Goal: Task Accomplishment & Management: Complete application form

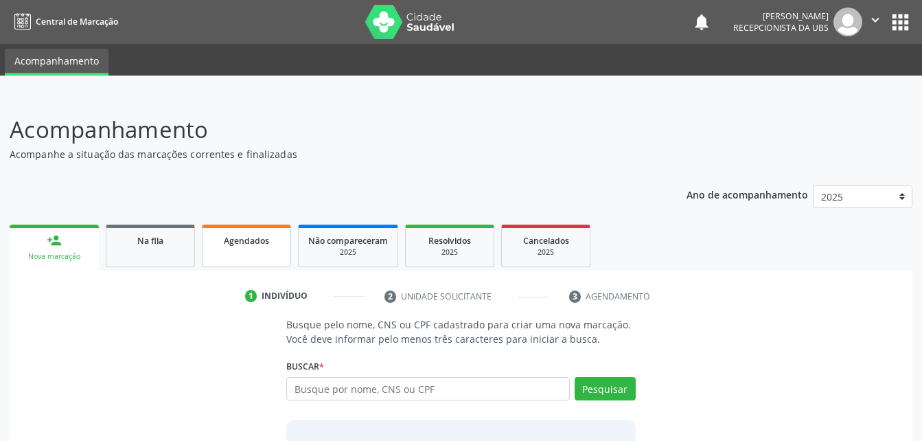
click at [275, 255] on link "Agendados" at bounding box center [246, 246] width 89 height 43
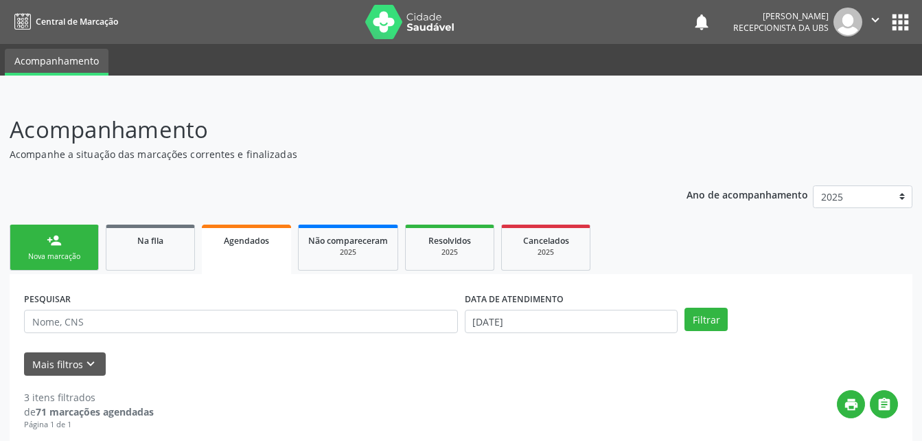
scroll to position [69, 0]
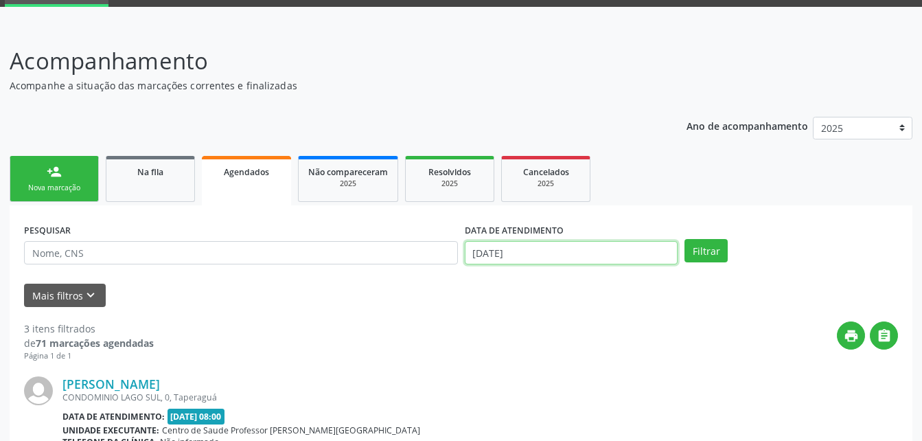
click at [586, 242] on input "29/09/2025" at bounding box center [572, 252] width 214 height 23
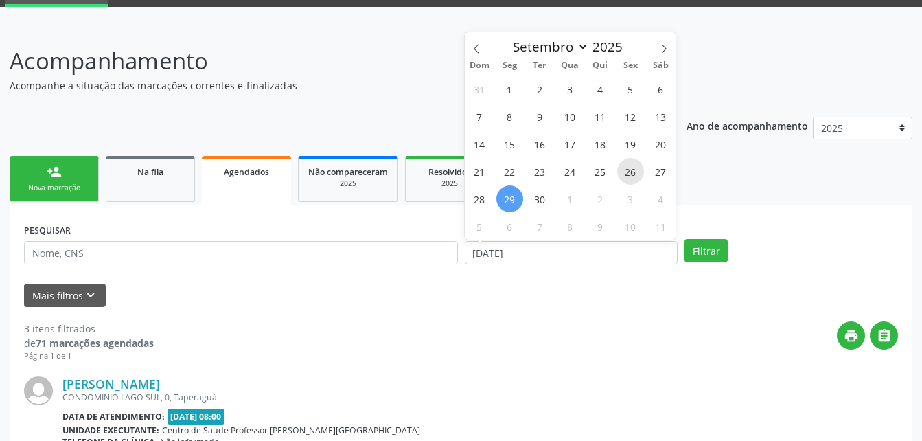
click at [640, 166] on span "26" at bounding box center [630, 171] width 27 height 27
type input "26/09/2025"
click at [606, 173] on span "25" at bounding box center [600, 171] width 27 height 27
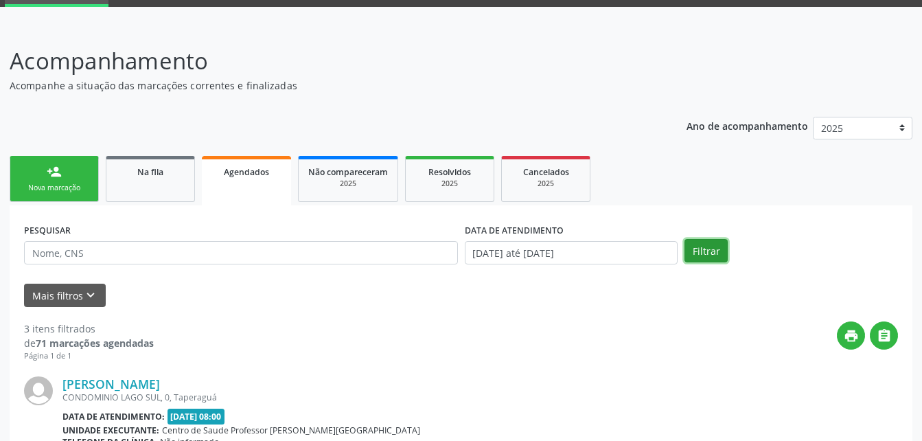
click at [705, 256] on button "Filtrar" at bounding box center [706, 250] width 43 height 23
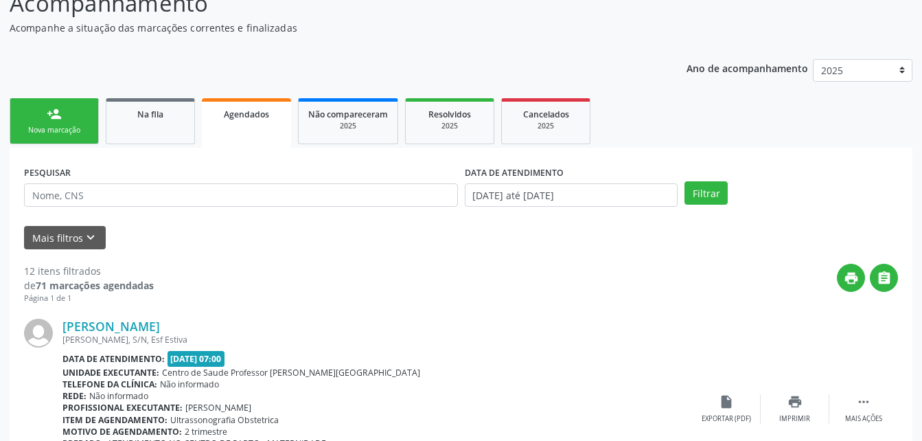
scroll to position [0, 0]
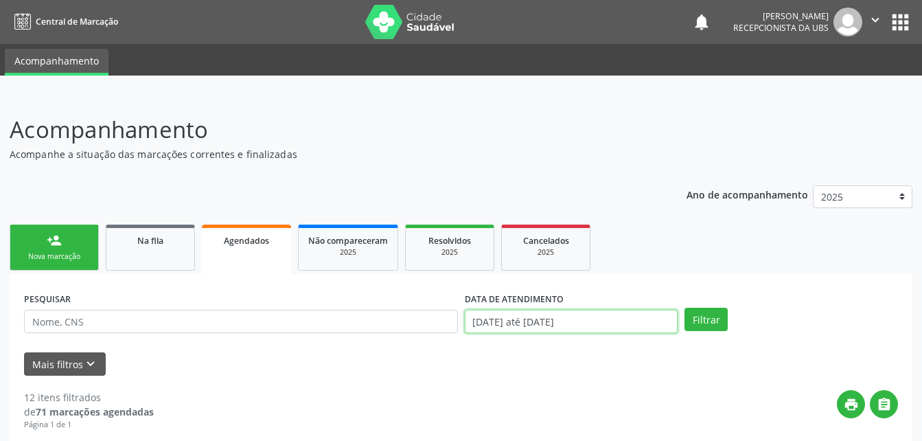
click at [615, 315] on input "25/09/2025 até 26/09/2025" at bounding box center [572, 321] width 214 height 23
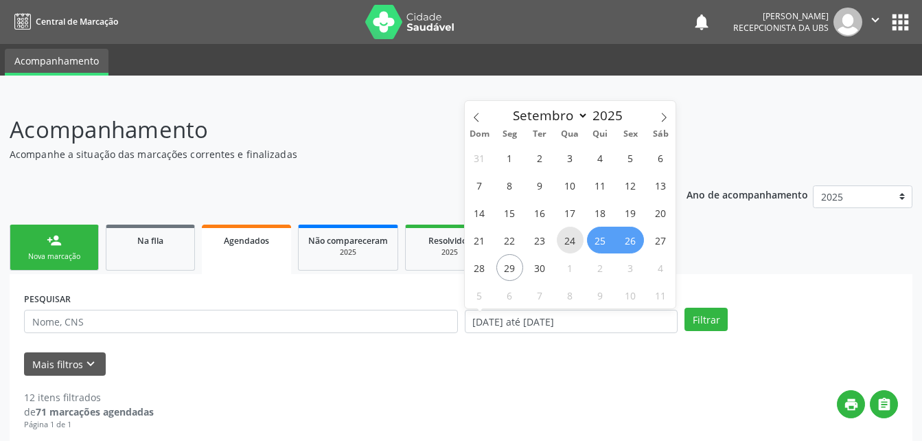
click at [565, 234] on span "24" at bounding box center [570, 240] width 27 height 27
type input "24/09/2025"
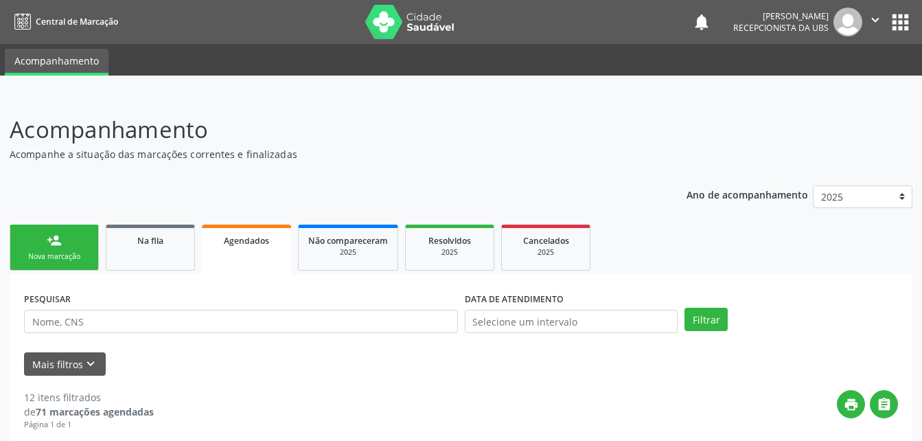
click at [696, 305] on div "PESQUISAR DATA DE ATENDIMENTO Filtrar" at bounding box center [461, 315] width 881 height 54
click at [701, 318] on button "Filtrar" at bounding box center [706, 319] width 43 height 23
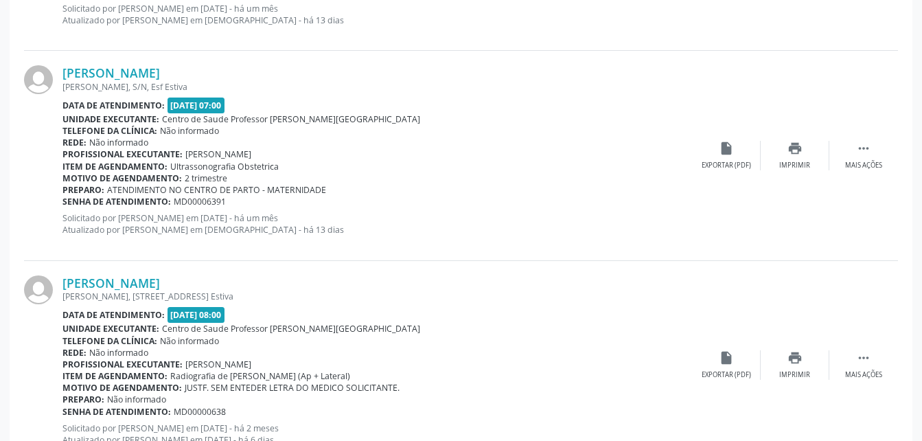
scroll to position [3187, 0]
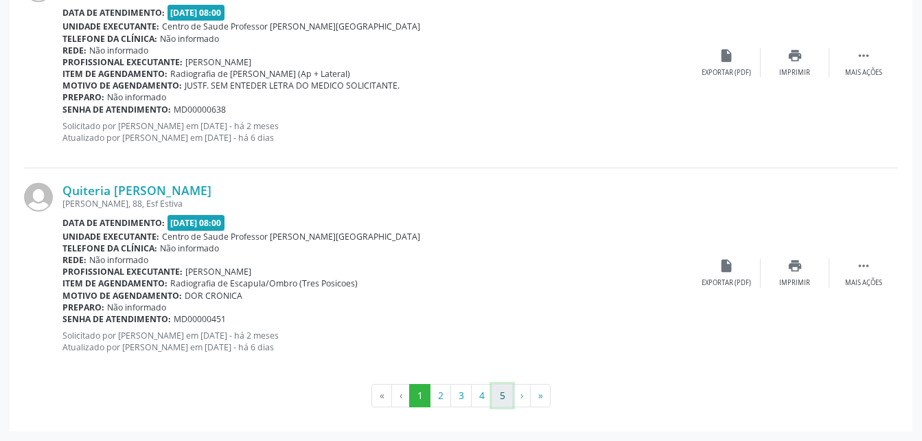
click at [497, 398] on button "5" at bounding box center [502, 395] width 21 height 23
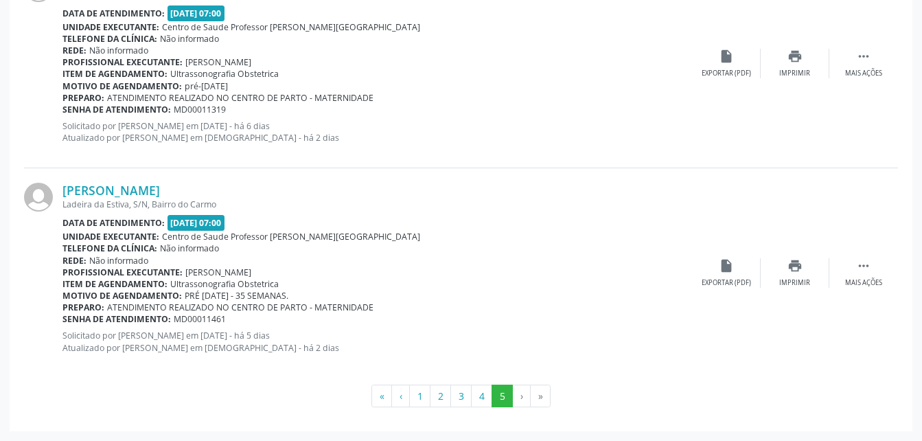
scroll to position [2279, 0]
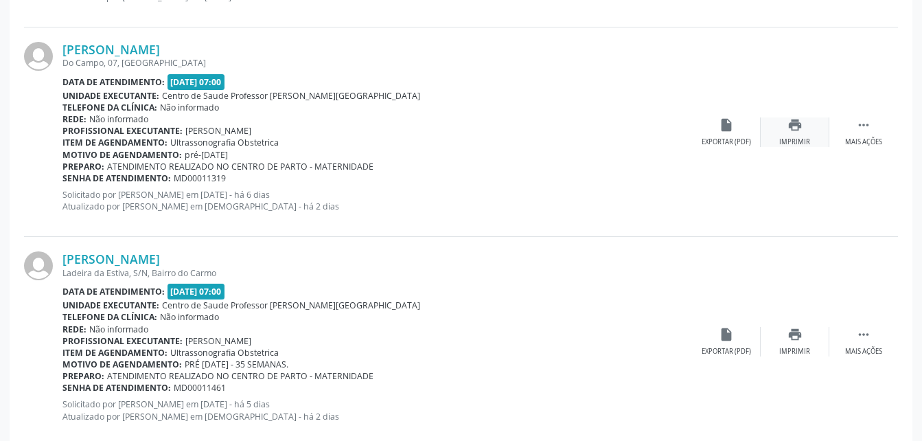
click at [804, 130] on div "print Imprimir" at bounding box center [795, 132] width 69 height 30
click at [789, 127] on icon "print" at bounding box center [795, 124] width 15 height 15
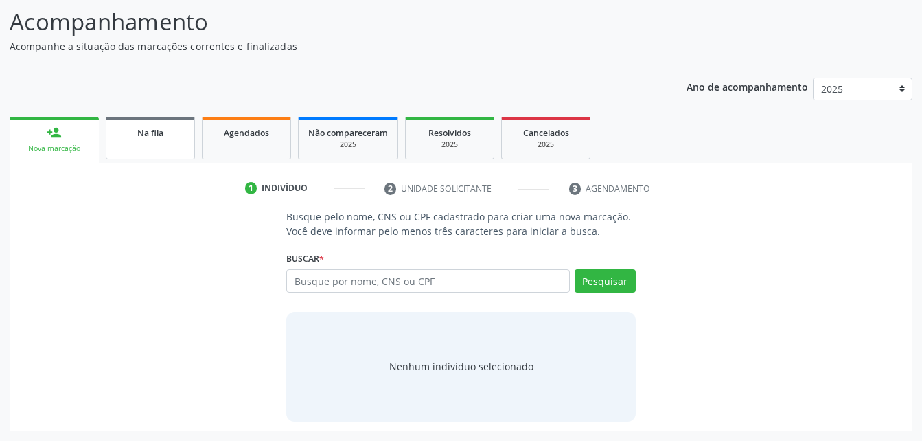
click at [133, 157] on link "Na fila" at bounding box center [150, 138] width 89 height 43
click at [255, 159] on div "Ano de acompanhamento 2025 person_add Nova marcação Na fila Agendados Não compa…" at bounding box center [461, 249] width 903 height 363
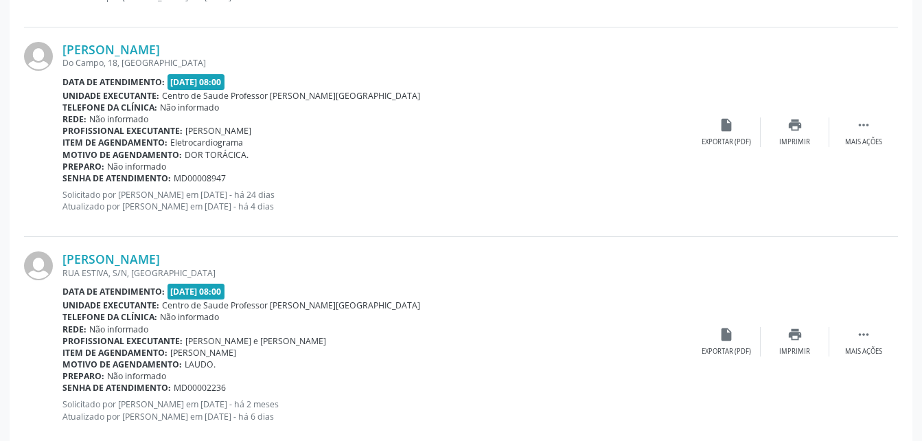
type input "bianca cristina vieira da silva"
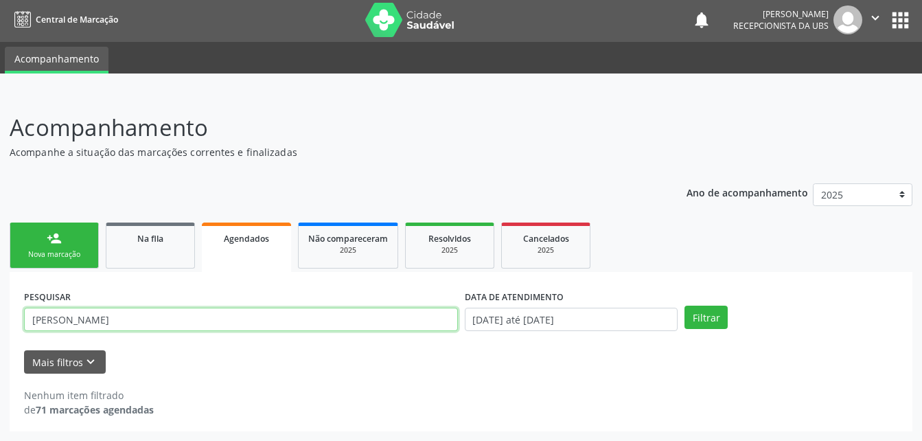
click at [227, 322] on input "bianca cristina vieira da silva" at bounding box center [241, 319] width 434 height 23
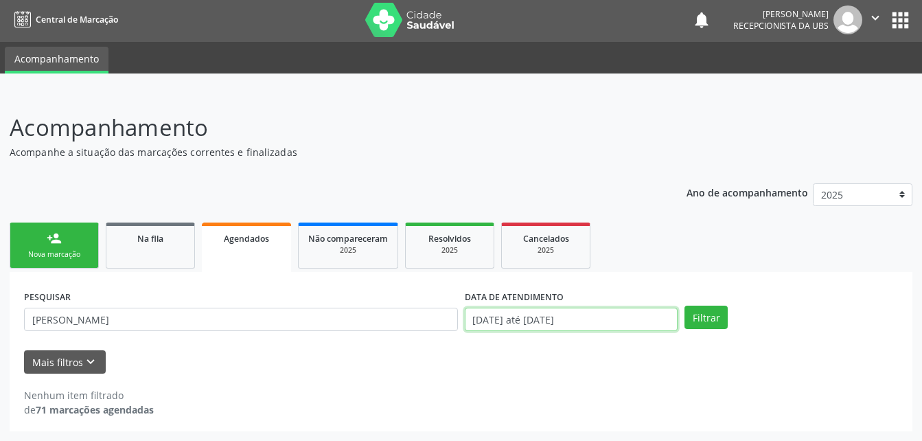
click at [599, 320] on input "01/09/2025 até 29/09/2025" at bounding box center [572, 319] width 214 height 23
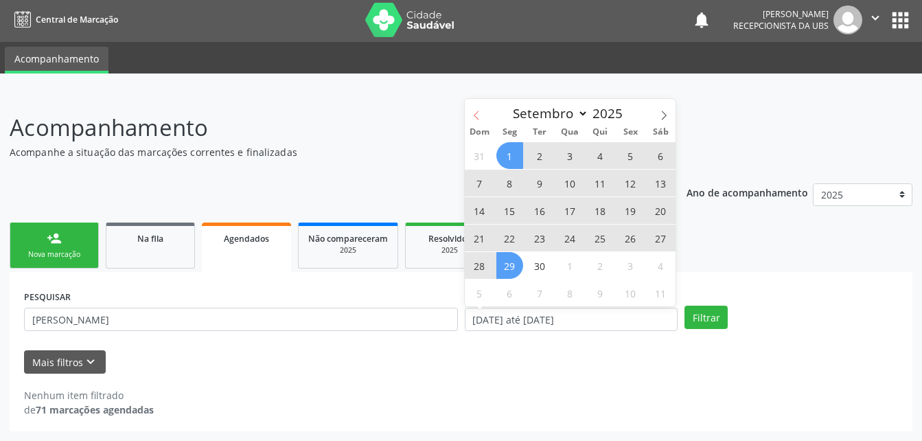
click at [475, 111] on icon at bounding box center [477, 116] width 10 height 10
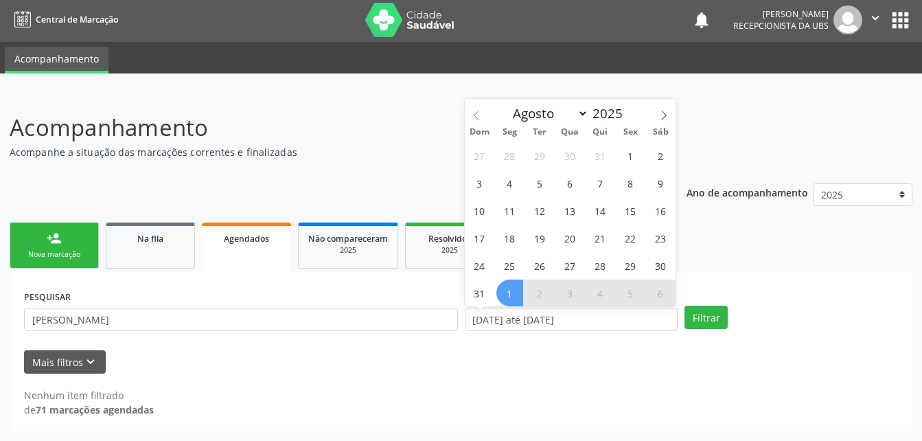
click at [475, 111] on icon at bounding box center [477, 116] width 10 height 10
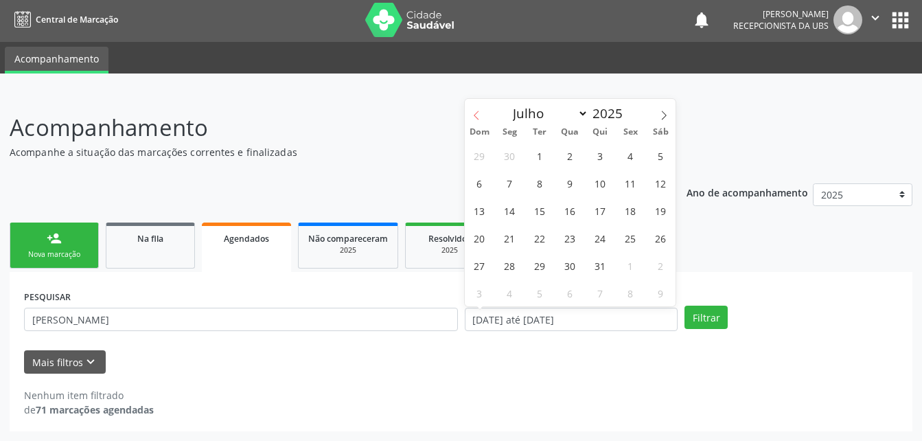
click at [475, 111] on icon at bounding box center [477, 116] width 10 height 10
click at [630, 319] on input "01/09/2025 até 29/09/2025" at bounding box center [572, 319] width 214 height 23
click at [482, 112] on span at bounding box center [476, 110] width 23 height 23
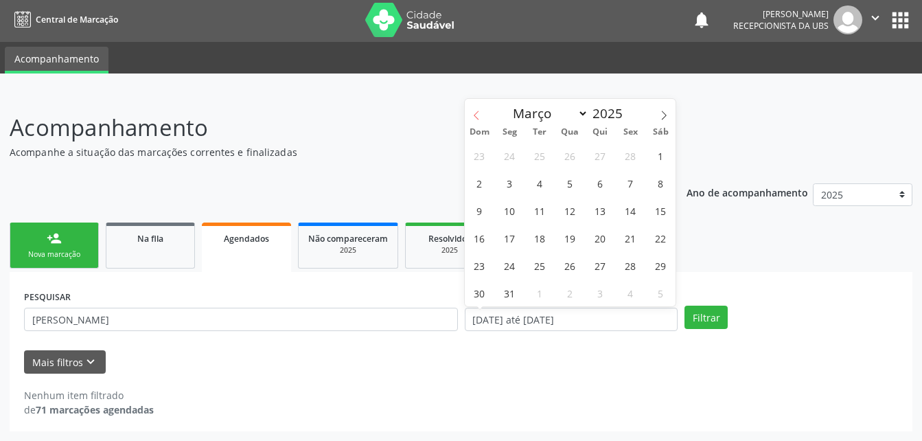
click at [479, 115] on icon at bounding box center [477, 116] width 10 height 10
click at [472, 109] on span at bounding box center [476, 110] width 23 height 23
select select "0"
click at [568, 156] on span "1" at bounding box center [570, 155] width 27 height 27
type input "01/01/2025"
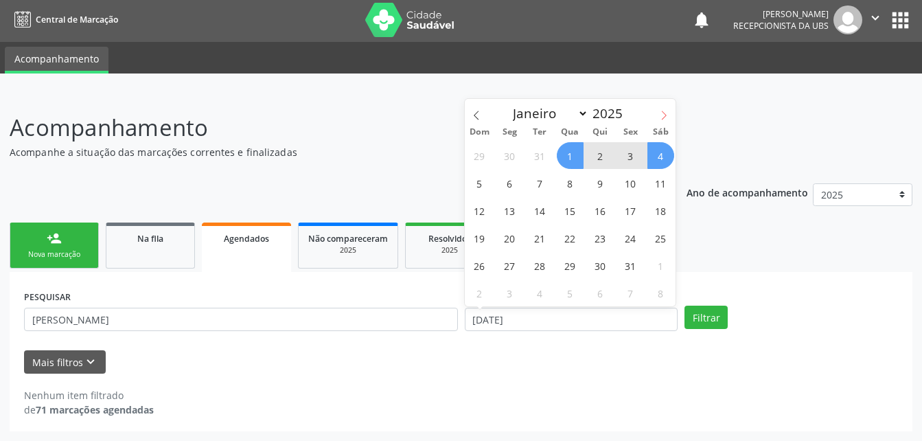
click at [667, 118] on icon at bounding box center [664, 116] width 10 height 10
select select "2"
click at [667, 118] on icon at bounding box center [664, 116] width 10 height 10
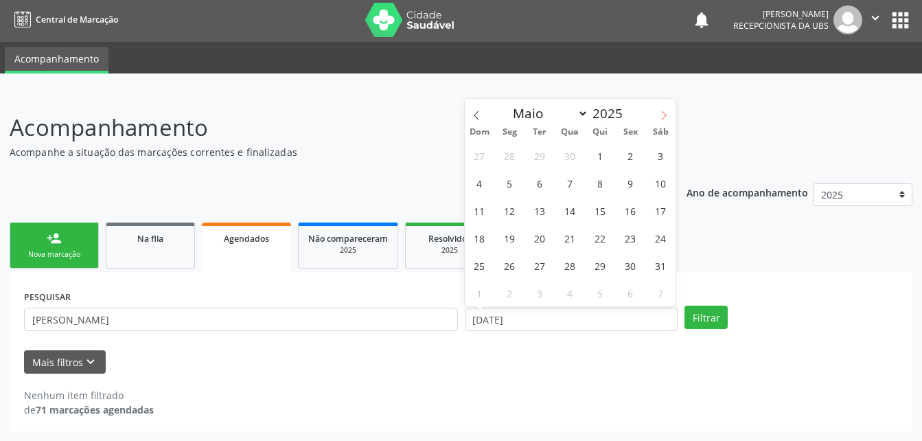
click at [667, 118] on icon at bounding box center [664, 116] width 10 height 10
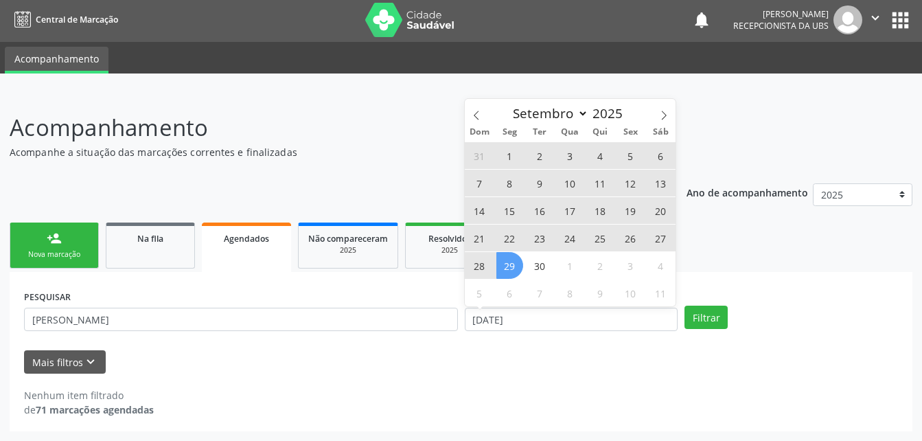
click at [514, 267] on span "29" at bounding box center [510, 265] width 27 height 27
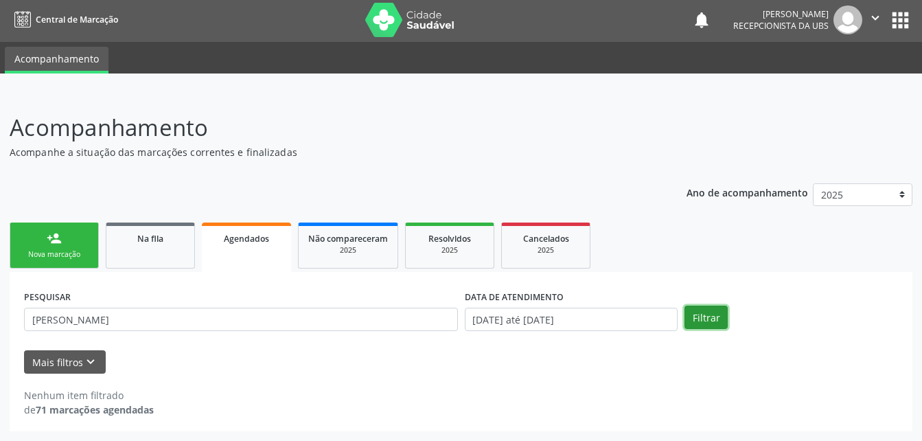
click at [692, 321] on button "Filtrar" at bounding box center [706, 317] width 43 height 23
click at [36, 259] on div "Nova marcação" at bounding box center [54, 254] width 69 height 10
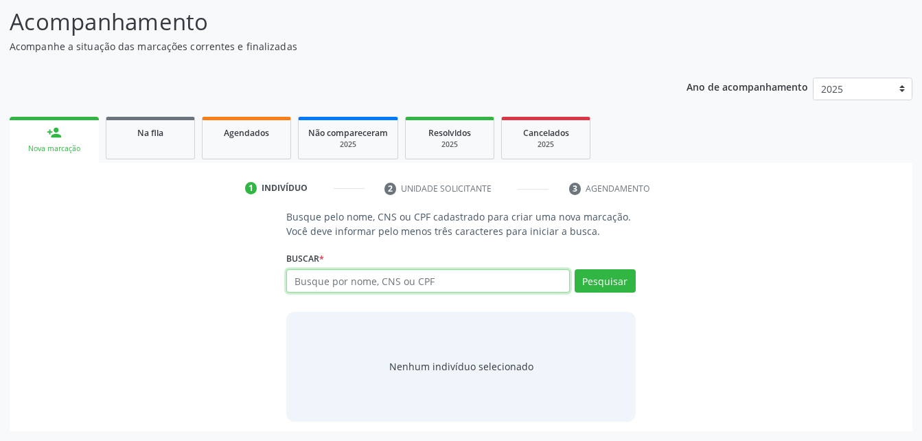
click at [350, 293] on input "text" at bounding box center [427, 280] width 283 height 23
type input "7003059823975"
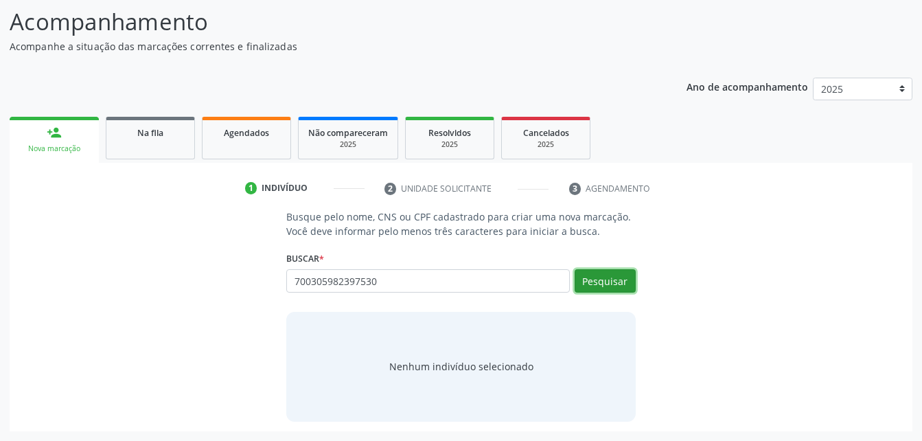
click at [619, 293] on button "Pesquisar" at bounding box center [605, 280] width 61 height 23
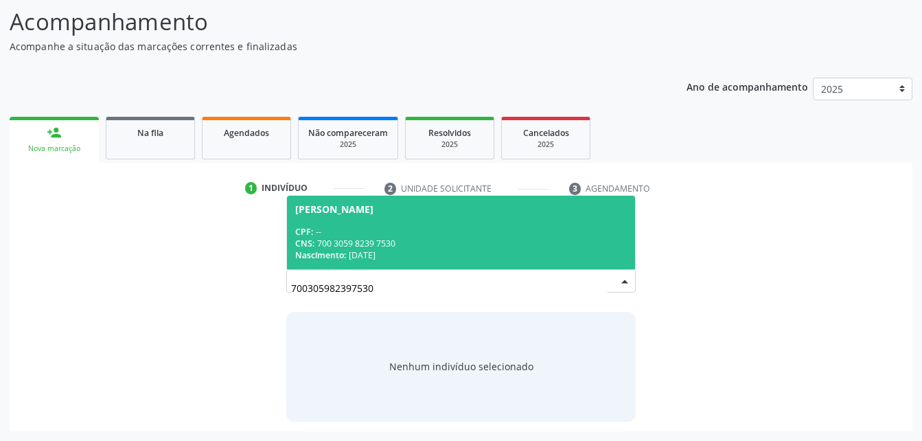
click at [433, 235] on div "CPF: --" at bounding box center [460, 232] width 331 height 12
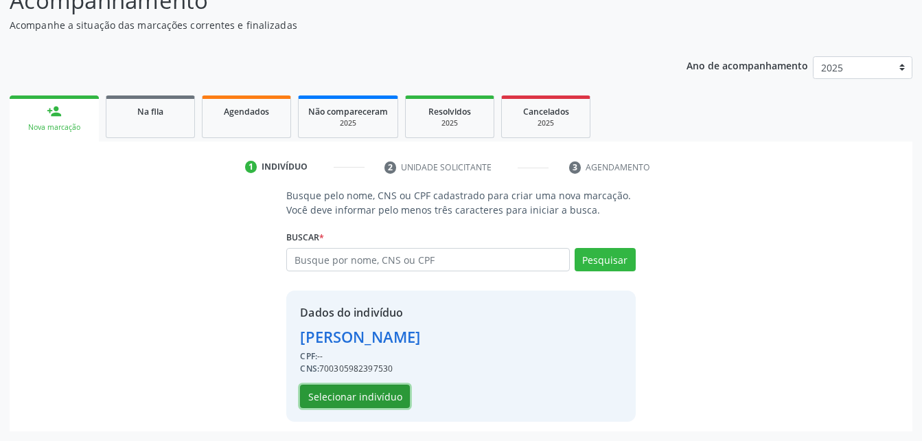
click at [363, 389] on button "Selecionar indivíduo" at bounding box center [355, 396] width 110 height 23
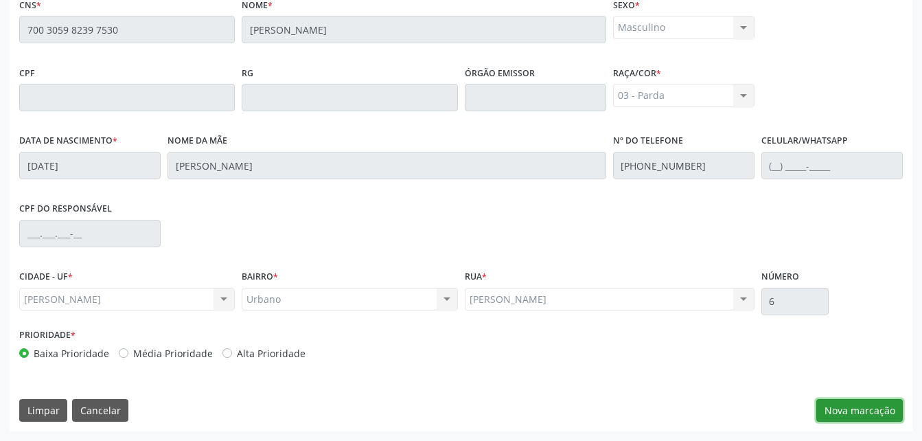
click at [841, 410] on button "Nova marcação" at bounding box center [860, 410] width 87 height 23
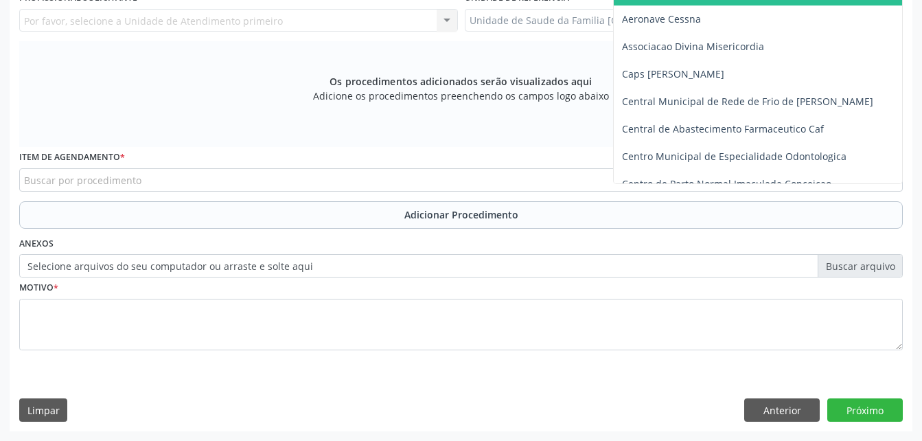
type input "e"
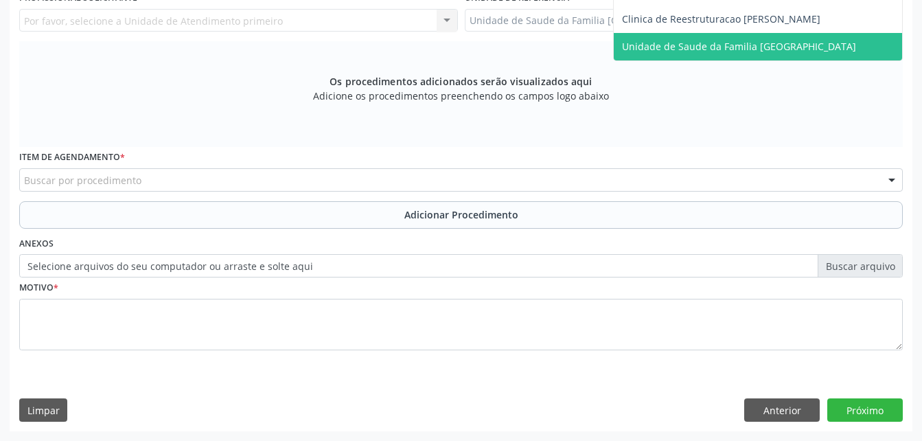
click at [788, 60] on span "Unidade de Saude da Familia [GEOGRAPHIC_DATA]" at bounding box center [771, 46] width 315 height 27
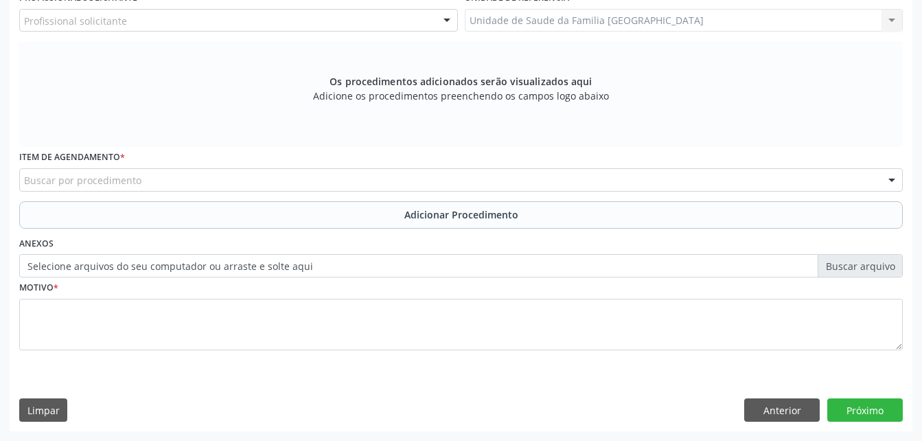
click at [231, 32] on div "Profissional solicitante" at bounding box center [238, 20] width 439 height 23
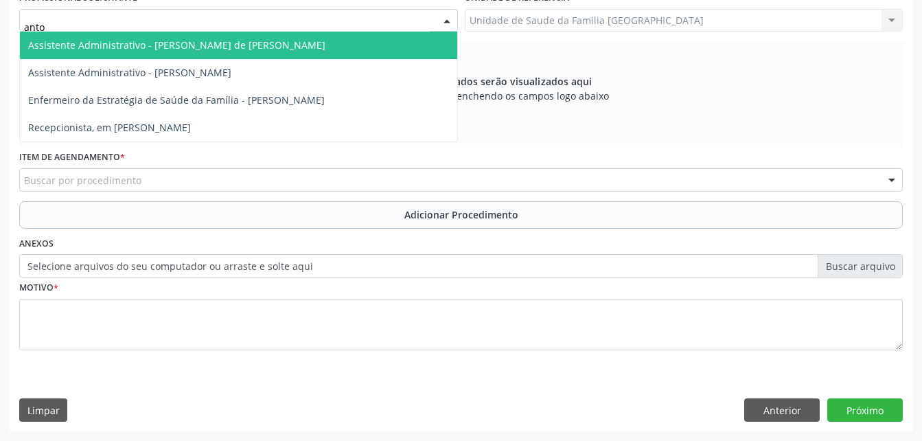
type input "anton"
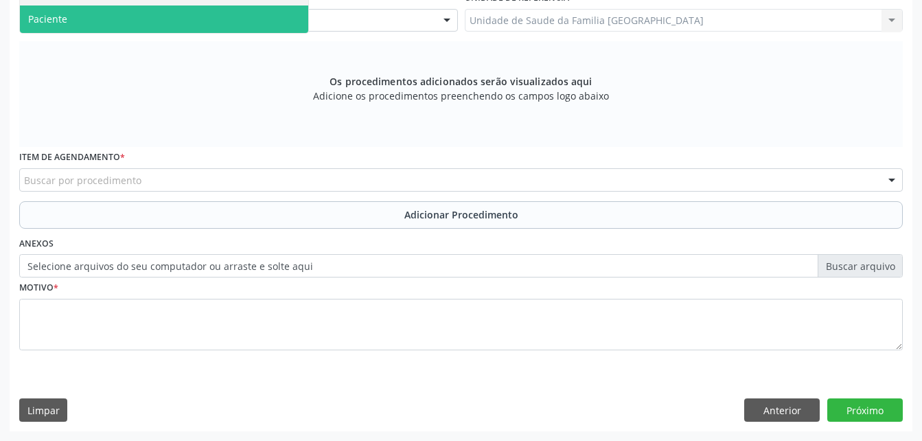
click at [253, 33] on span "Paciente" at bounding box center [164, 18] width 288 height 27
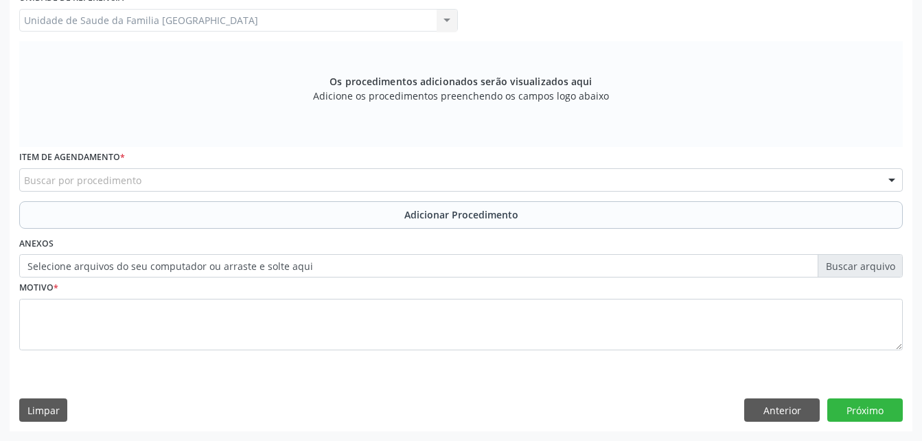
click at [293, 192] on div "Buscar por procedimento" at bounding box center [461, 179] width 884 height 23
click at [24, 201] on input "text" at bounding box center [24, 186] width 0 height 27
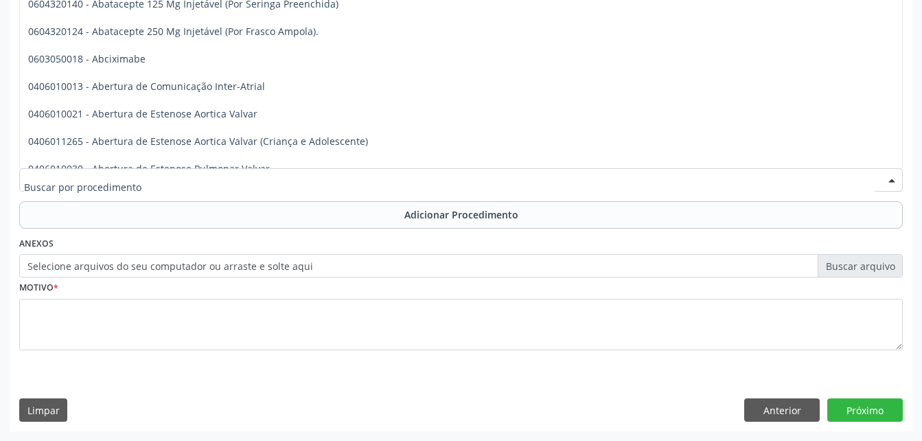
click at [278, 201] on input "text" at bounding box center [449, 186] width 851 height 27
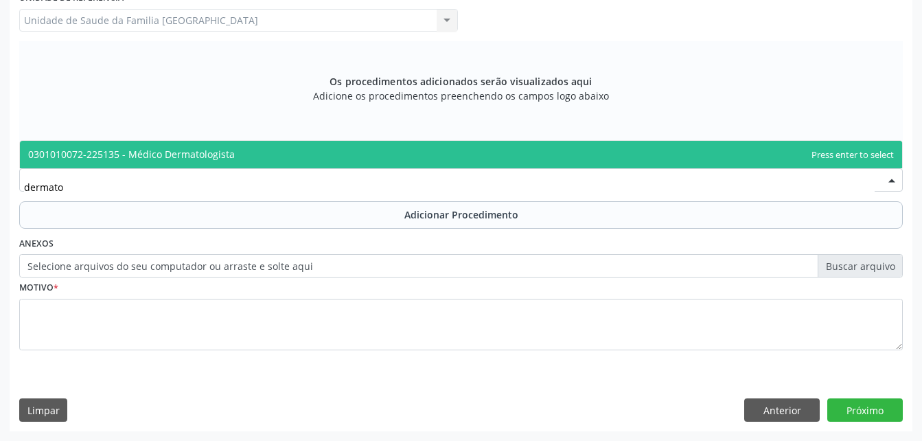
click at [313, 168] on span "0301010072-225135 - Médico Dermatologista" at bounding box center [461, 154] width 883 height 27
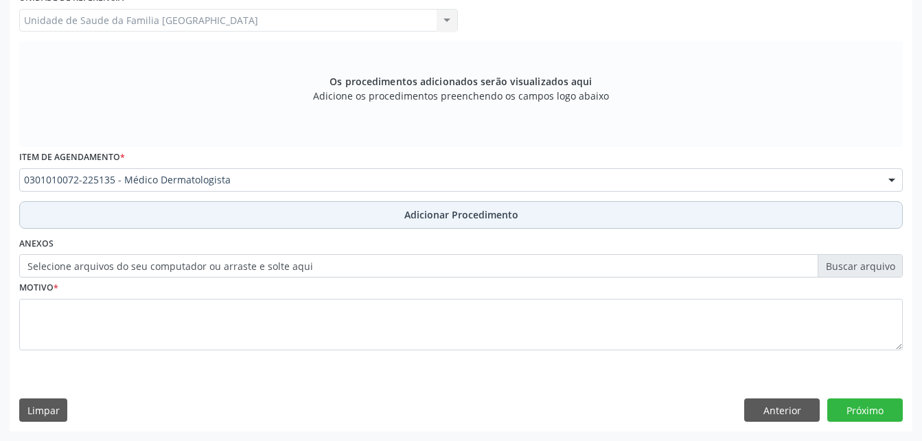
click at [358, 229] on button "Adicionar Procedimento" at bounding box center [461, 214] width 884 height 27
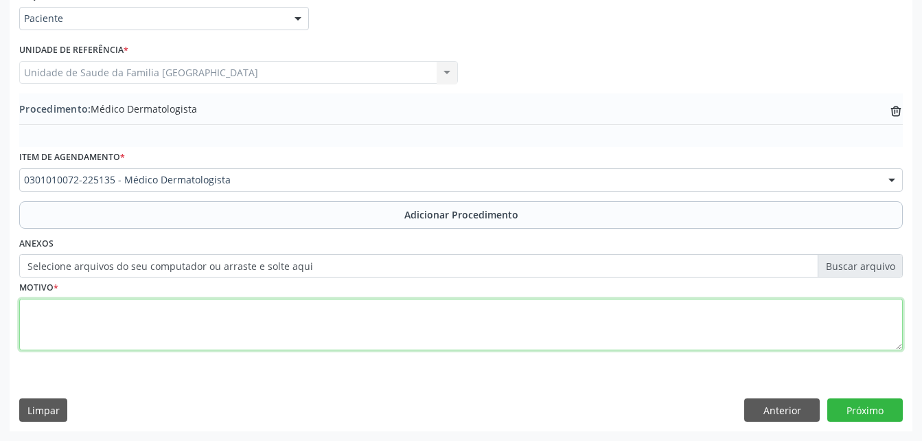
click at [358, 315] on textarea at bounding box center [461, 325] width 884 height 52
type textarea "sem entender a justf."
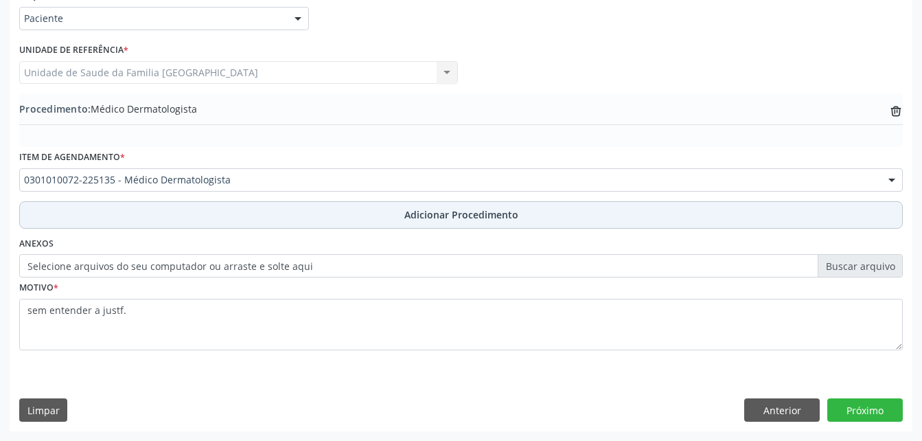
click at [409, 213] on span "Adicionar Procedimento" at bounding box center [462, 214] width 114 height 14
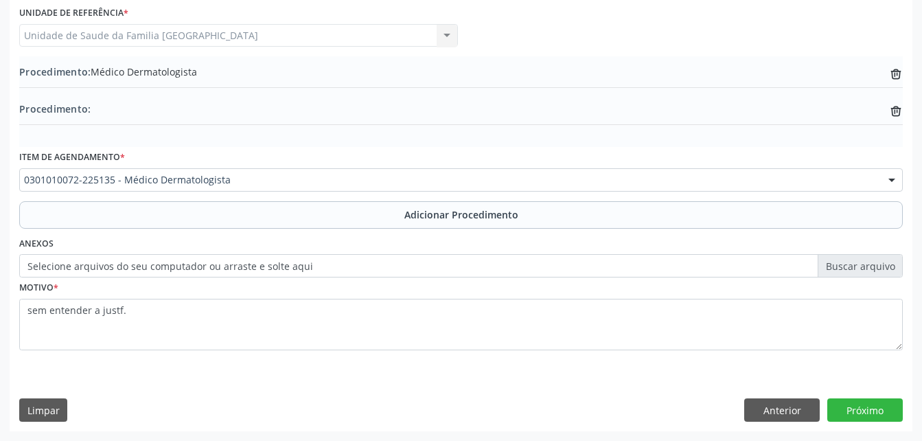
click at [289, 277] on label "Selecione arquivos do seu computador ou arraste e solte aqui" at bounding box center [461, 265] width 884 height 23
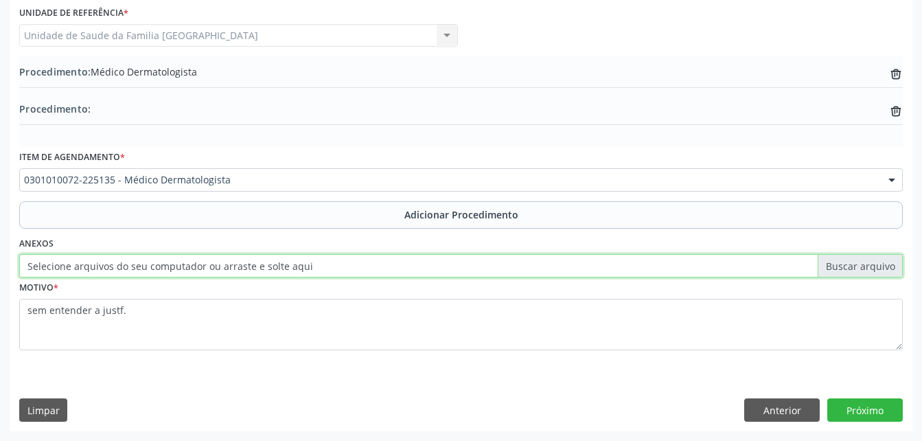
click at [289, 277] on input "Selecione arquivos do seu computador ou arraste e solte aqui" at bounding box center [461, 265] width 884 height 23
type input "C:\fakepath\WhatsApp Image 2025-09-29 at 09.34.15.jpeg"
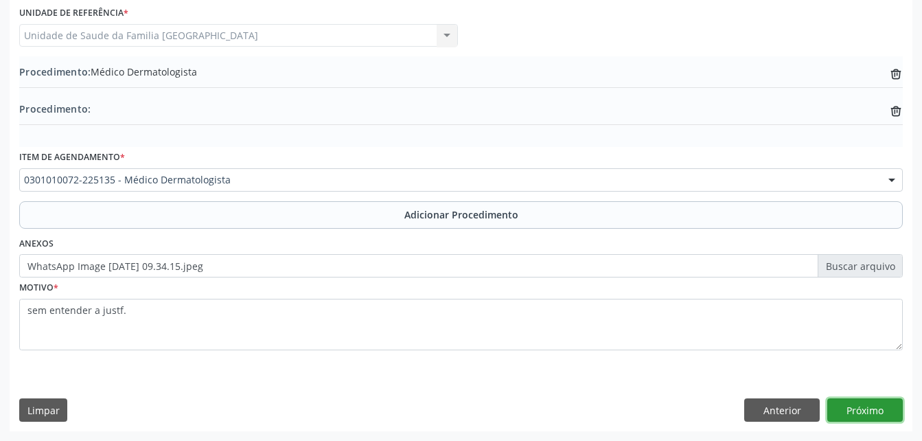
click at [869, 408] on button "Próximo" at bounding box center [866, 409] width 76 height 23
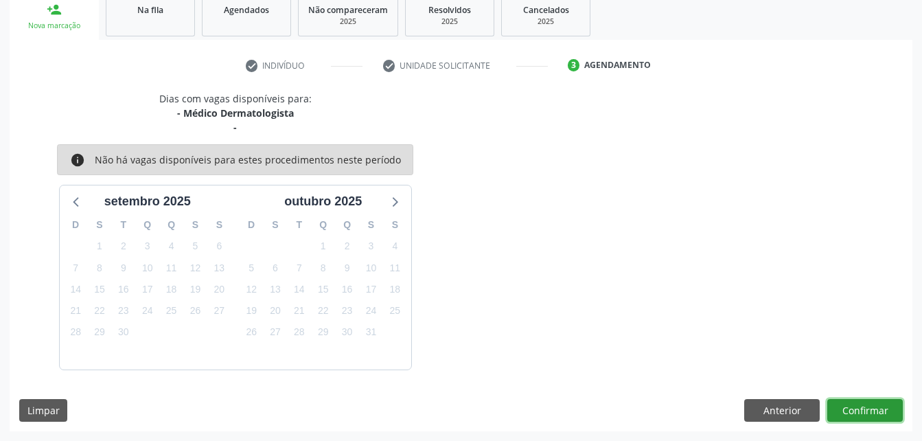
click at [869, 407] on button "Confirmar" at bounding box center [866, 410] width 76 height 23
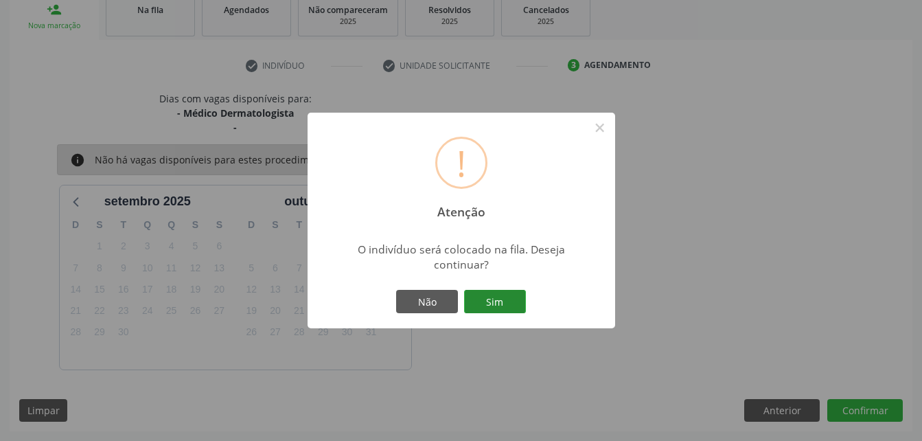
click at [486, 295] on button "Sim" at bounding box center [495, 301] width 62 height 23
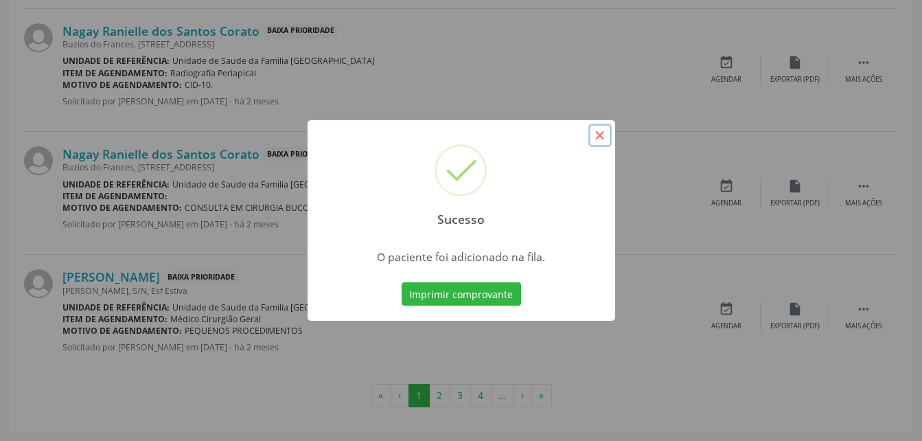
click at [605, 146] on button "×" at bounding box center [600, 135] width 23 height 23
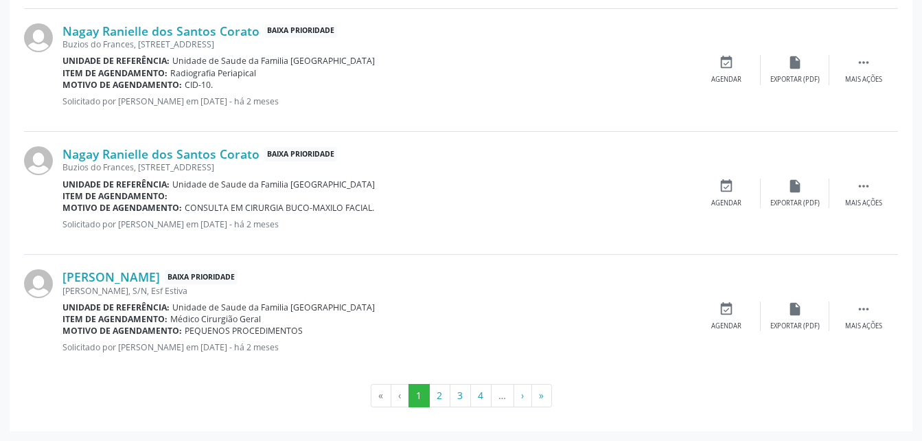
type input "700305982397530"
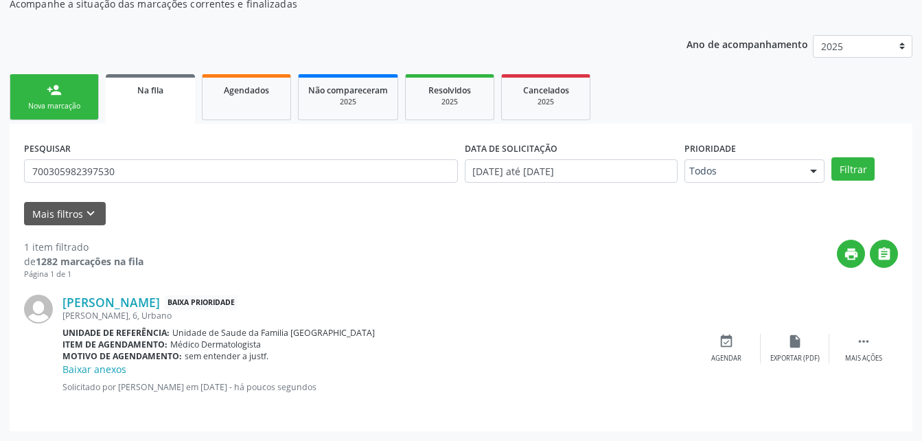
click at [82, 89] on link "person_add Nova marcação" at bounding box center [54, 97] width 89 height 46
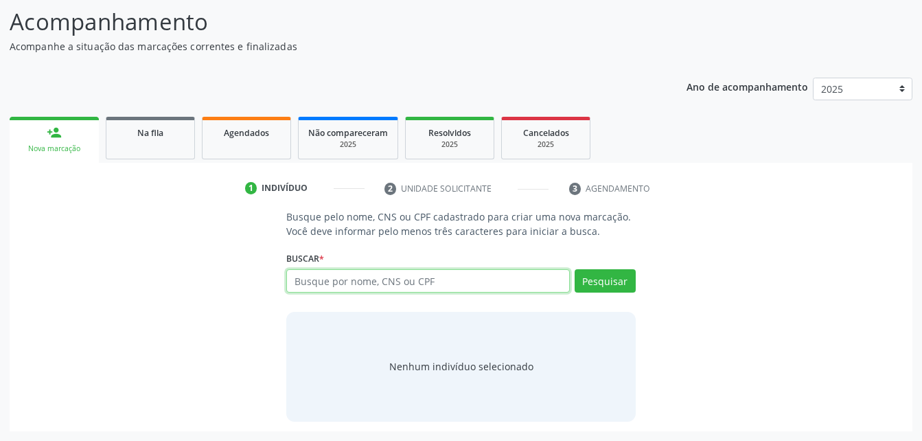
click at [327, 284] on input "text" at bounding box center [427, 280] width 283 height 23
type input "70640564509358"
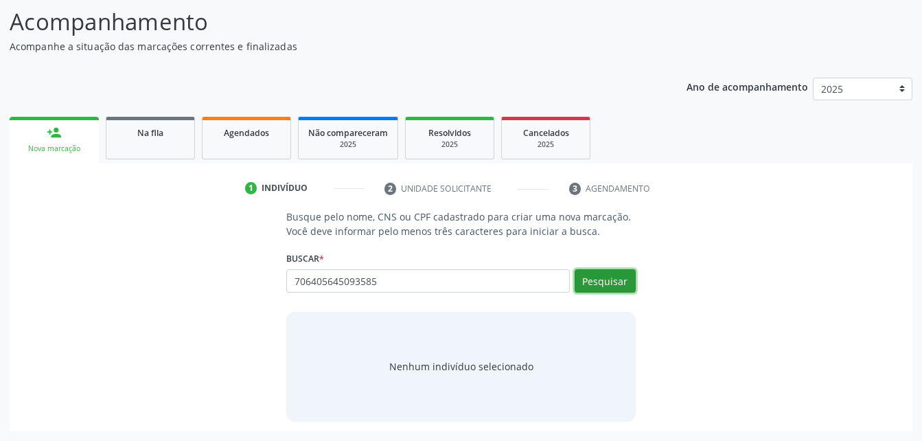
click at [592, 280] on button "Pesquisar" at bounding box center [605, 280] width 61 height 23
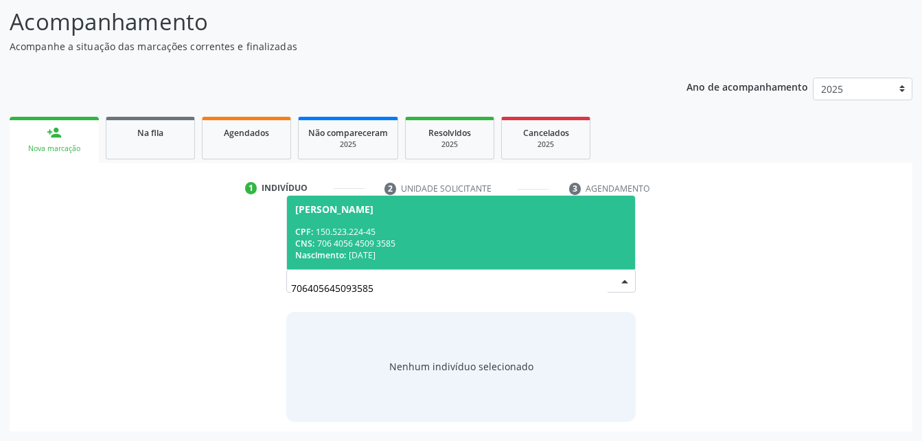
click at [508, 215] on span "Maria Sandrielli Valerio dos Santos CPF: 150.523.224-45 CNS: 706 4056 4509 3585…" at bounding box center [461, 232] width 348 height 73
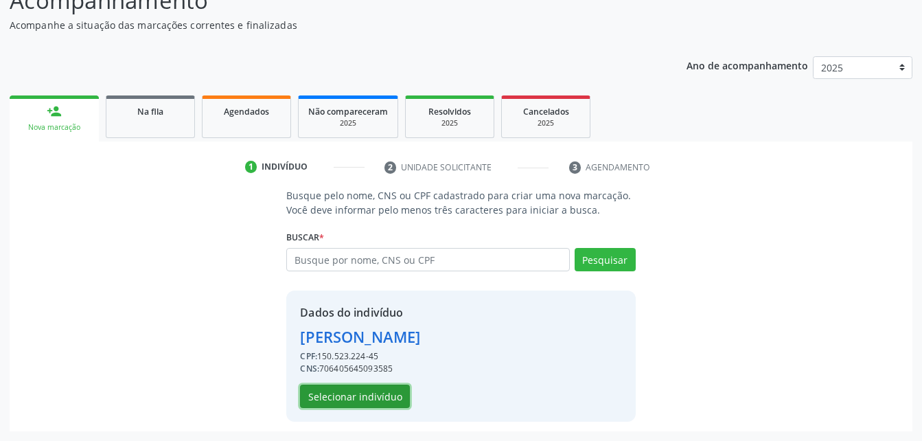
click at [360, 405] on button "Selecionar indivíduo" at bounding box center [355, 396] width 110 height 23
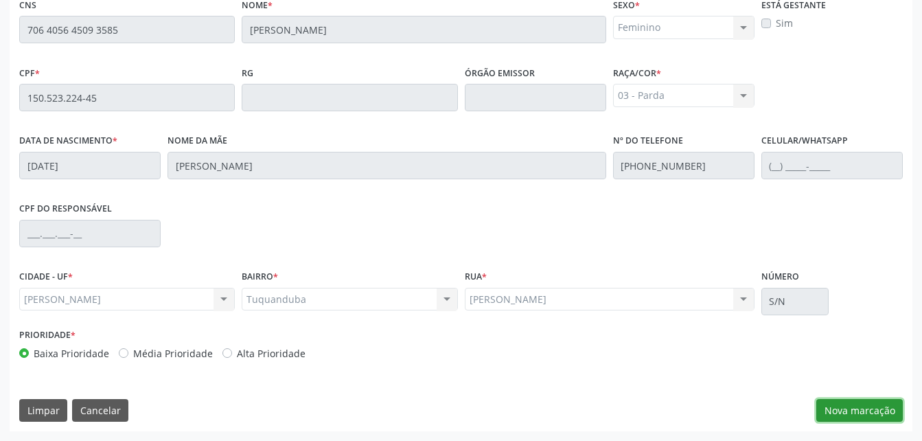
click at [838, 413] on button "Nova marcação" at bounding box center [860, 410] width 87 height 23
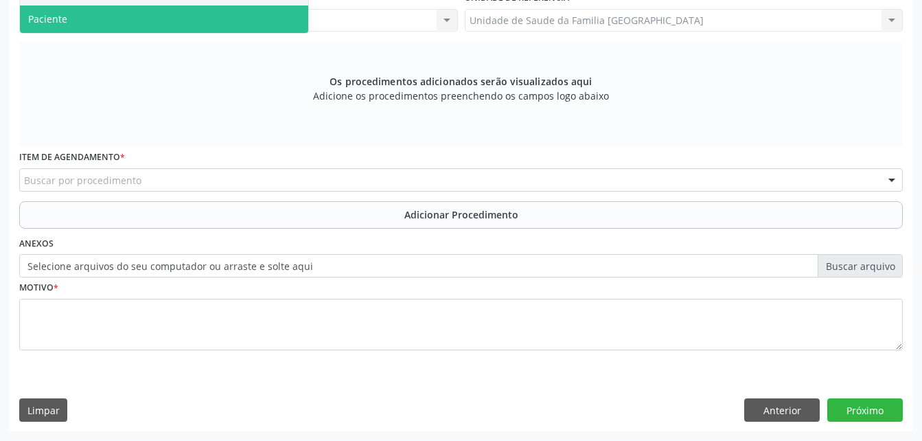
click at [228, 33] on span "Paciente" at bounding box center [164, 18] width 288 height 27
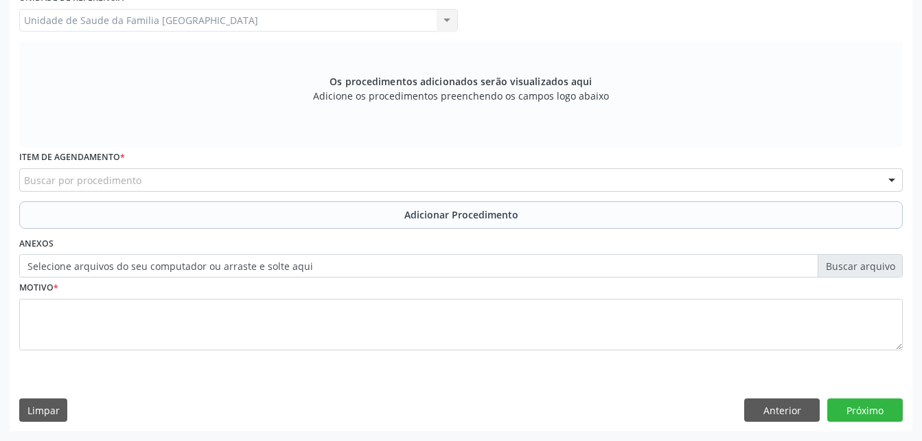
click at [291, 192] on div "Buscar por procedimento" at bounding box center [461, 179] width 884 height 23
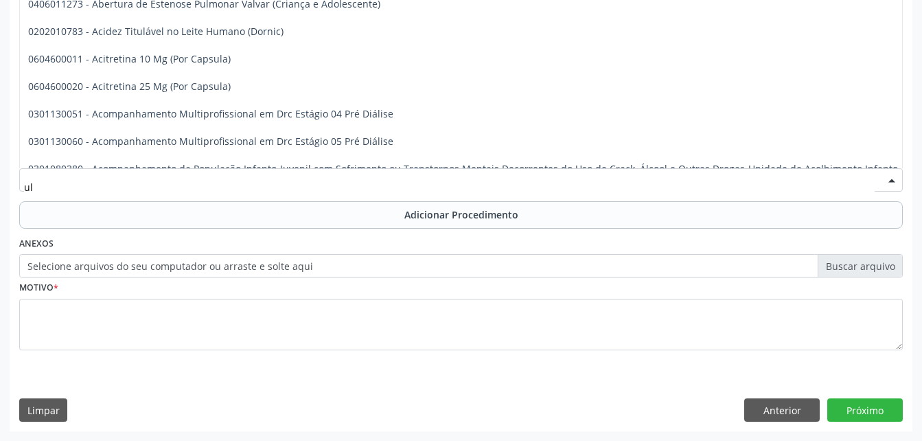
type input "ult"
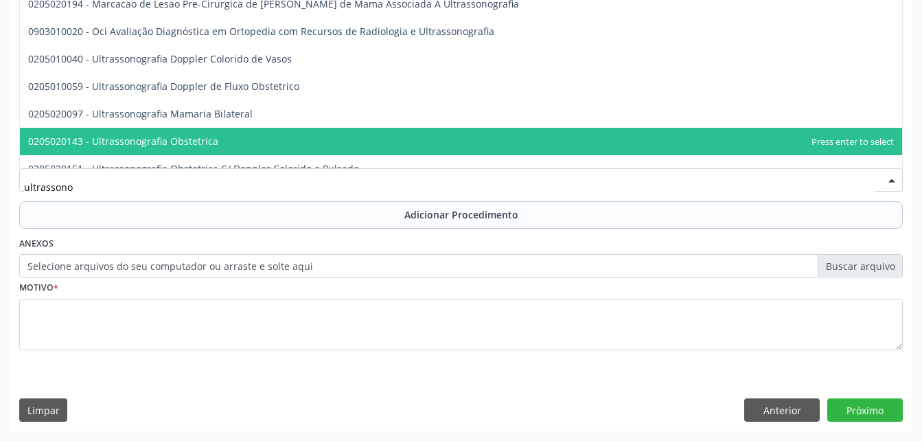
click at [277, 155] on span "0205020143 - Ultrassonografia Obstetrica" at bounding box center [461, 141] width 883 height 27
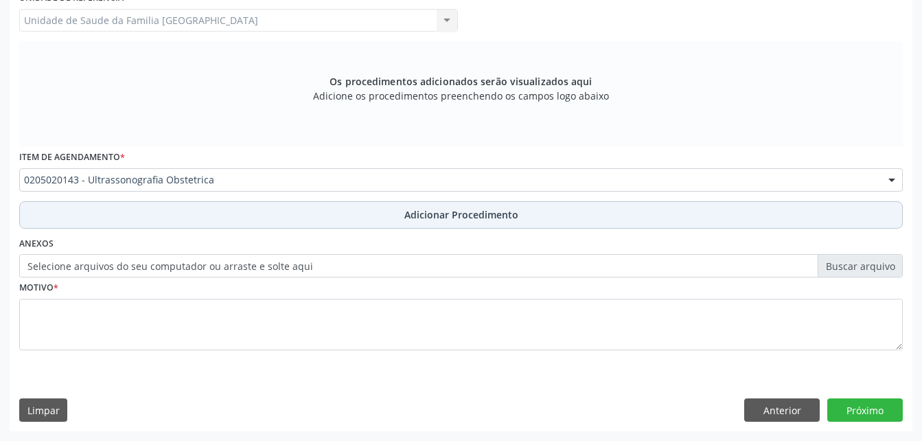
click at [330, 229] on button "Adicionar Procedimento" at bounding box center [461, 214] width 884 height 27
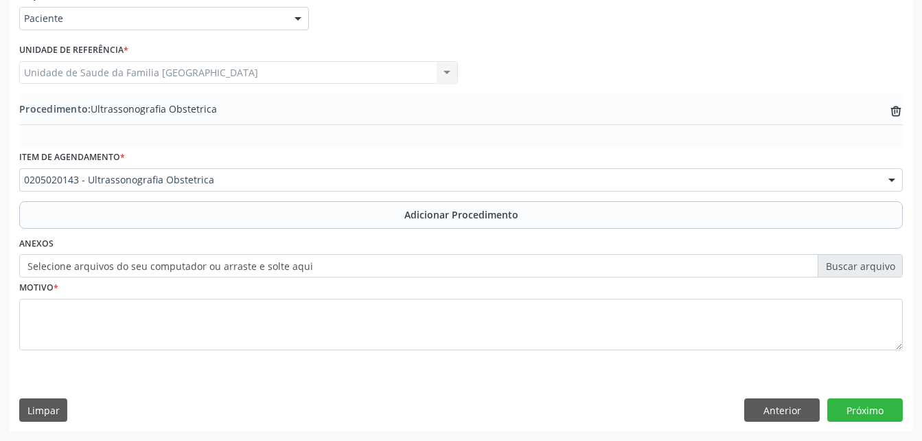
click at [337, 277] on label "Selecione arquivos do seu computador ou arraste e solte aqui" at bounding box center [461, 265] width 884 height 23
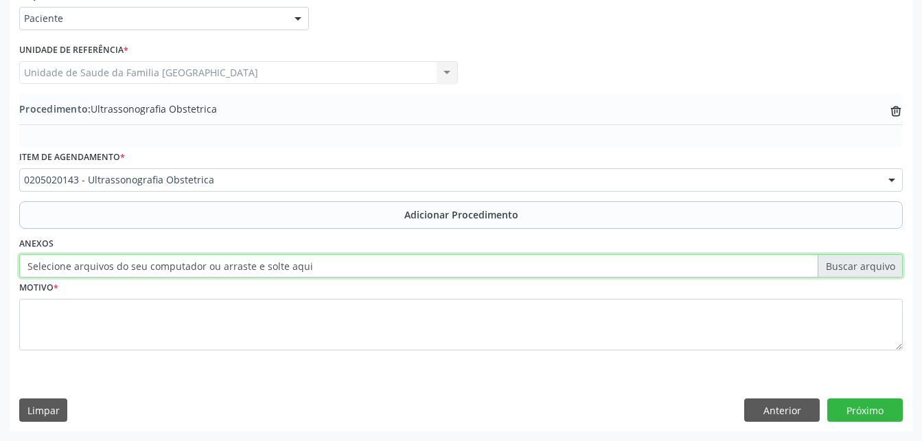
click at [337, 277] on input "Selecione arquivos do seu computador ou arraste e solte aqui" at bounding box center [461, 265] width 884 height 23
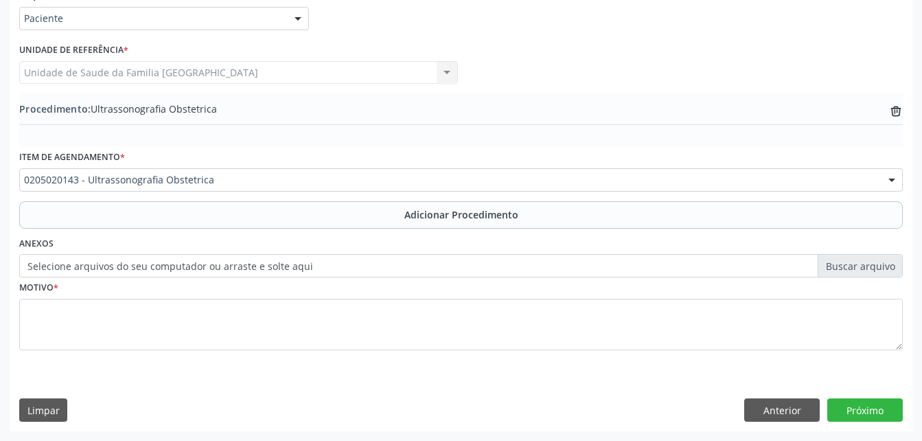
click at [210, 277] on label "Selecione arquivos do seu computador ou arraste e solte aqui" at bounding box center [461, 265] width 884 height 23
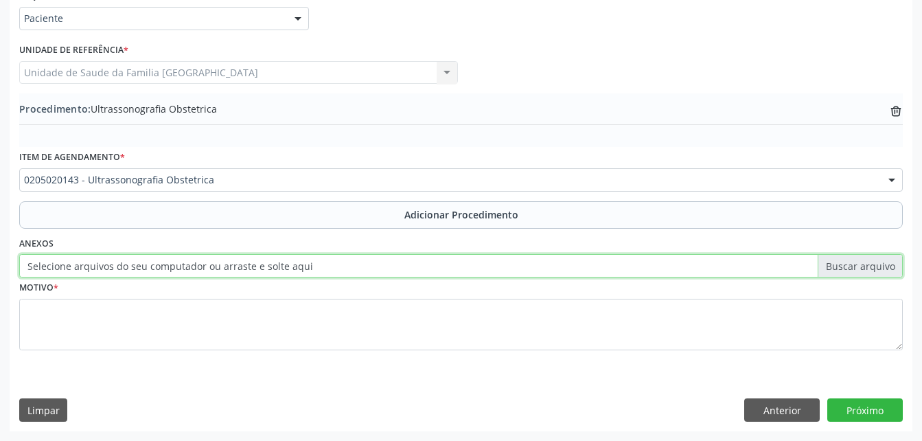
click at [210, 277] on input "Selecione arquivos do seu computador ou arraste e solte aqui" at bounding box center [461, 265] width 884 height 23
type input "C:\fakepath\WhatsApp Image 2025-09-29 at 09.34.25.jpeg"
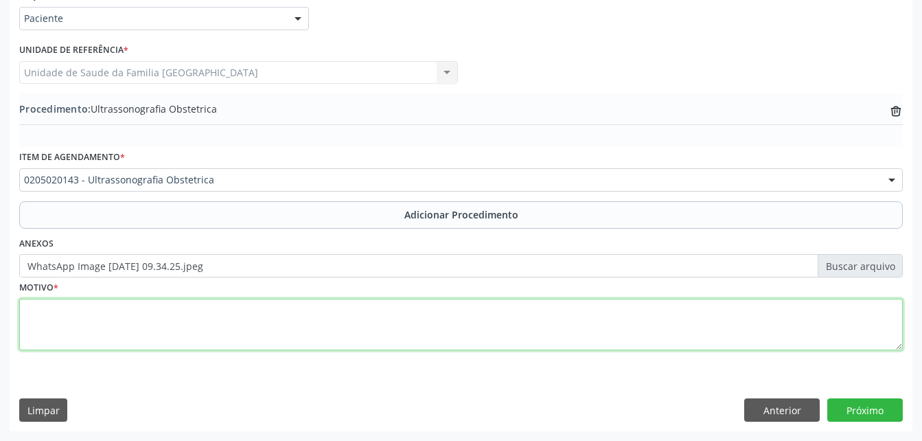
click at [367, 317] on textarea at bounding box center [461, 325] width 884 height 52
type textarea "pré-natla"
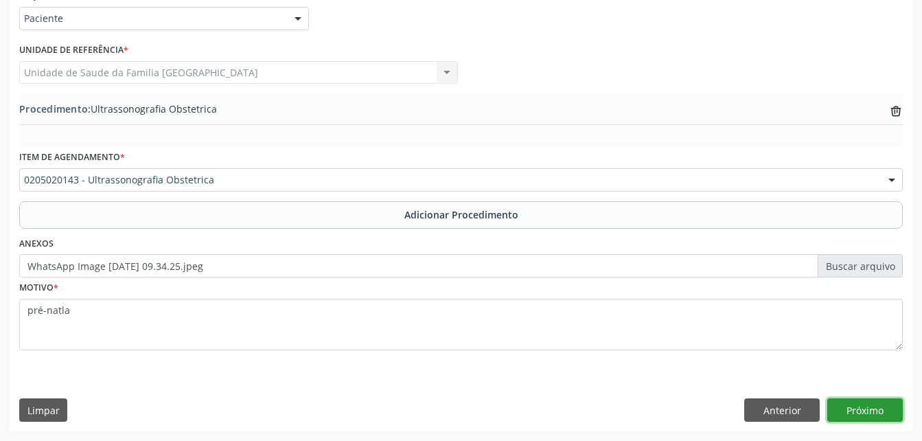
click at [863, 407] on button "Próximo" at bounding box center [866, 409] width 76 height 23
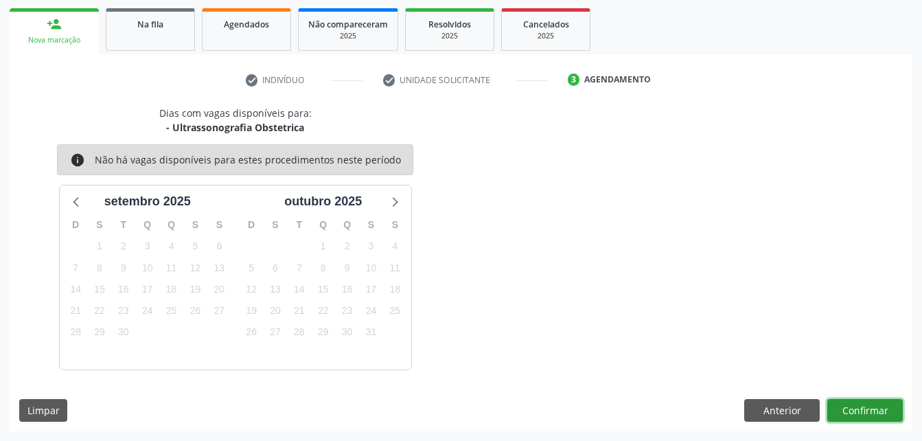
click at [862, 406] on button "Confirmar" at bounding box center [866, 410] width 76 height 23
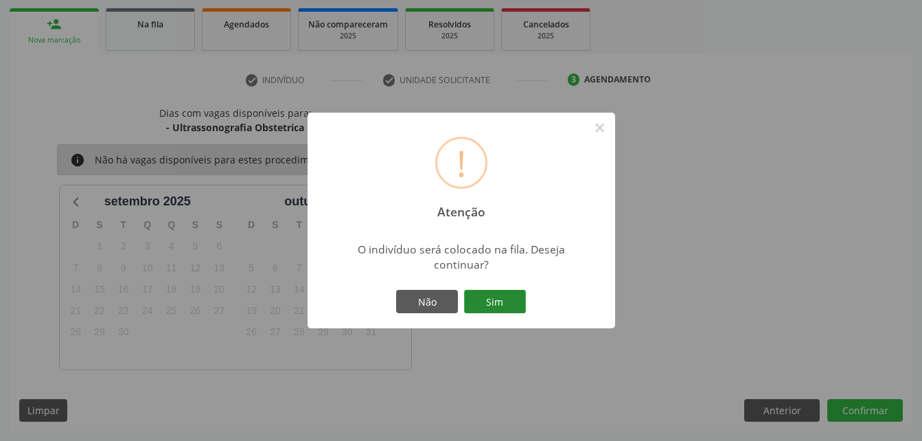
click at [490, 301] on button "Sim" at bounding box center [495, 301] width 62 height 23
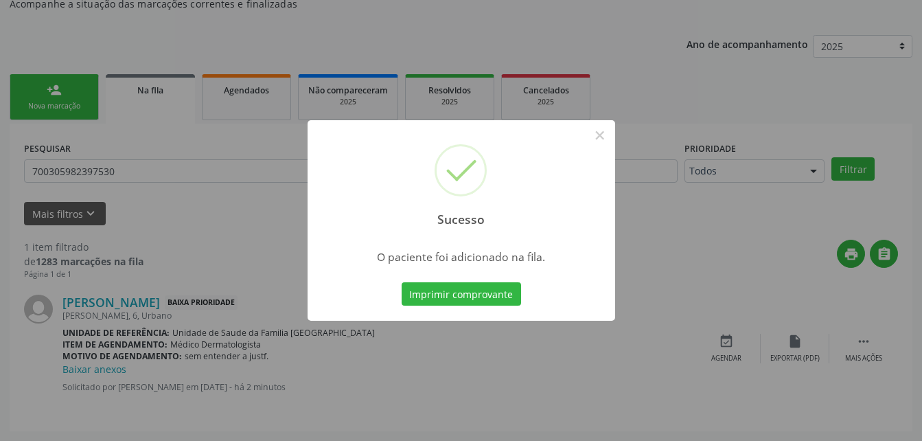
click at [70, 214] on div "Sucesso × O paciente foi adicionado na fila. Imprimir comprovante Cancel" at bounding box center [461, 220] width 922 height 441
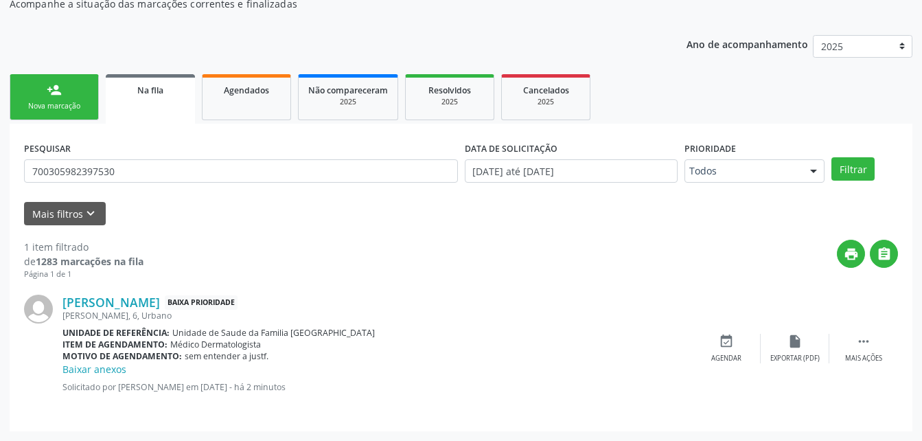
click at [52, 98] on link "person_add Nova marcação" at bounding box center [54, 97] width 89 height 46
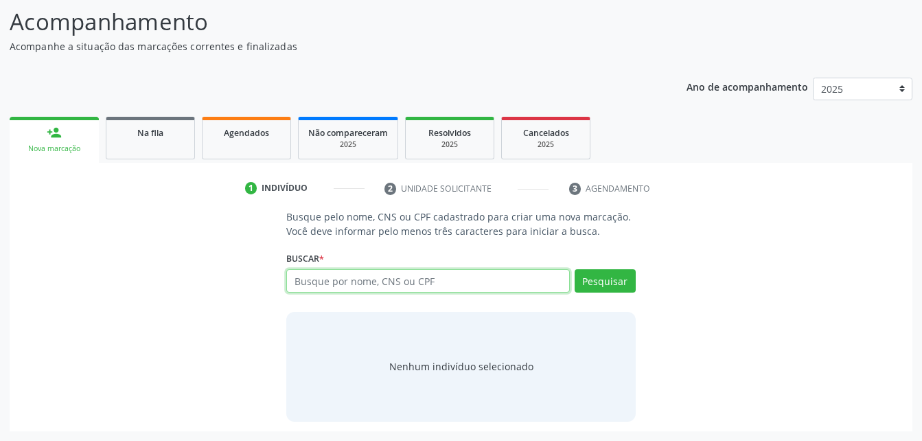
click at [461, 276] on input "text" at bounding box center [427, 280] width 283 height 23
type input "097343"
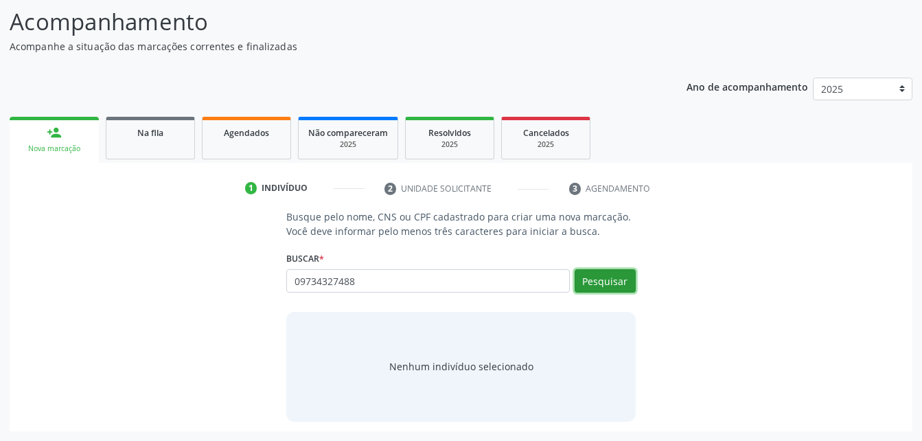
click at [613, 271] on button "Pesquisar" at bounding box center [605, 280] width 61 height 23
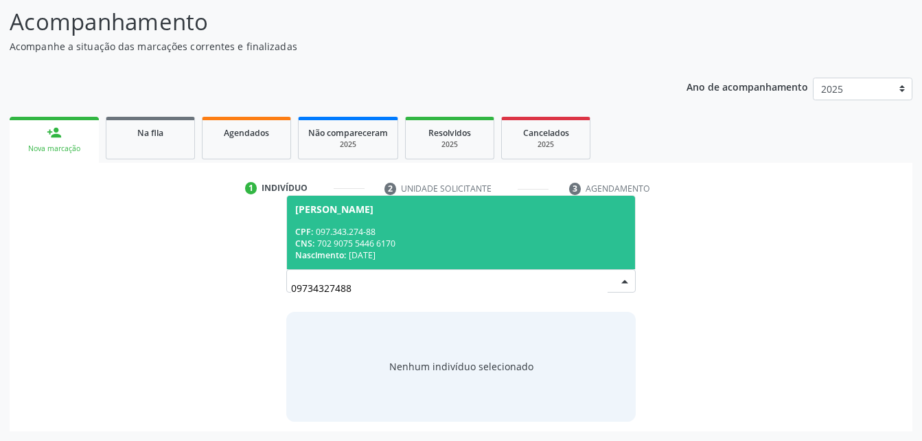
click at [509, 240] on div "CNS: 702 9075 5446 6170" at bounding box center [460, 244] width 331 height 12
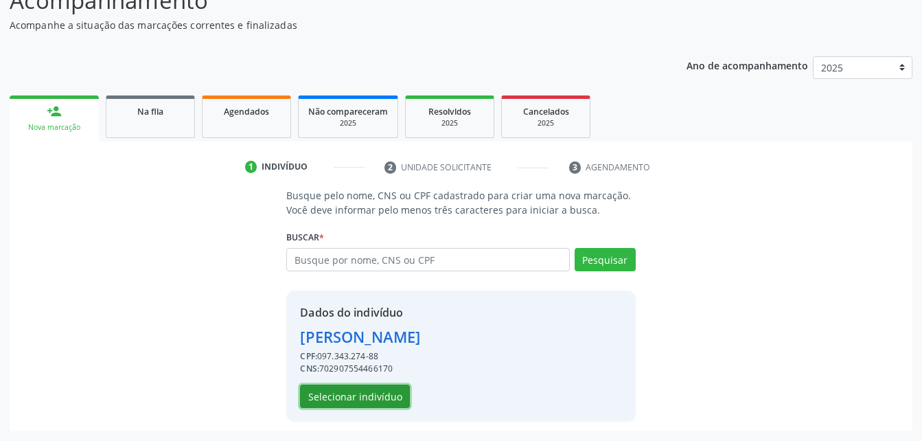
click at [350, 393] on button "Selecionar indivíduo" at bounding box center [355, 396] width 110 height 23
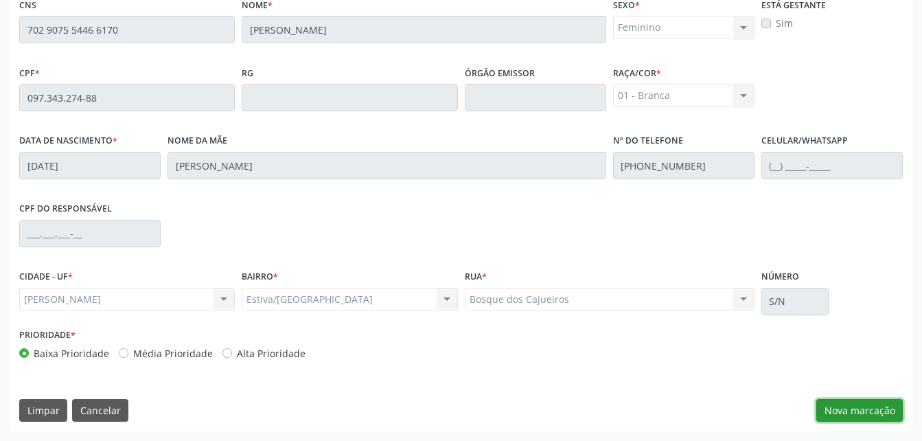
click at [851, 416] on button "Nova marcação" at bounding box center [860, 410] width 87 height 23
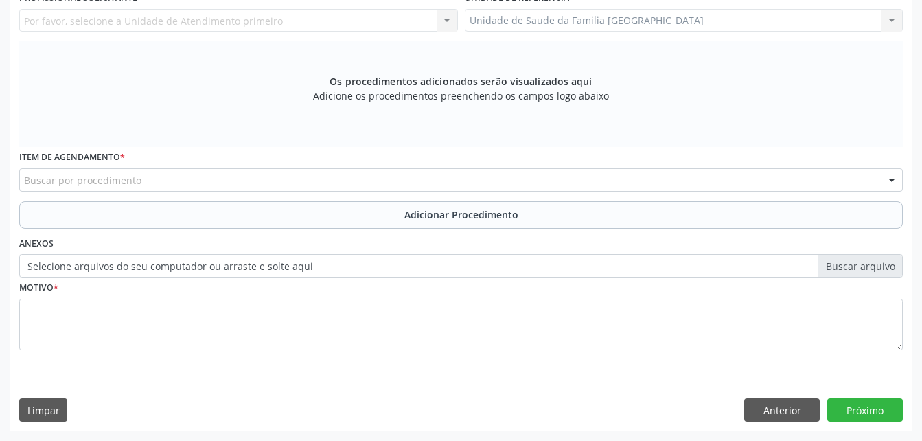
click at [481, 266] on label "Selecione arquivos do seu computador ou arraste e solte aqui" at bounding box center [461, 265] width 884 height 23
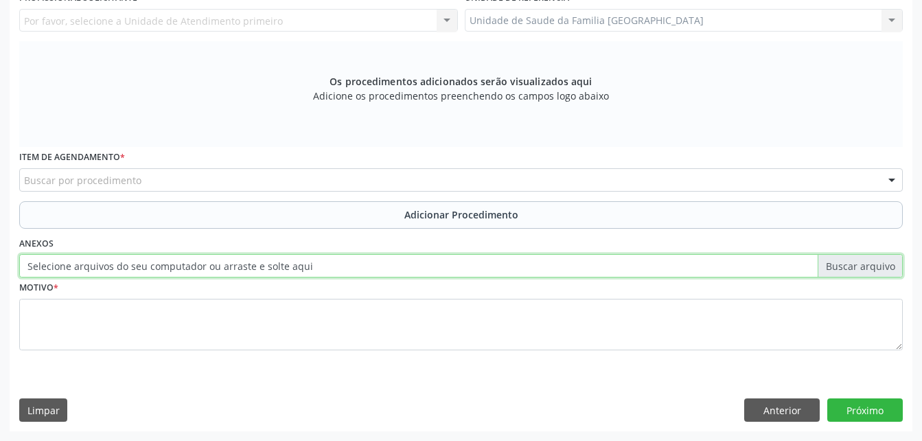
click at [481, 266] on input "Selecione arquivos do seu computador ou arraste e solte aqui" at bounding box center [461, 265] width 884 height 23
type input "C:\fakepath\WhatsApp Image 2025-09-29 at 09.34.36.jpeg"
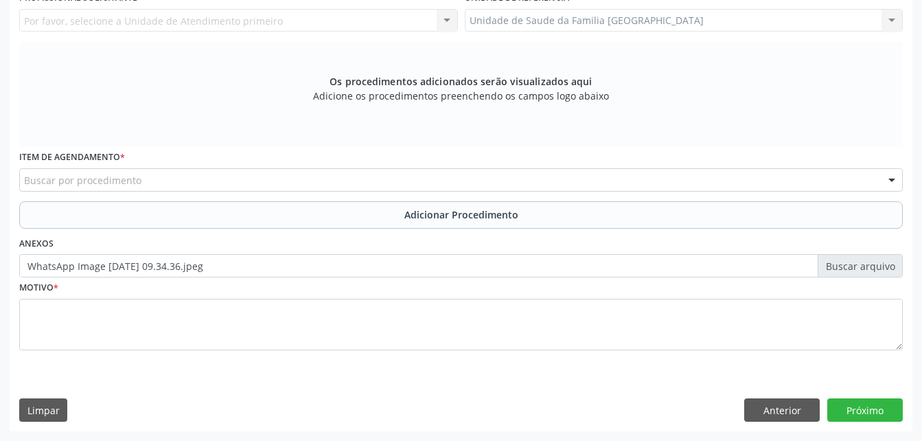
click at [278, 174] on div "Buscar por procedimento" at bounding box center [461, 179] width 884 height 23
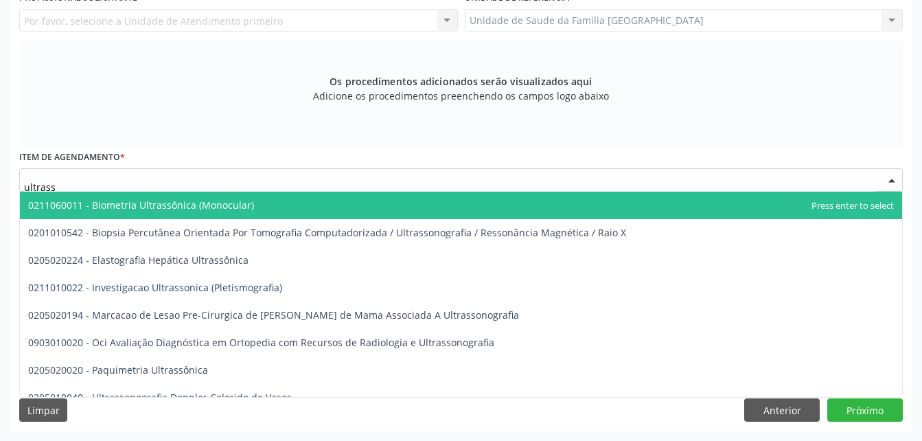
type input "ultrasso"
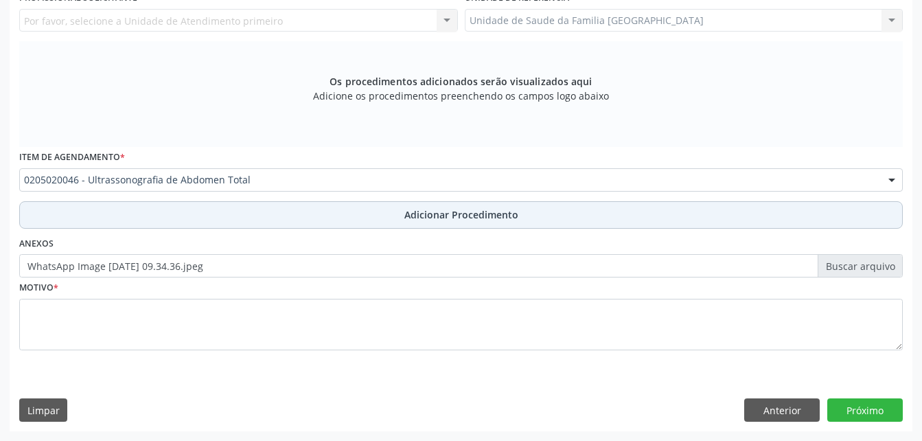
click at [293, 214] on button "Adicionar Procedimento" at bounding box center [461, 214] width 884 height 27
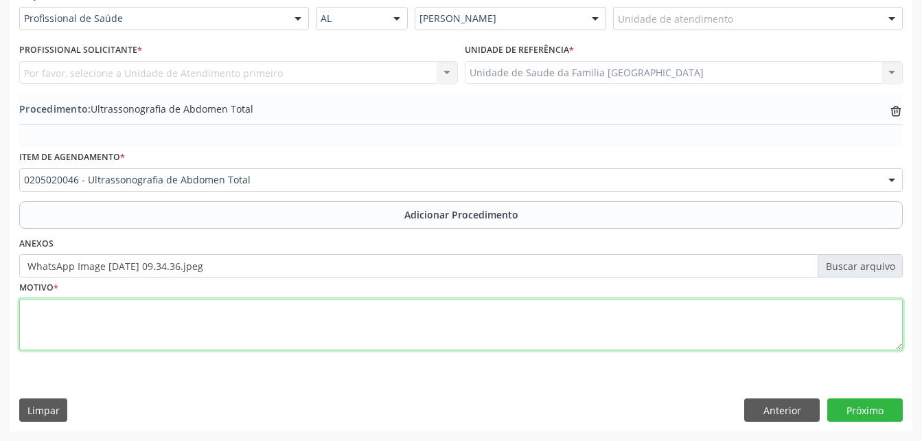
click at [296, 345] on textarea at bounding box center [461, 325] width 884 height 52
type textarea "sem entender a justf."
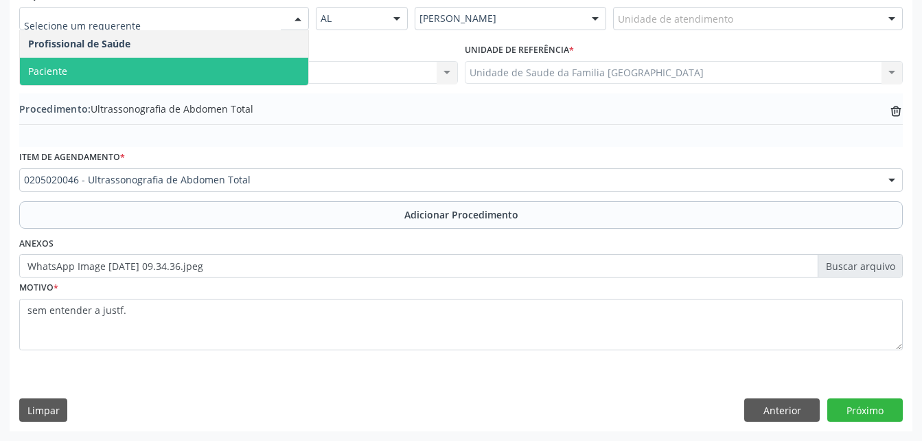
click at [229, 85] on span "Paciente" at bounding box center [164, 71] width 288 height 27
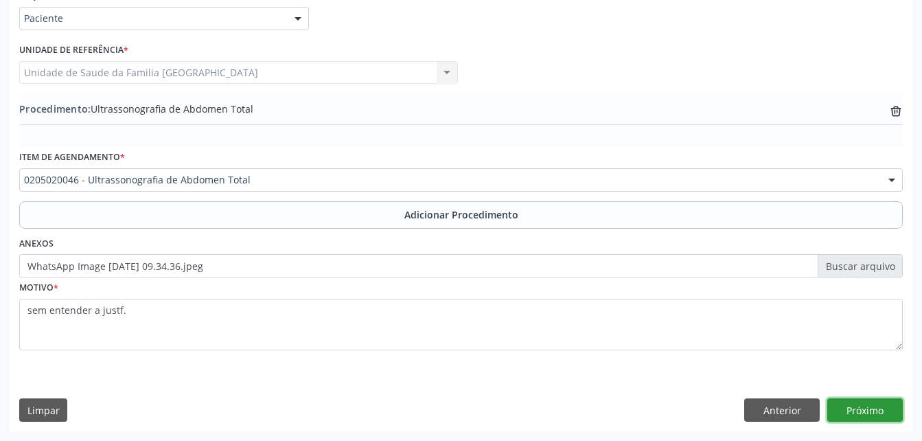
click at [885, 416] on button "Próximo" at bounding box center [866, 409] width 76 height 23
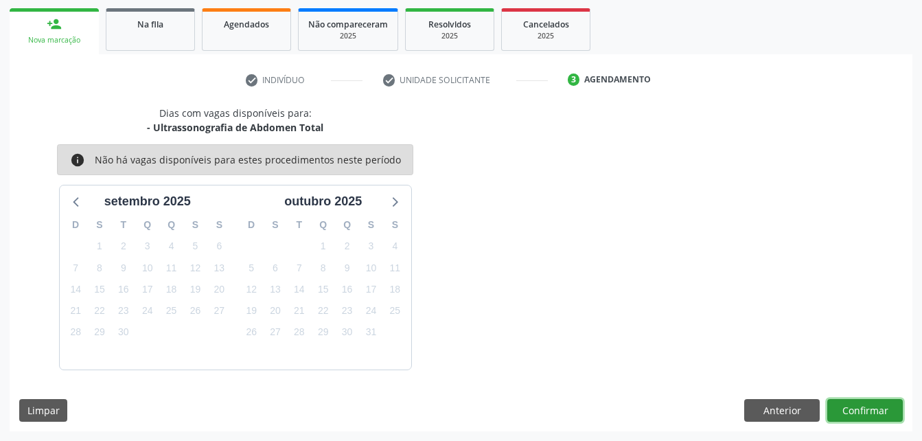
click at [871, 416] on button "Confirmar" at bounding box center [866, 410] width 76 height 23
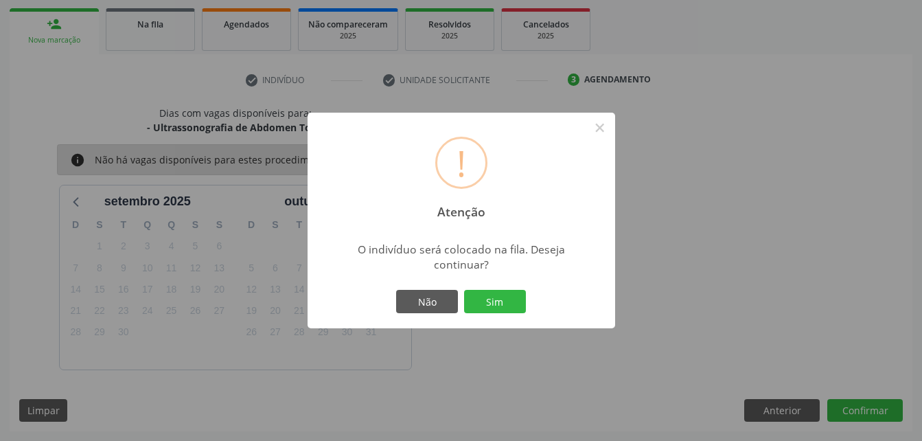
click at [509, 289] on div "Não Sim" at bounding box center [462, 301] width 136 height 29
click at [506, 306] on button "Sim" at bounding box center [495, 301] width 62 height 23
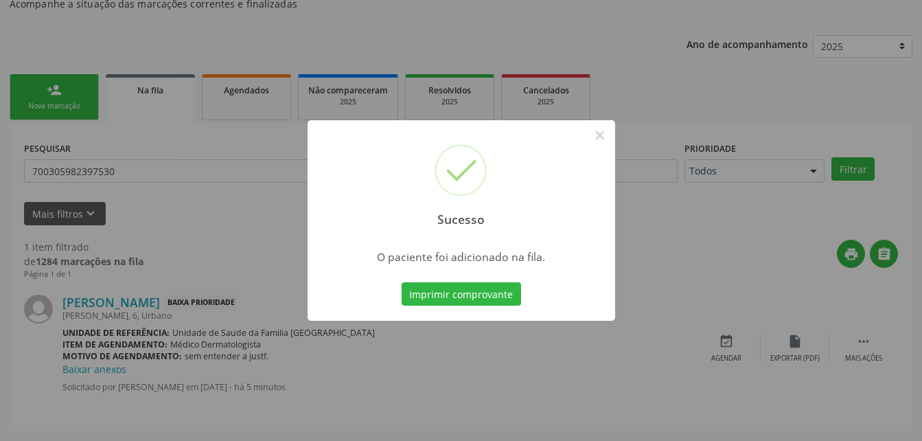
click at [47, 215] on div "Sucesso × O paciente foi adicionado na fila. Imprimir comprovante Cancel" at bounding box center [461, 220] width 922 height 441
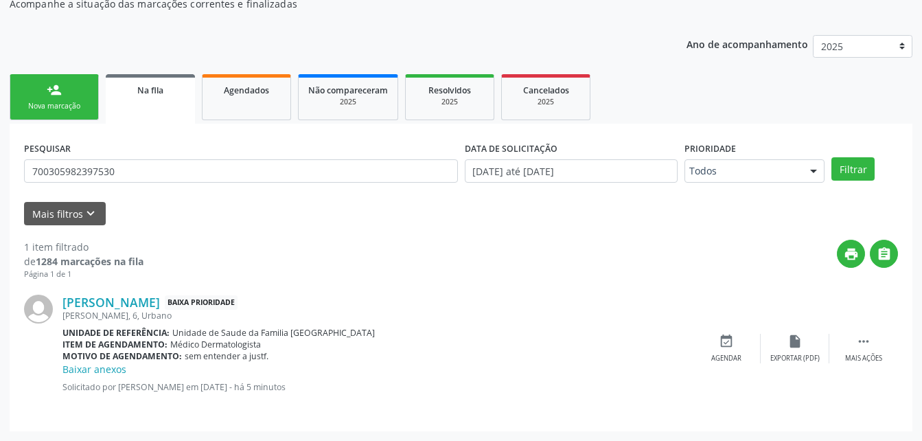
drag, startPoint x: 47, startPoint y: 215, endPoint x: 0, endPoint y: 361, distance: 153.8
click at [47, 98] on div "person_add" at bounding box center [54, 89] width 15 height 15
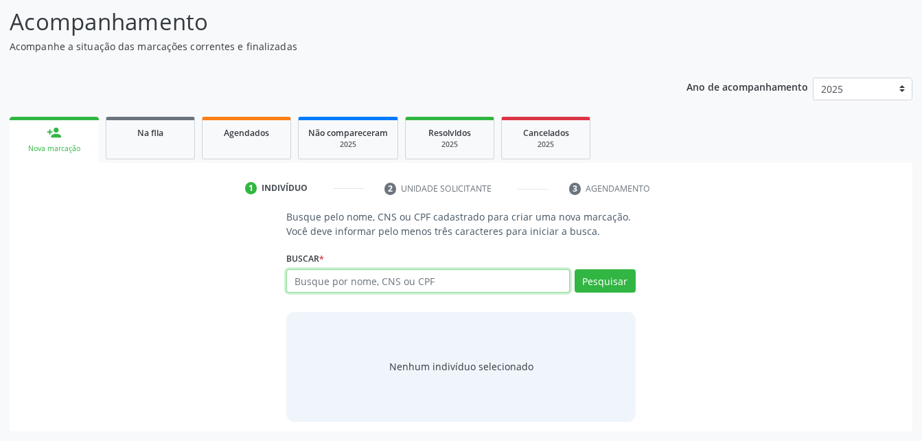
click at [318, 284] on input "text" at bounding box center [427, 280] width 283 height 23
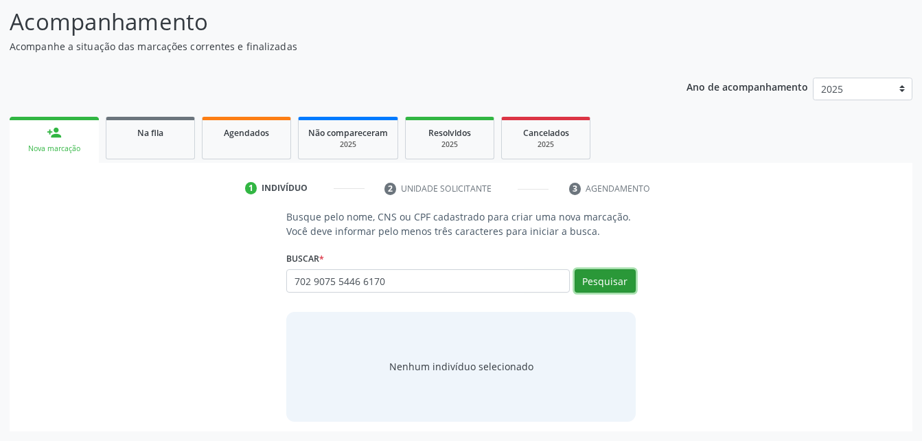
click at [600, 290] on button "Pesquisar" at bounding box center [605, 280] width 61 height 23
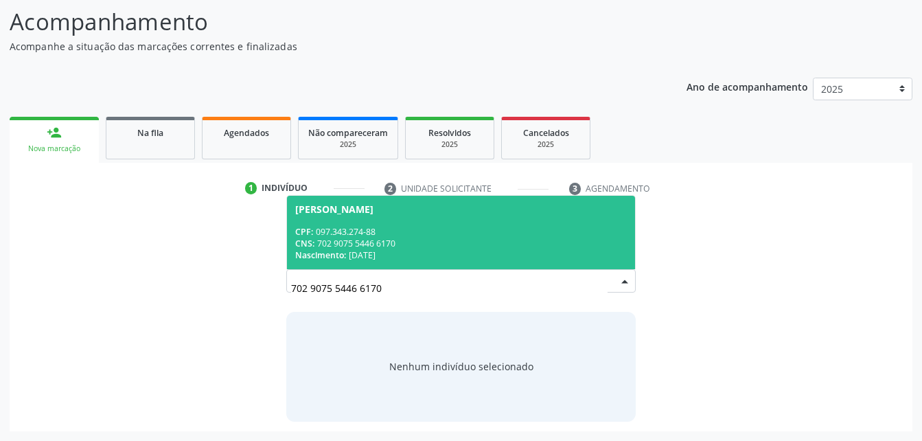
click at [476, 219] on span "Crislaine Oliveira dos Santos CPF: 097.343.274-88 CNS: 702 9075 5446 6170 Nasci…" at bounding box center [461, 232] width 348 height 73
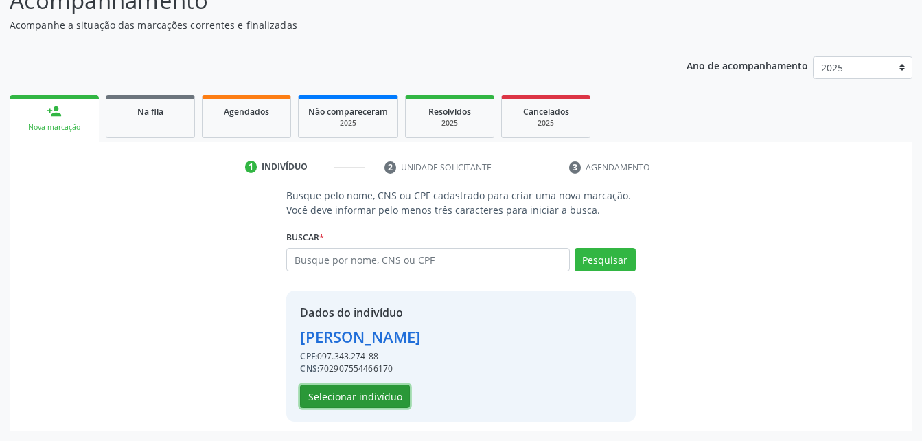
click at [335, 398] on button "Selecionar indivíduo" at bounding box center [355, 396] width 110 height 23
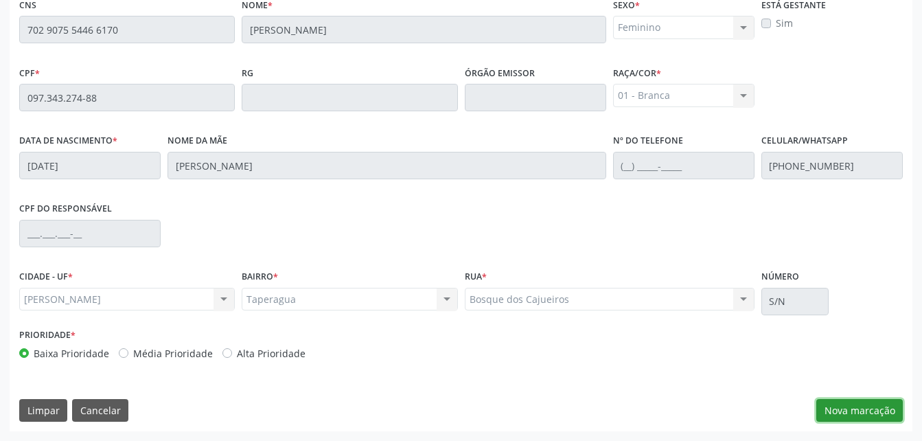
click at [861, 421] on button "Nova marcação" at bounding box center [860, 410] width 87 height 23
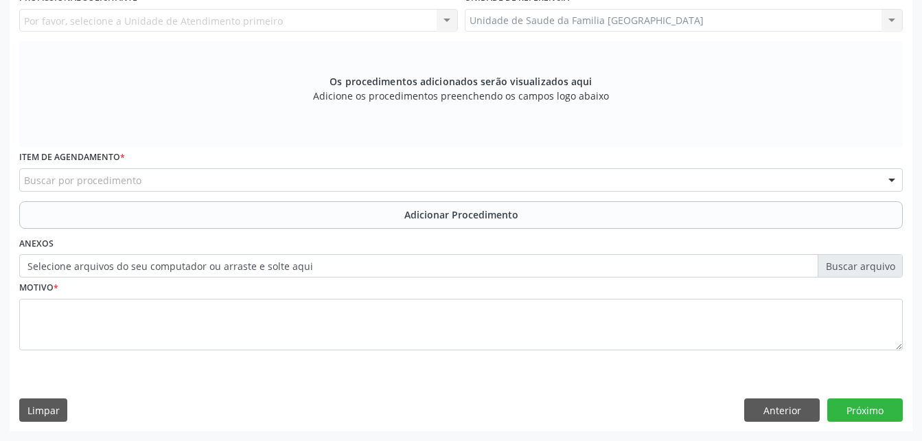
click at [387, 277] on label "Selecione arquivos do seu computador ou arraste e solte aqui" at bounding box center [461, 265] width 884 height 23
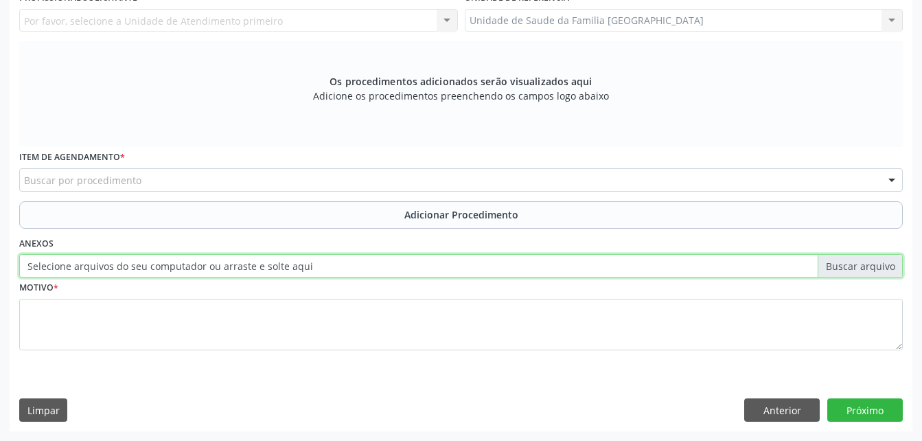
click at [387, 277] on input "Selecione arquivos do seu computador ou arraste e solte aqui" at bounding box center [461, 265] width 884 height 23
type input "C:\fakepath\WhatsApp Image 2025-09-29 at 09.34.46.jpeg"
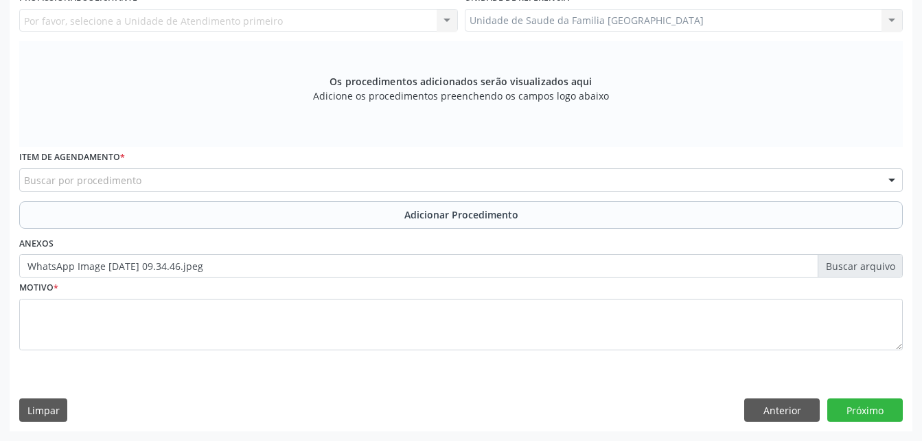
click at [434, 192] on div "Buscar por procedimento" at bounding box center [461, 179] width 884 height 23
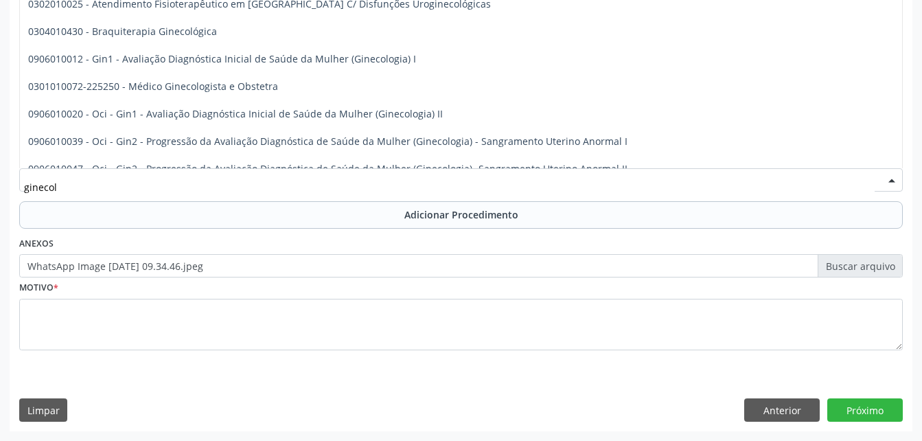
type input "ginecolo"
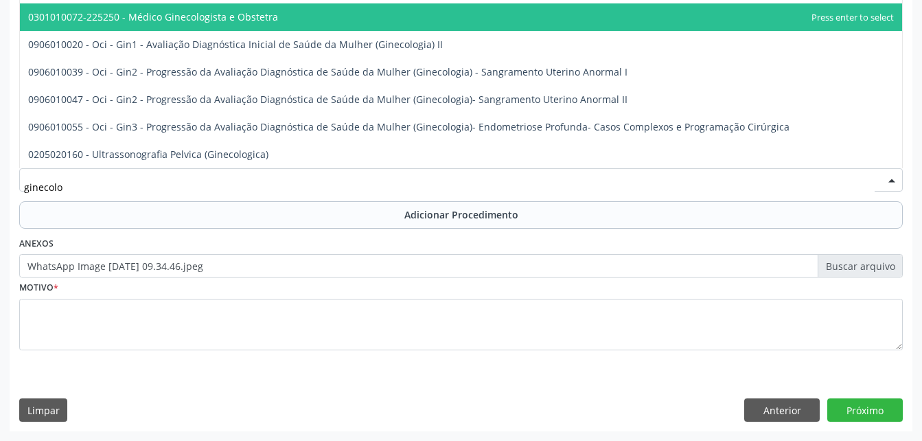
click at [380, 31] on span "0301010072-225250 - Médico Ginecologista e Obstetra" at bounding box center [461, 16] width 883 height 27
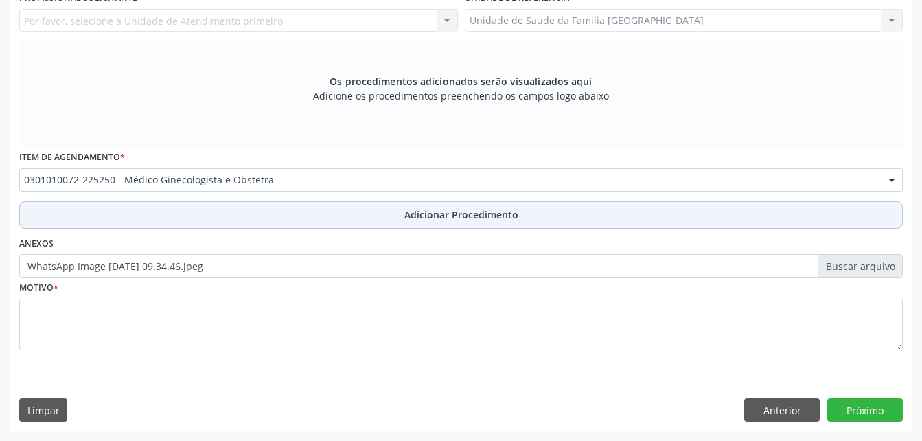
click at [446, 222] on span "Adicionar Procedimento" at bounding box center [462, 214] width 114 height 14
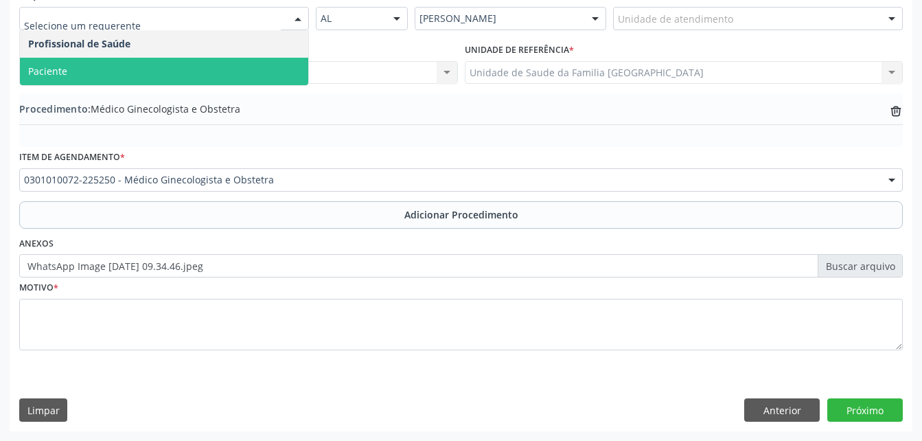
click at [261, 85] on span "Paciente" at bounding box center [164, 71] width 288 height 27
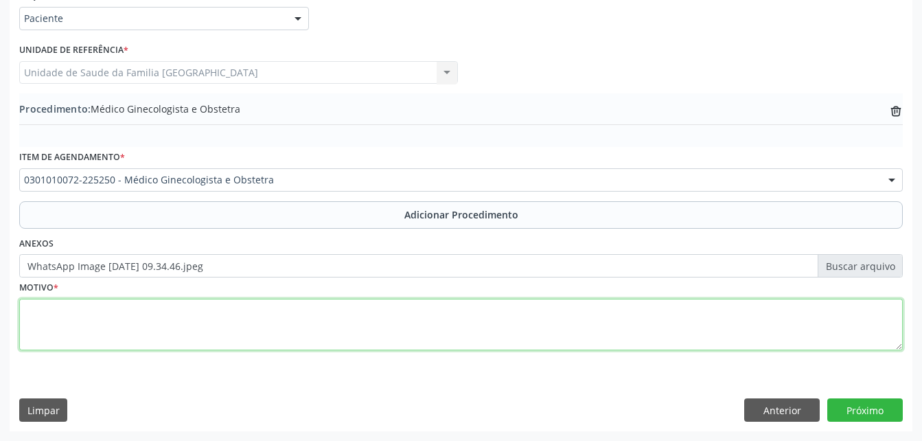
click at [311, 331] on textarea at bounding box center [461, 325] width 884 height 52
type textarea "sem entender A JUSTF"
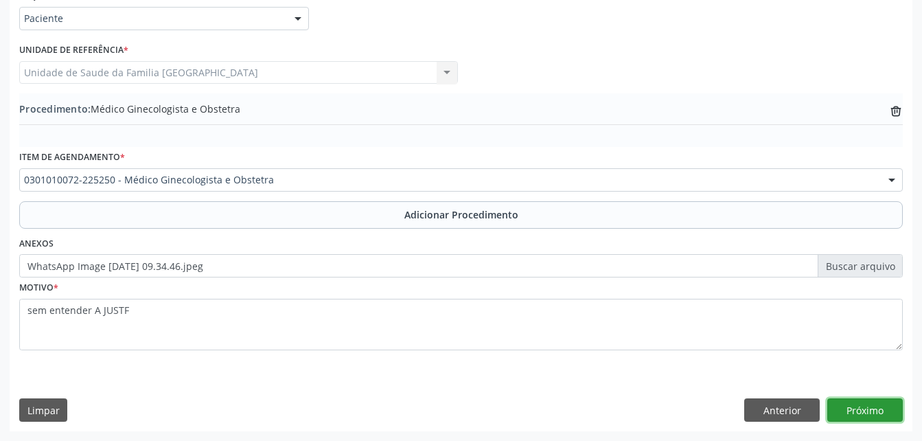
click at [871, 414] on button "Próximo" at bounding box center [866, 409] width 76 height 23
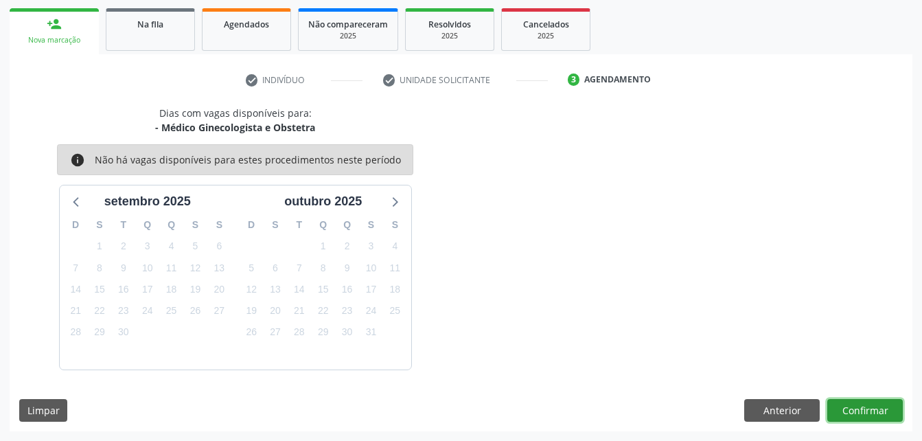
click at [869, 409] on button "Confirmar" at bounding box center [866, 410] width 76 height 23
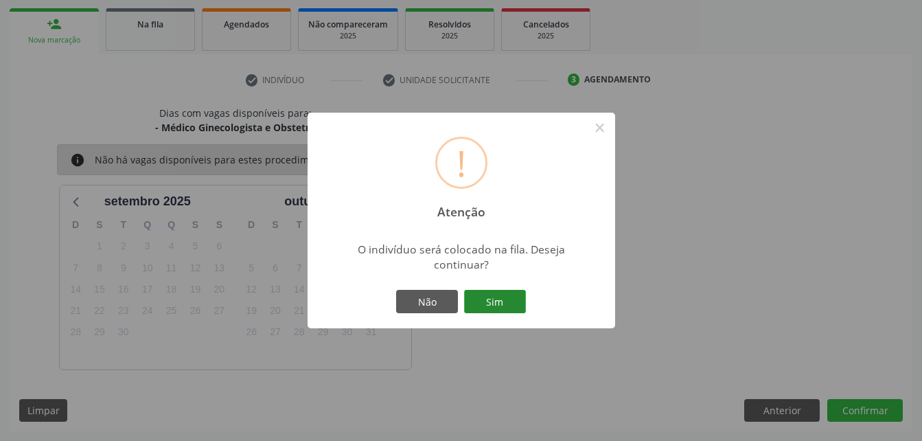
click at [525, 301] on button "Sim" at bounding box center [495, 301] width 62 height 23
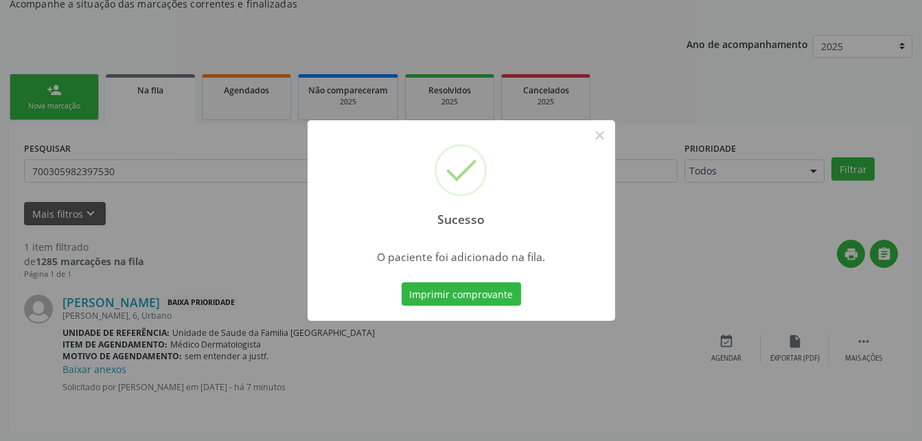
click at [58, 214] on div "Sucesso × O paciente foi adicionado na fila. Imprimir comprovante Cancel" at bounding box center [461, 220] width 922 height 441
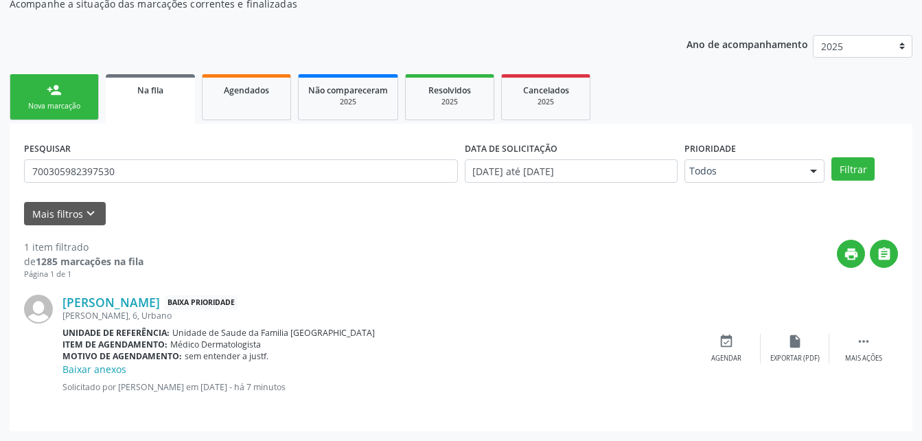
click at [66, 120] on link "person_add Nova marcação" at bounding box center [54, 97] width 89 height 46
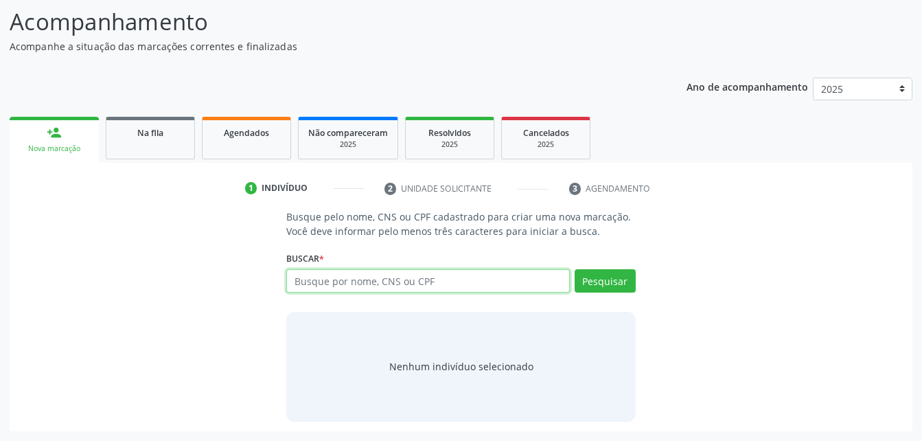
click at [375, 290] on input "text" at bounding box center [427, 280] width 283 height 23
type input "7081075864637"
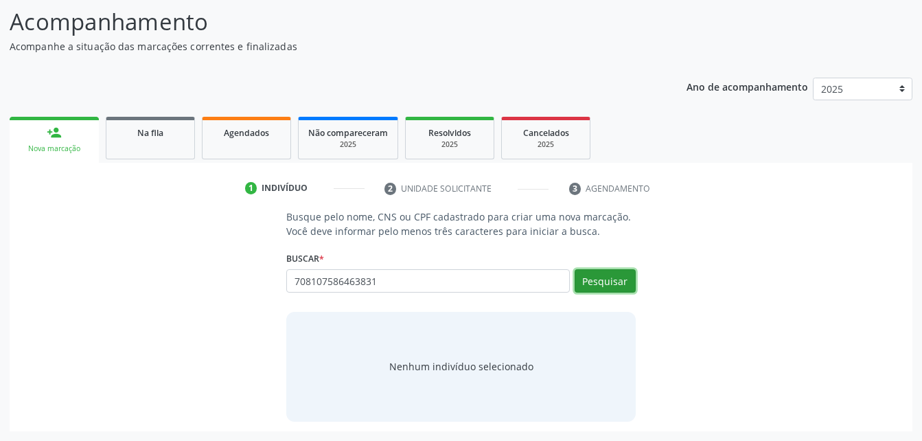
click at [584, 272] on button "Pesquisar" at bounding box center [605, 280] width 61 height 23
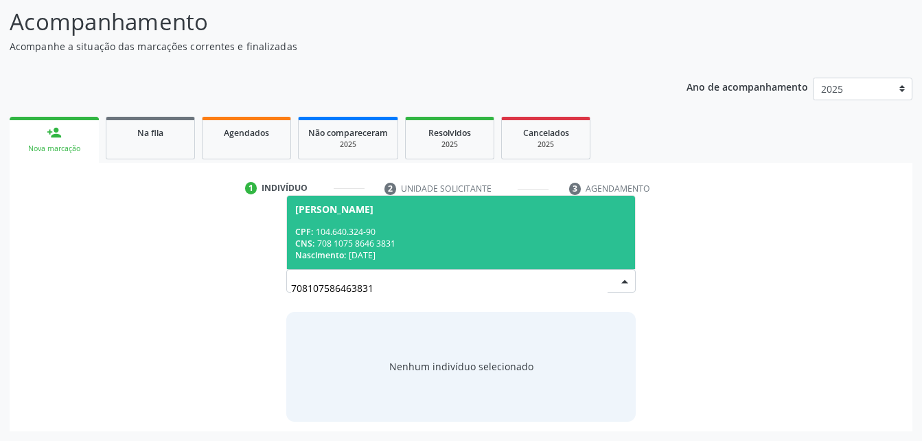
click at [453, 231] on div "CPF: 104.640.324-90" at bounding box center [460, 232] width 331 height 12
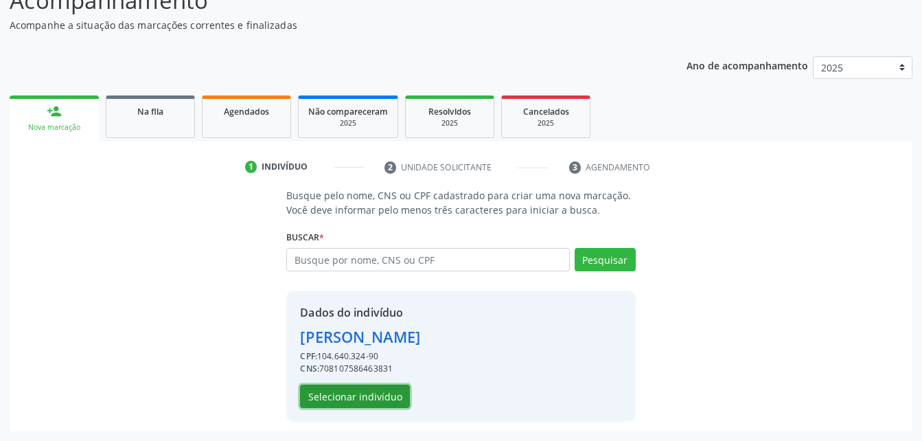
click at [385, 396] on button "Selecionar indivíduo" at bounding box center [355, 396] width 110 height 23
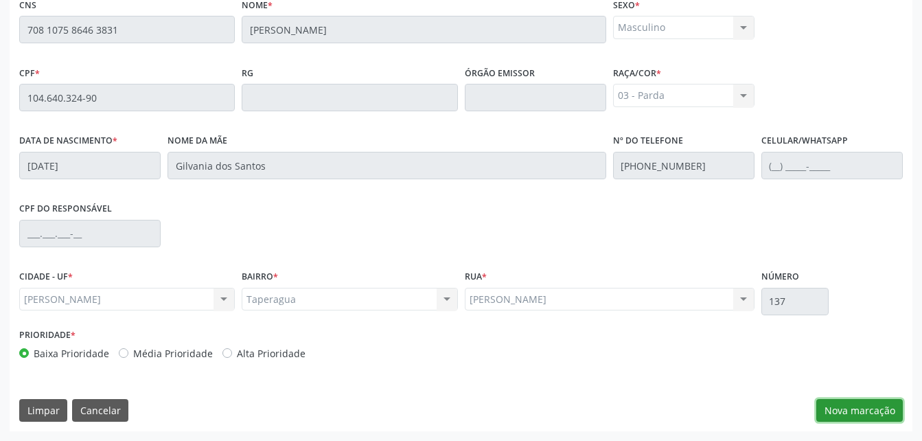
click at [850, 413] on button "Nova marcação" at bounding box center [860, 410] width 87 height 23
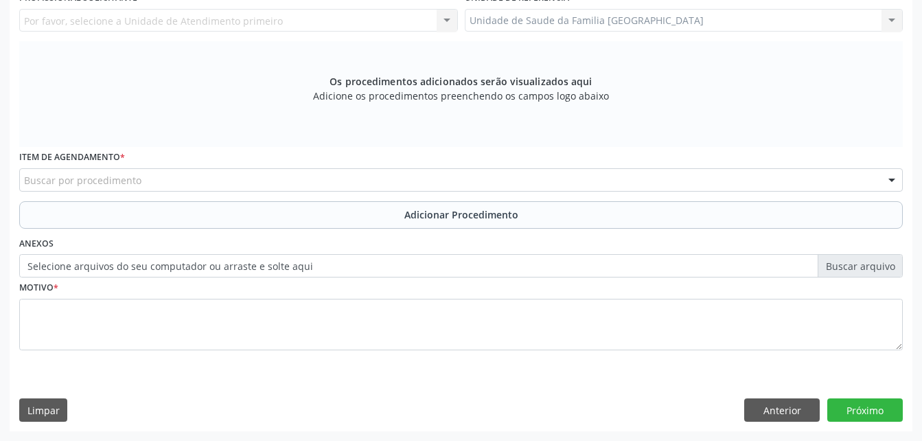
click at [321, 277] on label "Selecione arquivos do seu computador ou arraste e solte aqui" at bounding box center [461, 265] width 884 height 23
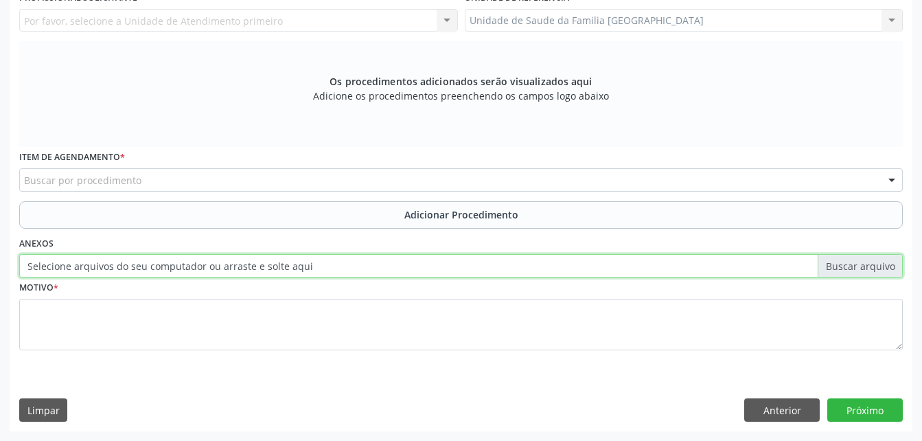
click at [321, 277] on input "Selecione arquivos do seu computador ou arraste e solte aqui" at bounding box center [461, 265] width 884 height 23
type input "C:\fakepath\WhatsApp Image 2025-09-29 at 09.34.57.jpeg"
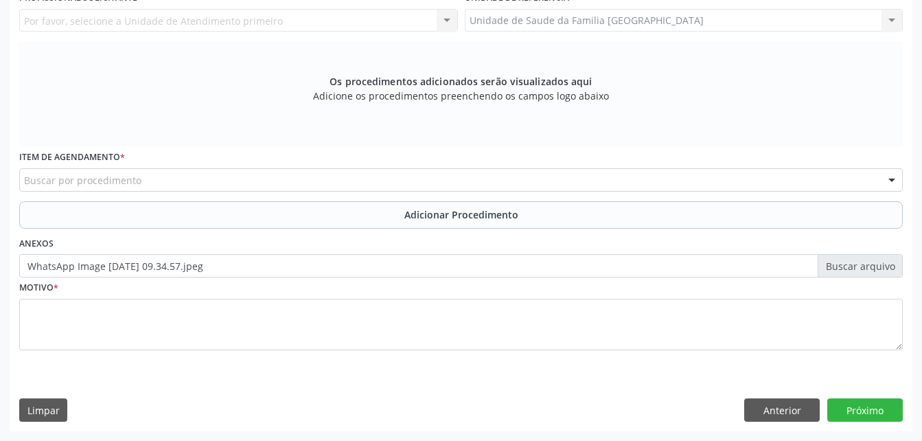
click at [307, 192] on div "Buscar por procedimento" at bounding box center [461, 179] width 884 height 23
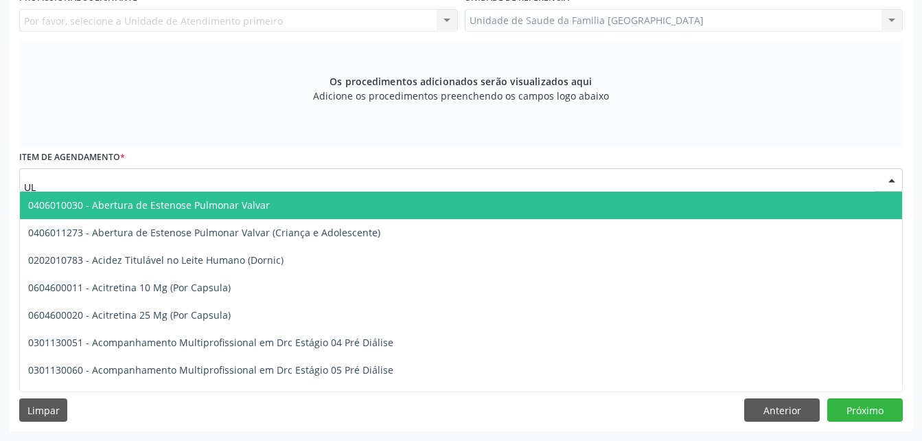
type input "ULT"
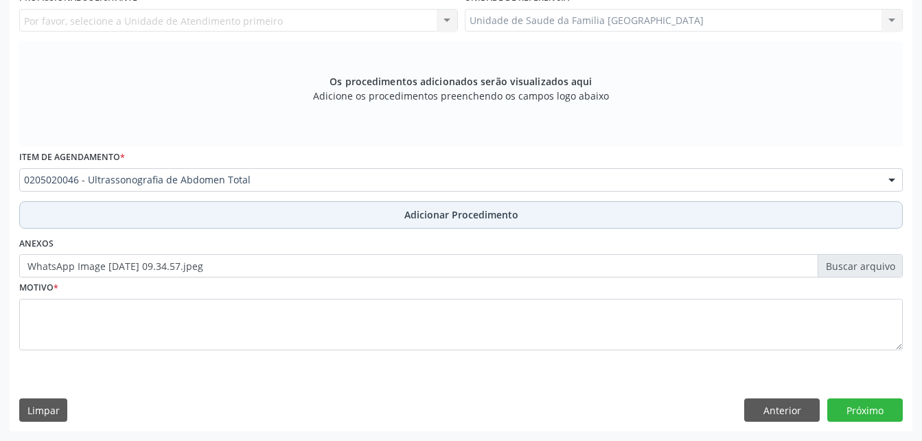
click at [379, 229] on button "Adicionar Procedimento" at bounding box center [461, 214] width 884 height 27
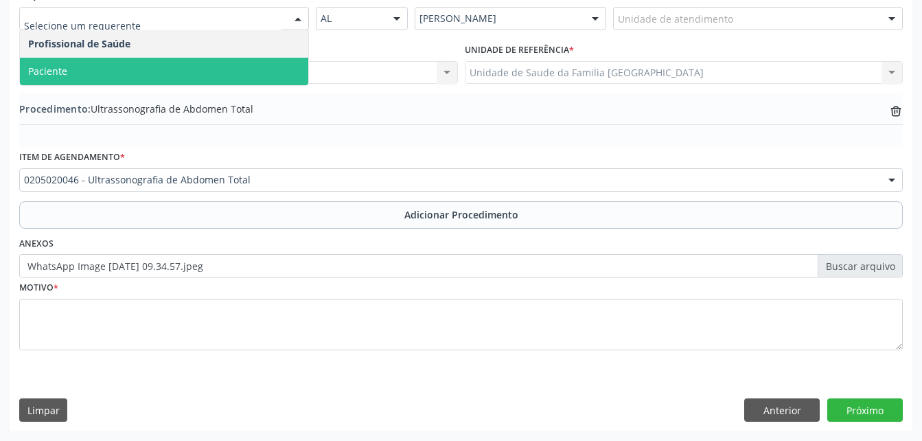
click at [237, 85] on span "Paciente" at bounding box center [164, 71] width 288 height 27
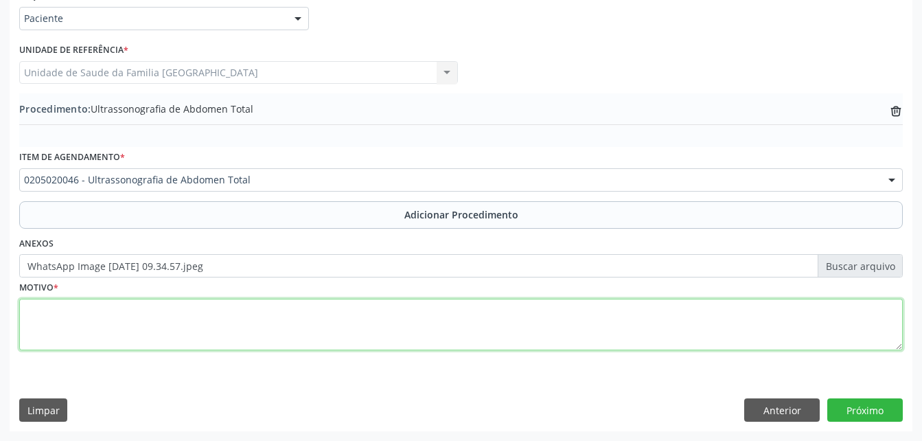
click at [605, 320] on textarea at bounding box center [461, 325] width 884 height 52
type textarea "SEM ENTENDER A JUSTF."
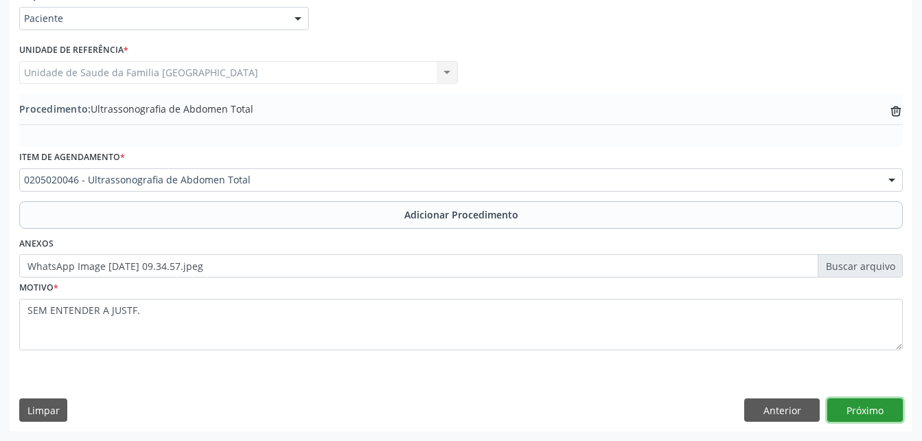
click at [887, 405] on button "Próximo" at bounding box center [866, 409] width 76 height 23
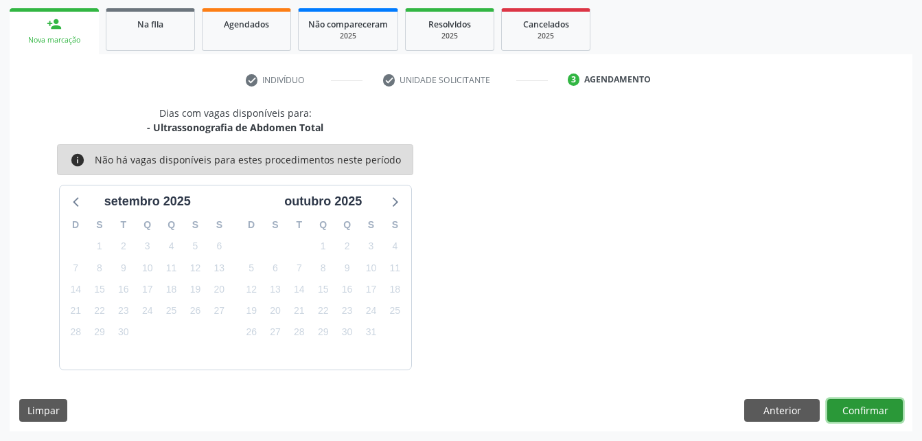
click at [896, 402] on button "Confirmar" at bounding box center [866, 410] width 76 height 23
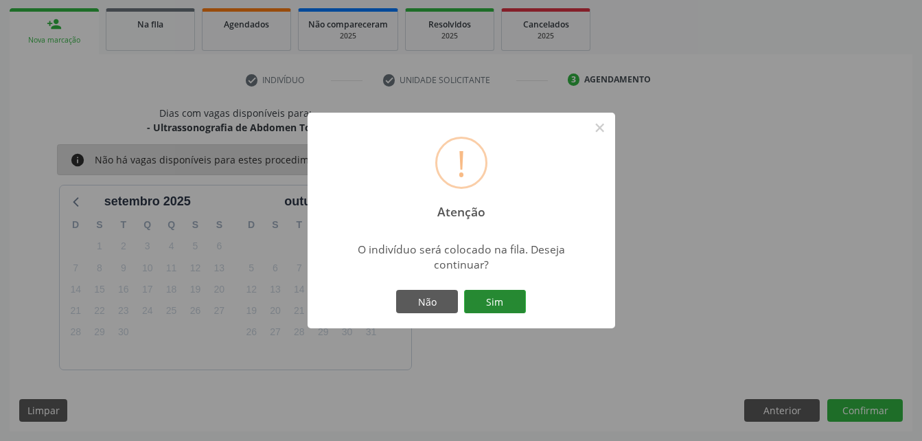
click at [501, 302] on button "Sim" at bounding box center [495, 301] width 62 height 23
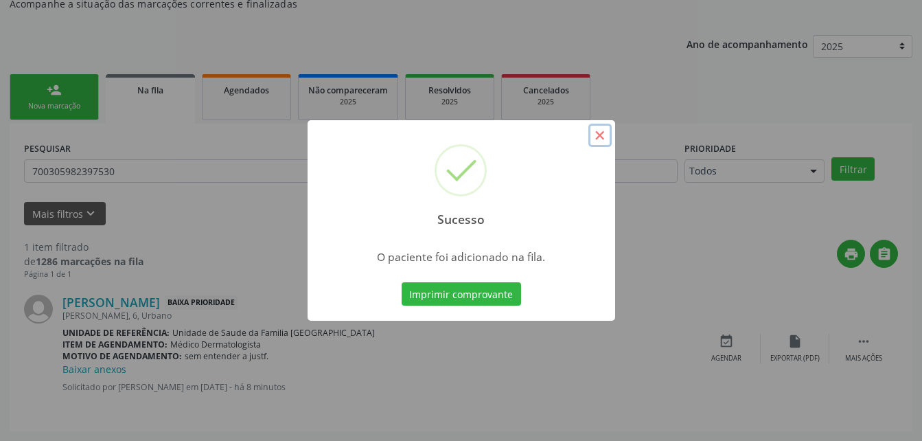
click at [604, 136] on button "×" at bounding box center [600, 135] width 23 height 23
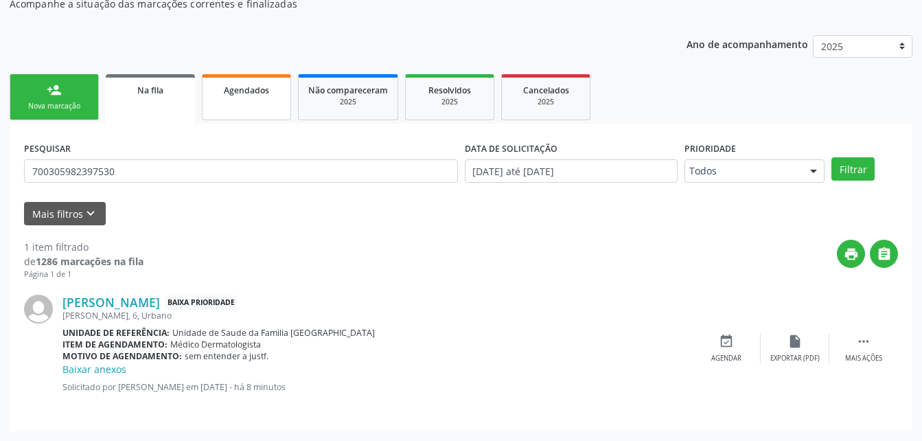
click at [232, 120] on link "Agendados" at bounding box center [246, 97] width 89 height 46
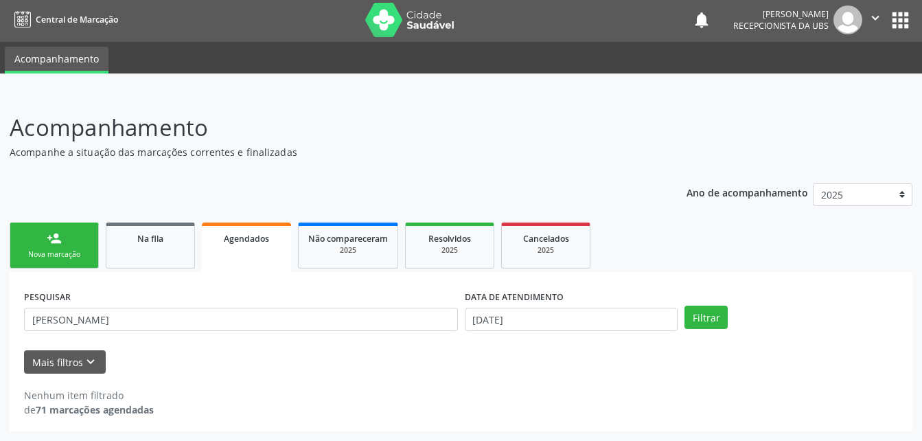
click at [237, 262] on link "Agendados" at bounding box center [246, 247] width 89 height 49
drag, startPoint x: 238, startPoint y: 275, endPoint x: 240, endPoint y: 265, distance: 9.8
click at [239, 274] on div "PESQUISAR bianca cristina vieira da silva DATA DE ATENDIMENTO 29/09/2025 Filtra…" at bounding box center [461, 351] width 903 height 159
click at [63, 249] on link "person_add Nova marcação" at bounding box center [54, 246] width 89 height 46
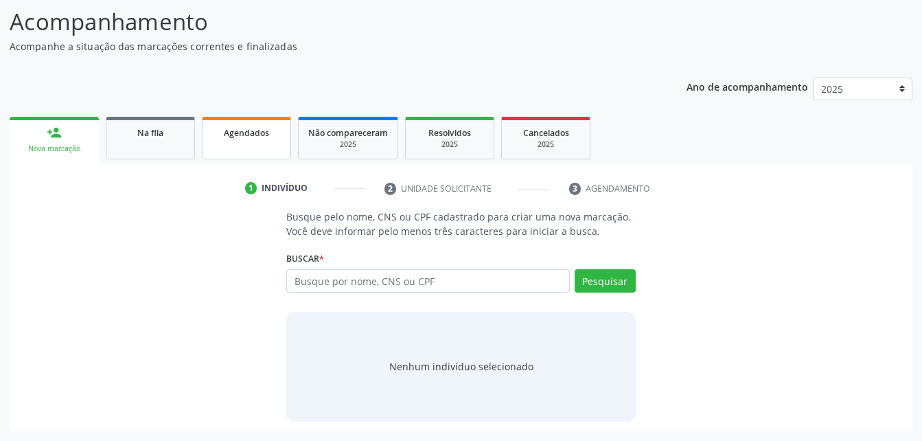
click at [277, 159] on link "Agendados" at bounding box center [246, 138] width 89 height 43
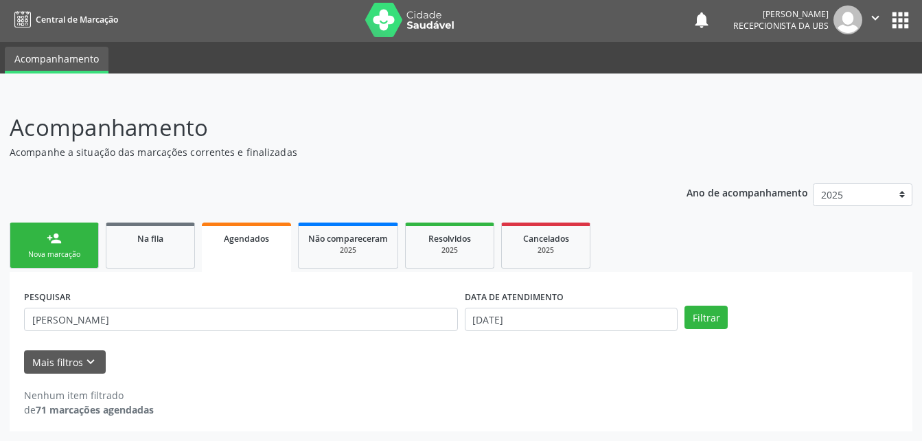
click at [49, 237] on div "person_add" at bounding box center [54, 238] width 15 height 15
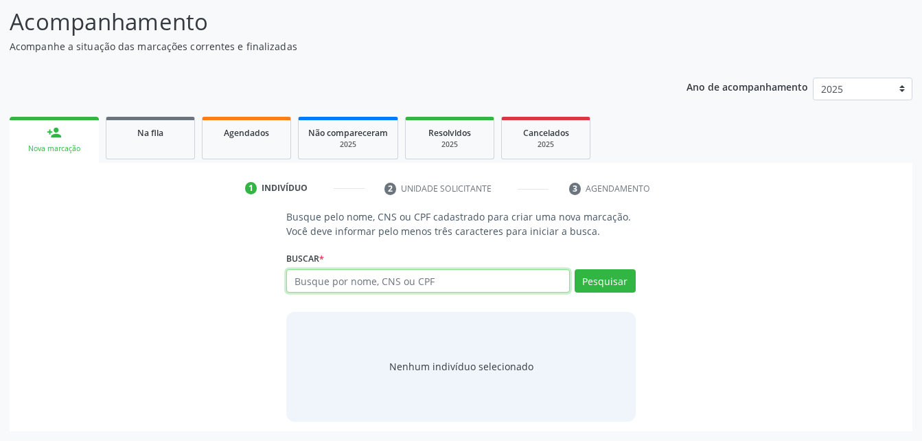
click at [385, 293] on input "text" at bounding box center [427, 280] width 283 height 23
type input "700604477934261"
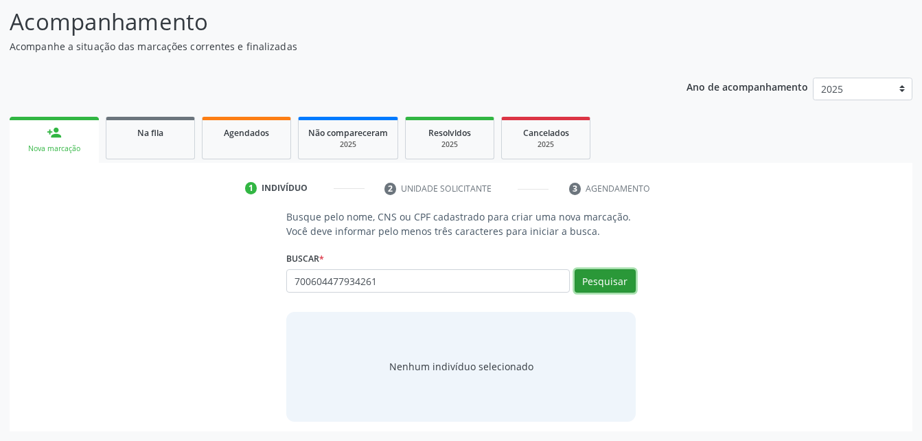
click at [591, 293] on button "Pesquisar" at bounding box center [605, 280] width 61 height 23
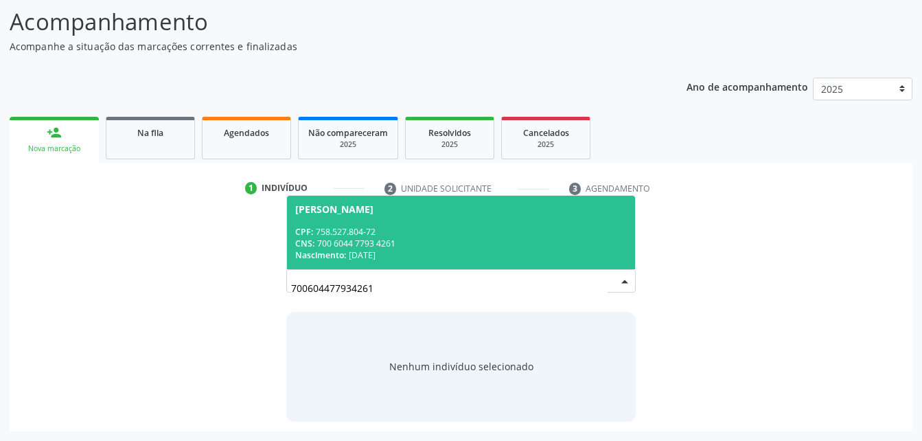
click at [555, 238] on div "CPF: 758.527.804-72" at bounding box center [460, 232] width 331 height 12
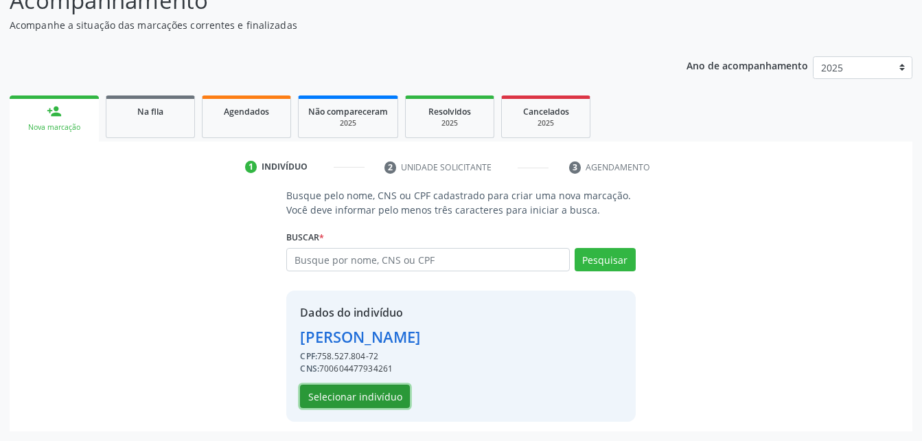
click at [397, 407] on button "Selecionar indivíduo" at bounding box center [355, 396] width 110 height 23
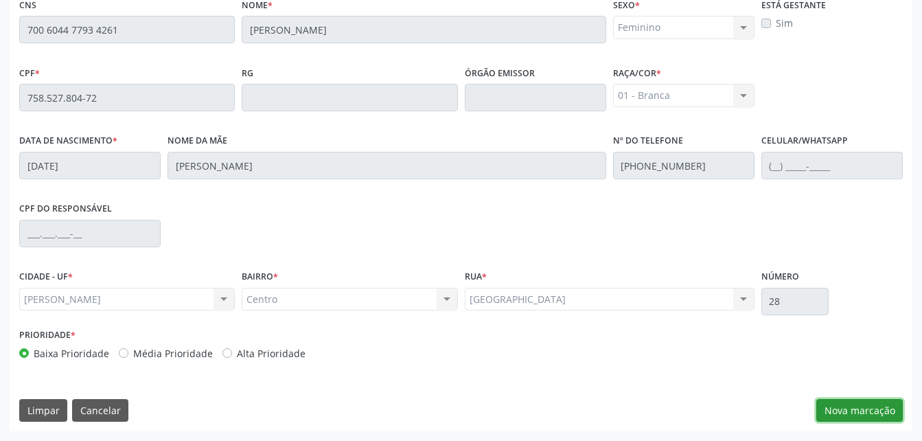
click at [855, 407] on button "Nova marcação" at bounding box center [860, 410] width 87 height 23
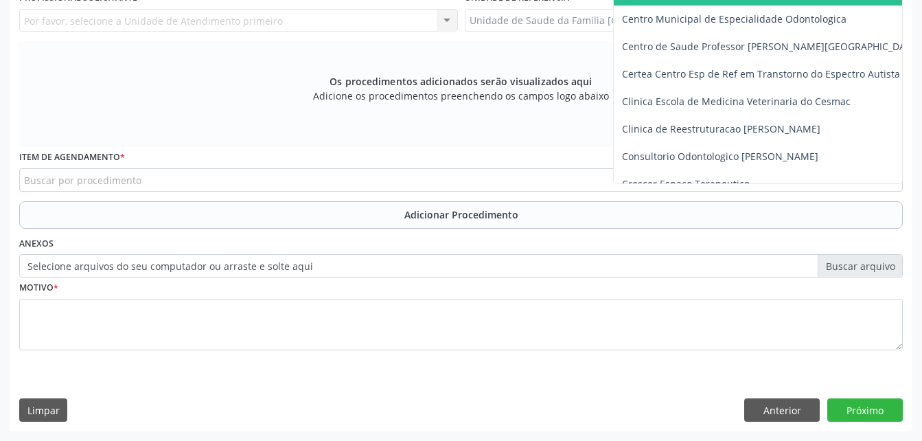
type input "EST"
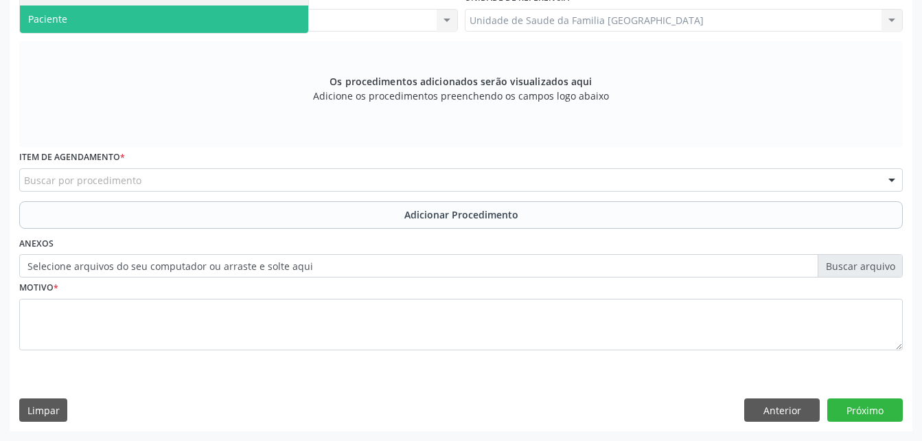
click at [273, 33] on span "Paciente" at bounding box center [164, 18] width 288 height 27
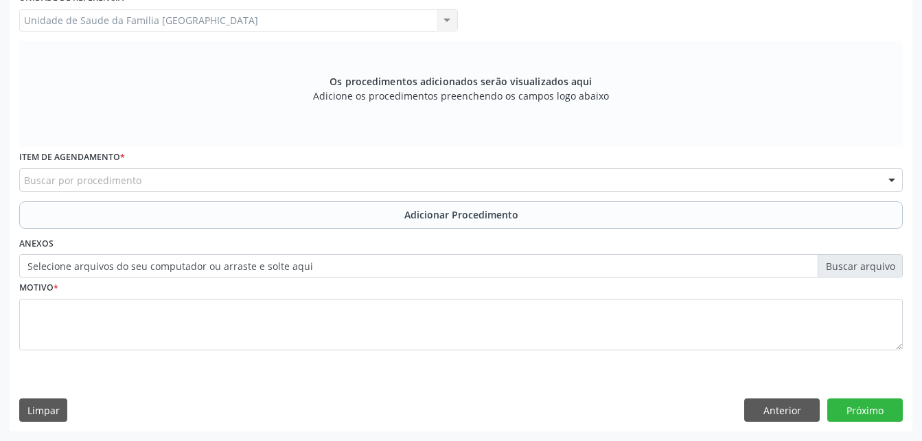
click at [229, 192] on div "Buscar por procedimento" at bounding box center [461, 179] width 884 height 23
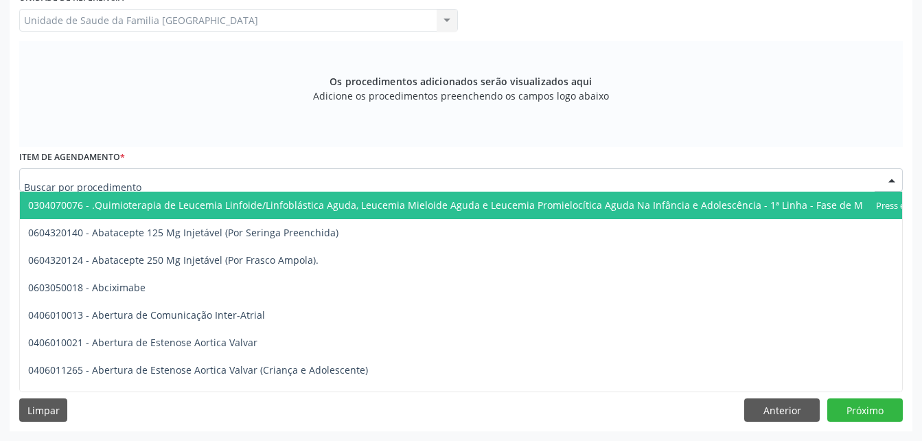
click at [229, 201] on input "text" at bounding box center [449, 186] width 851 height 27
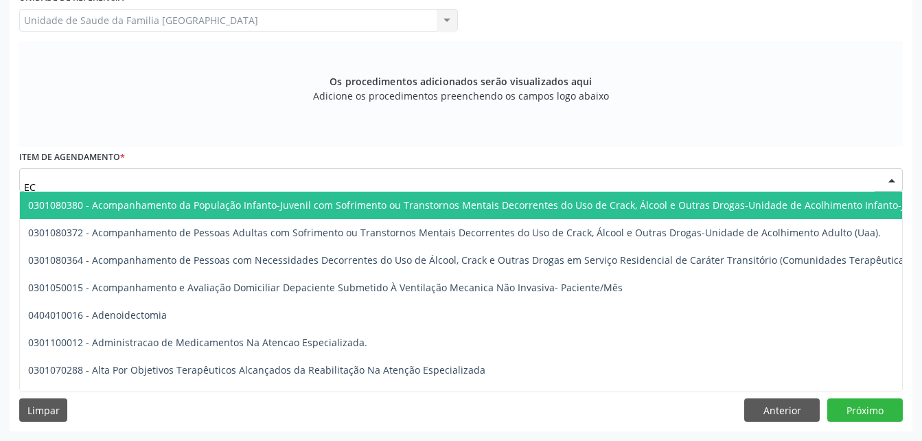
type input "E"
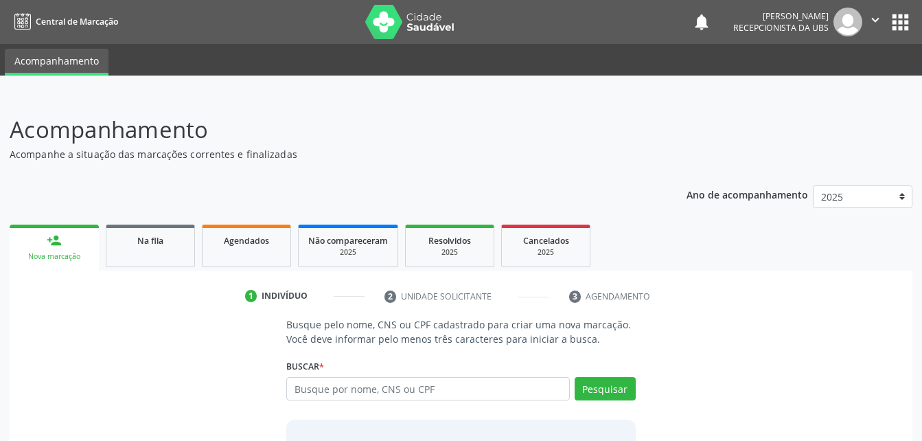
scroll to position [69, 0]
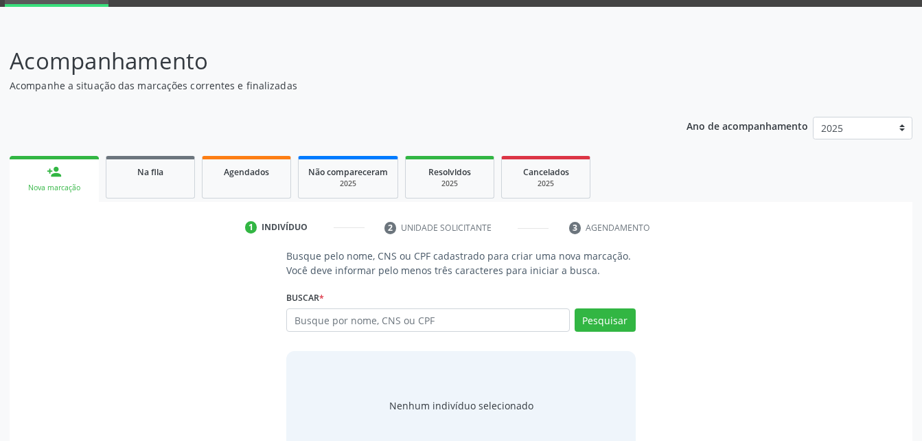
click at [453, 317] on input "text" at bounding box center [427, 319] width 283 height 23
type input "700003160496702"
click at [597, 323] on button "Pesquisar" at bounding box center [605, 319] width 61 height 23
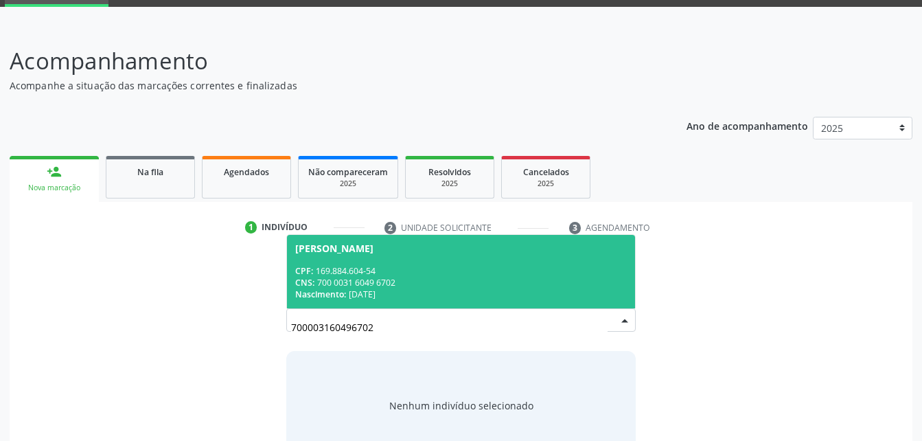
click at [403, 278] on div "CNS: 700 0031 6049 6702" at bounding box center [460, 283] width 331 height 12
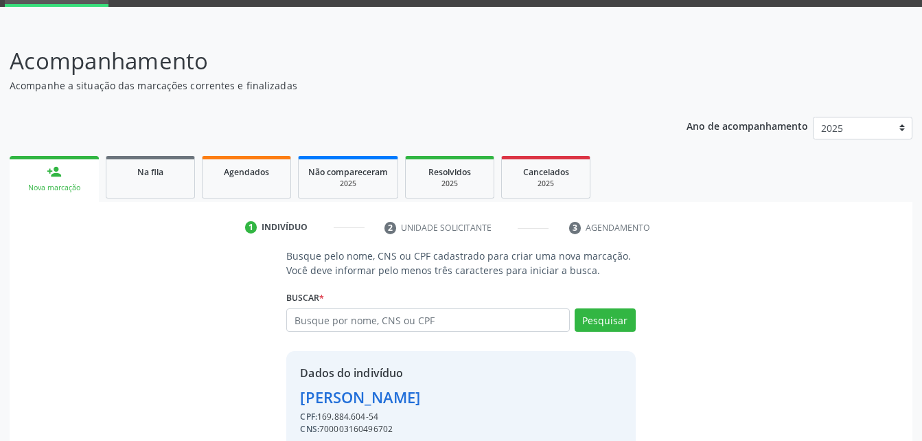
scroll to position [129, 0]
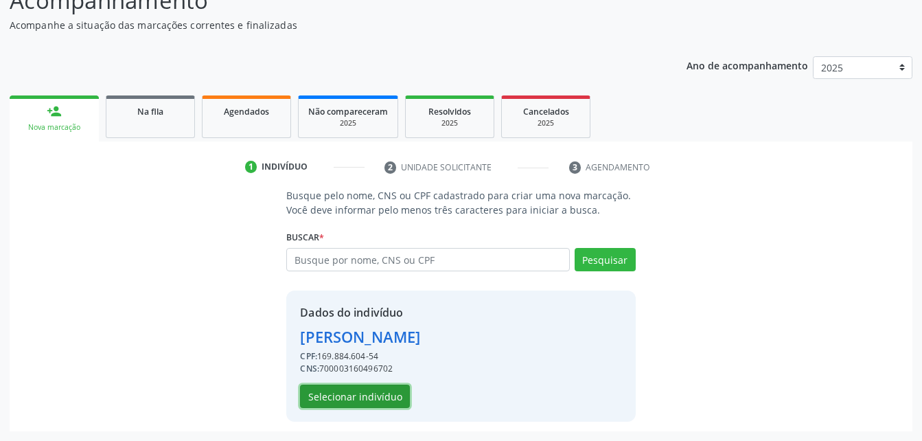
click at [376, 398] on button "Selecionar indivíduo" at bounding box center [355, 396] width 110 height 23
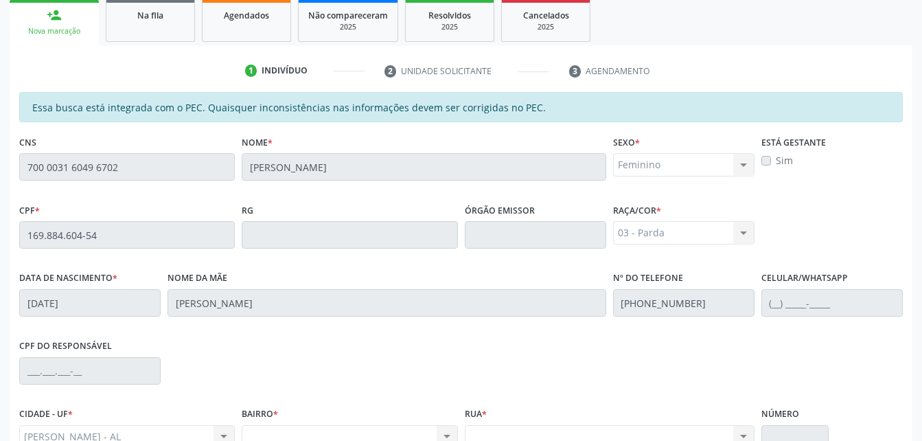
scroll to position [88, 0]
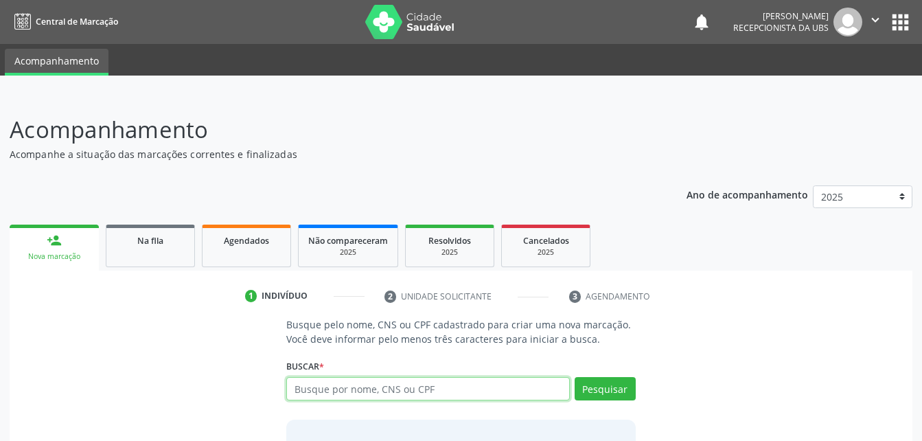
scroll to position [108, 0]
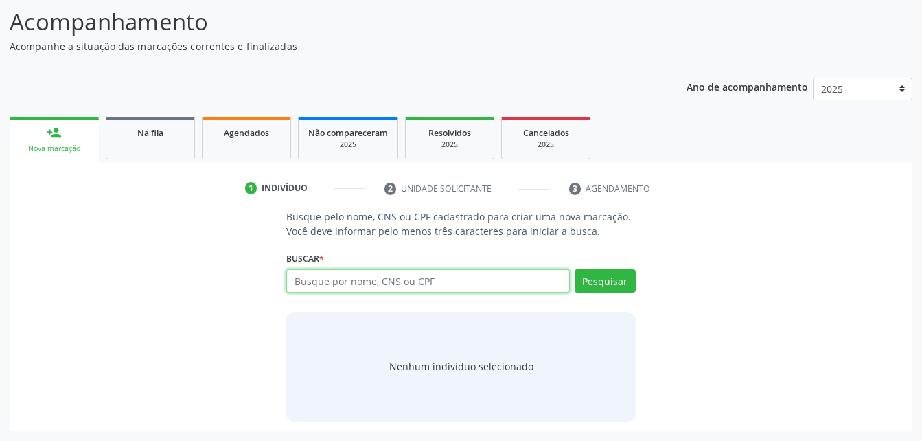
click at [391, 280] on input "text" at bounding box center [427, 280] width 283 height 23
drag, startPoint x: 361, startPoint y: 269, endPoint x: 362, endPoint y: 278, distance: 9.0
click at [362, 276] on input "text" at bounding box center [427, 280] width 283 height 23
click at [362, 278] on input "text" at bounding box center [427, 280] width 283 height 23
paste input "700003160496702"
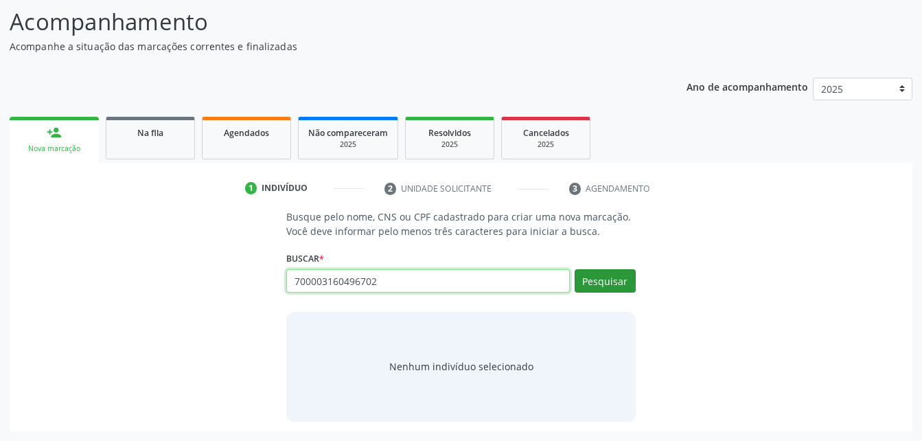
type input "700003160496702"
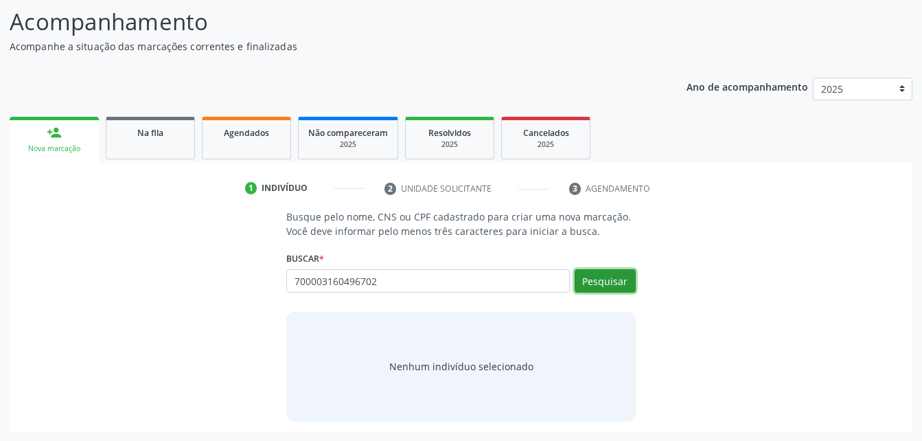
click at [587, 278] on button "Pesquisar" at bounding box center [605, 280] width 61 height 23
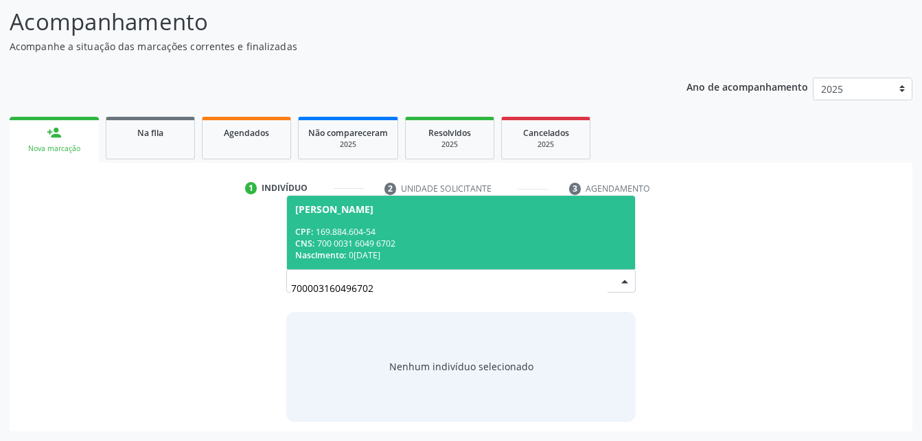
click at [514, 234] on div "CPF: 169.884.604-54" at bounding box center [460, 232] width 331 height 12
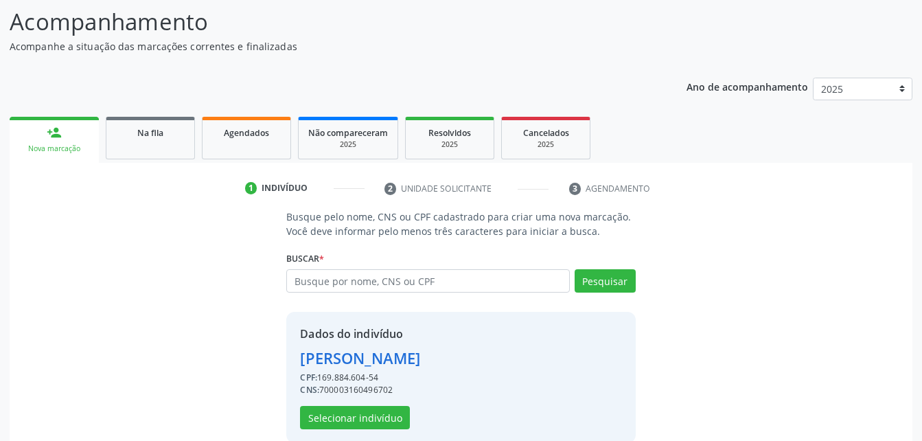
scroll to position [129, 0]
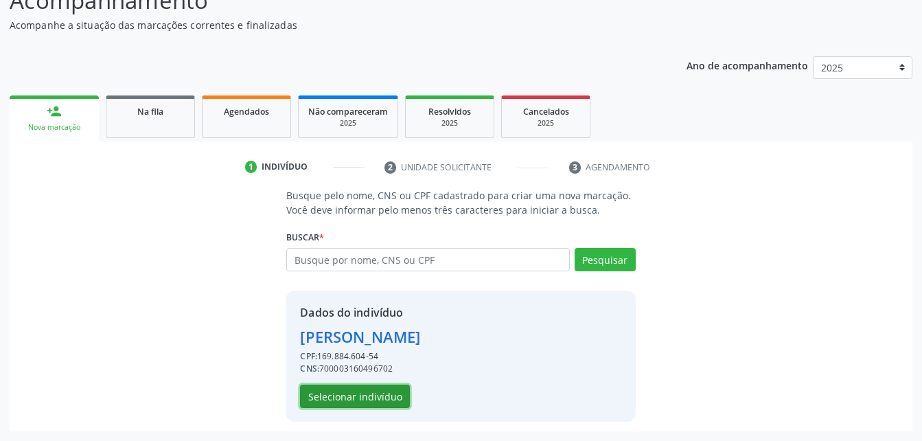
click at [324, 388] on button "Selecionar indivíduo" at bounding box center [355, 396] width 110 height 23
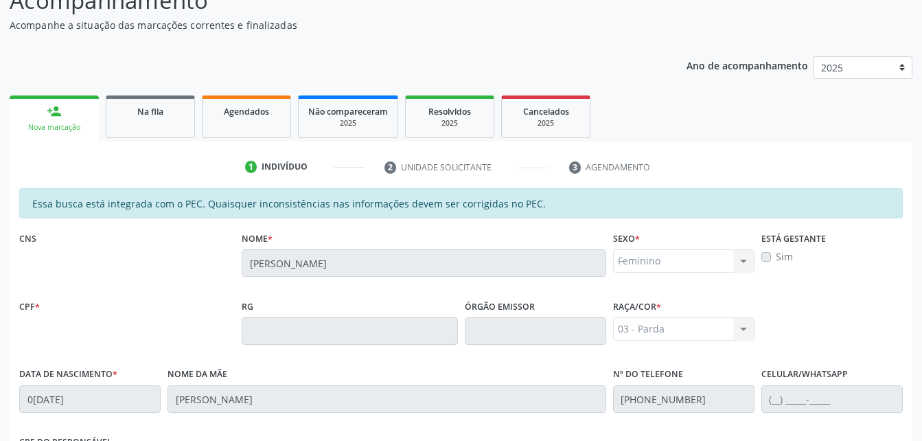
scroll to position [363, 0]
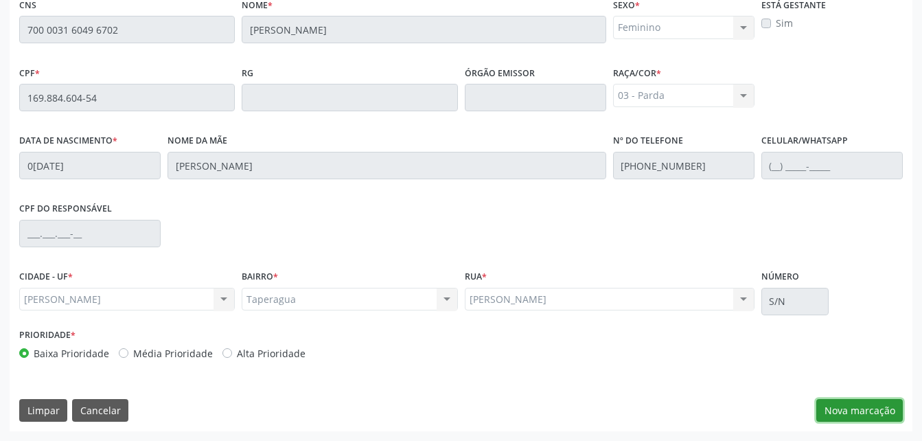
click at [832, 400] on button "Nova marcação" at bounding box center [860, 410] width 87 height 23
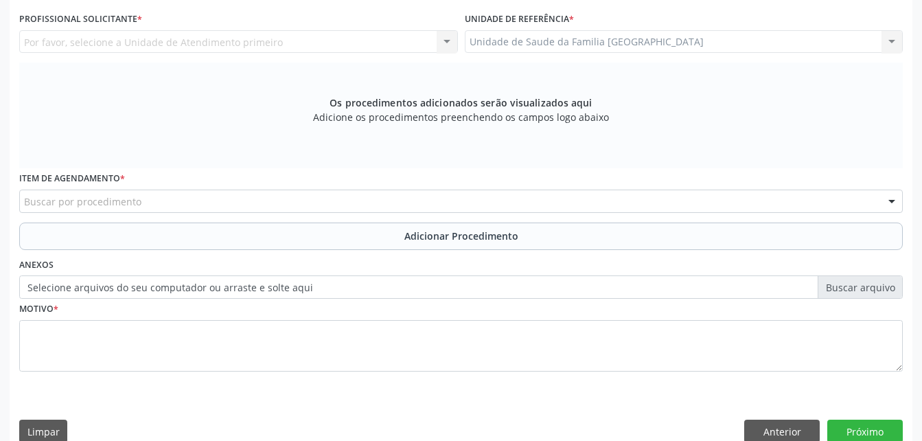
scroll to position [225, 0]
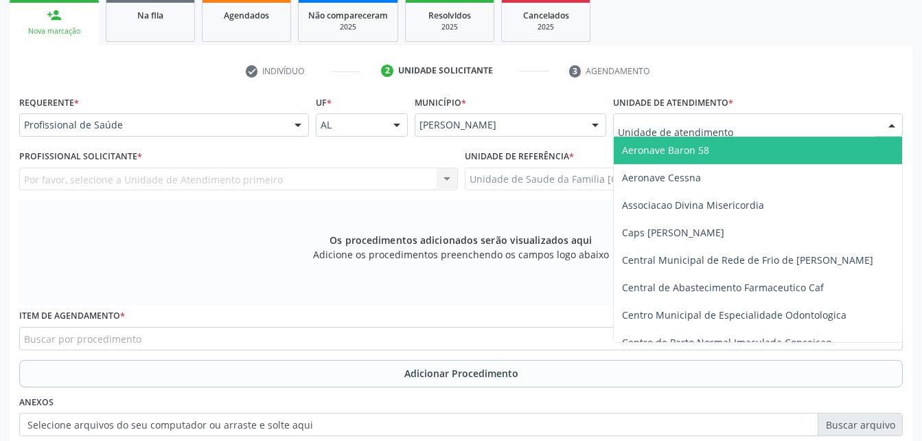
click at [841, 118] on div at bounding box center [758, 124] width 290 height 23
click at [295, 131] on div at bounding box center [298, 125] width 21 height 23
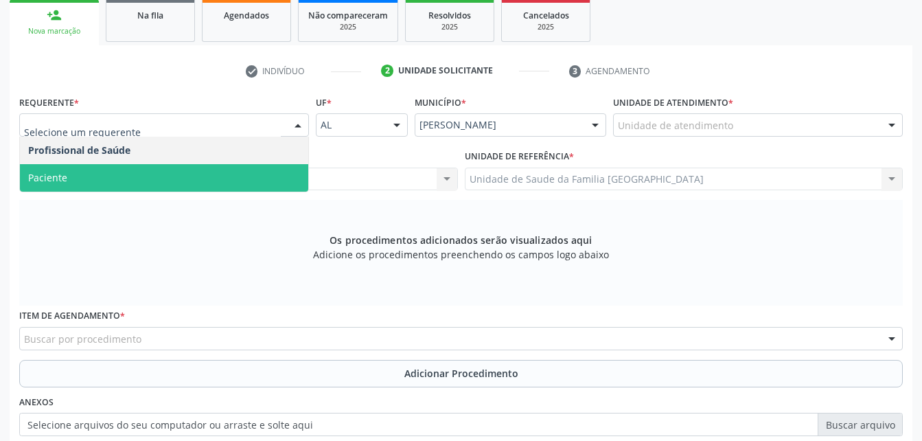
click at [253, 181] on span "Paciente" at bounding box center [164, 177] width 288 height 27
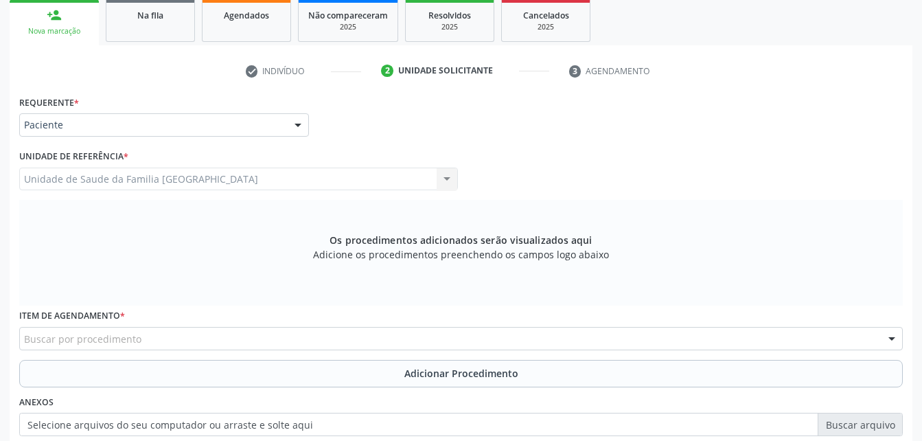
scroll to position [363, 0]
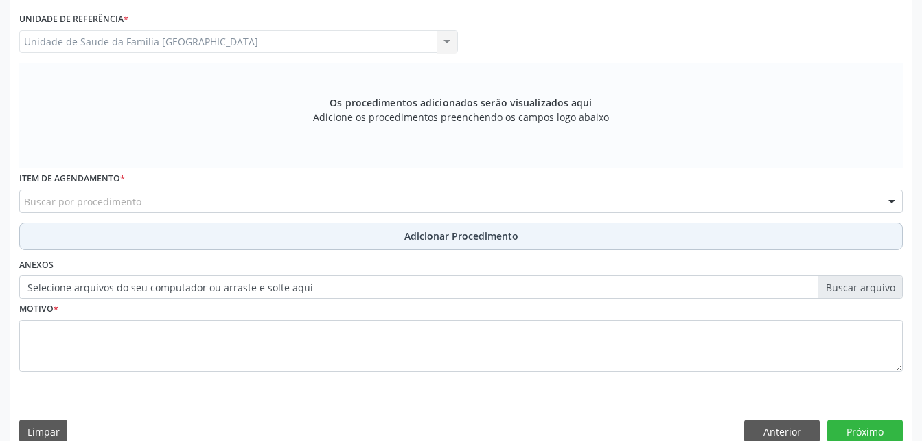
click at [365, 234] on button "Adicionar Procedimento" at bounding box center [461, 236] width 884 height 27
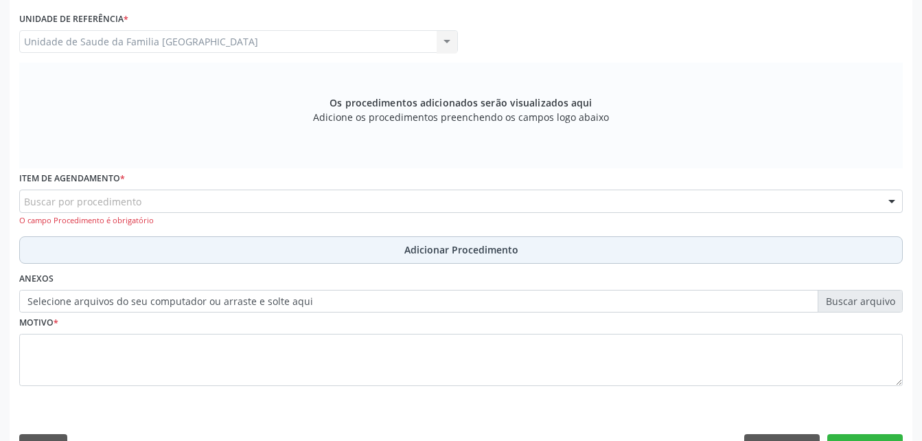
click at [314, 260] on button "Adicionar Procedimento" at bounding box center [461, 249] width 884 height 27
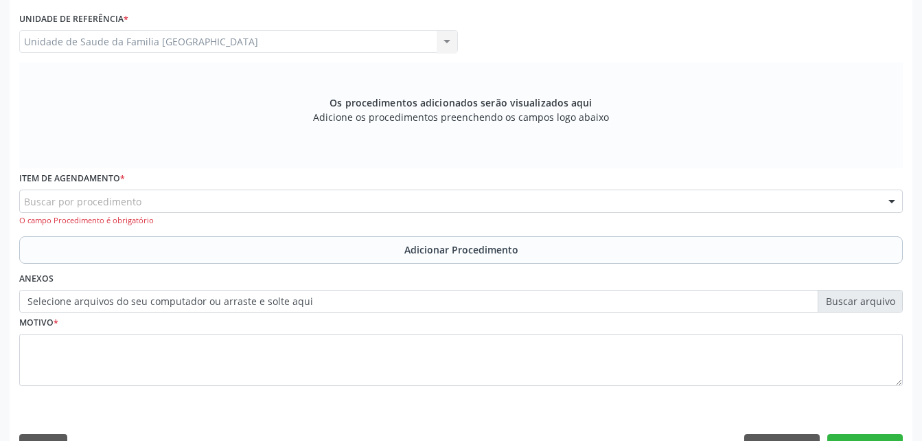
click at [336, 310] on label "Selecione arquivos do seu computador ou arraste e solte aqui" at bounding box center [461, 301] width 884 height 23
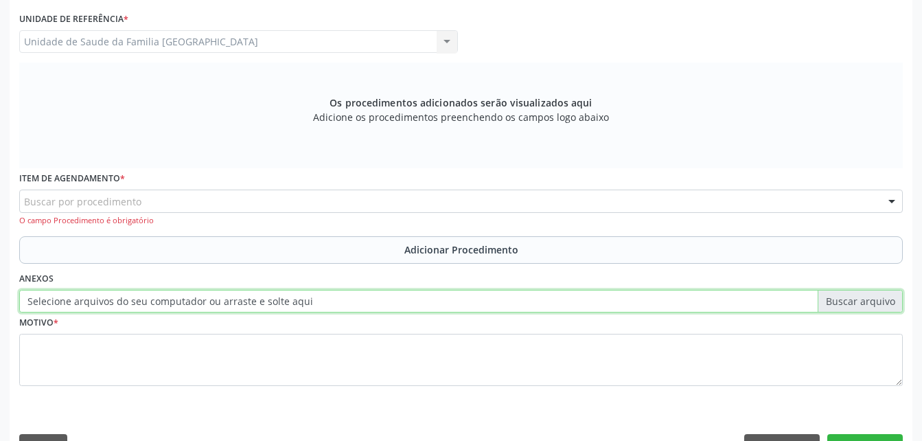
click at [336, 310] on input "Selecione arquivos do seu computador ou arraste e solte aqui" at bounding box center [461, 301] width 884 height 23
type input "C:\fakepath\WhatsApp Image 2025-09-29 at 10.01.06 (1).jpeg"
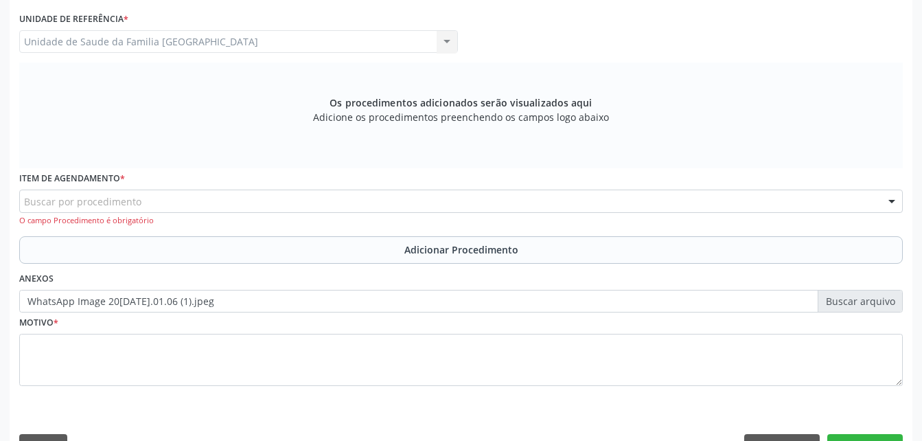
click at [353, 197] on div "Buscar por procedimento" at bounding box center [461, 201] width 884 height 23
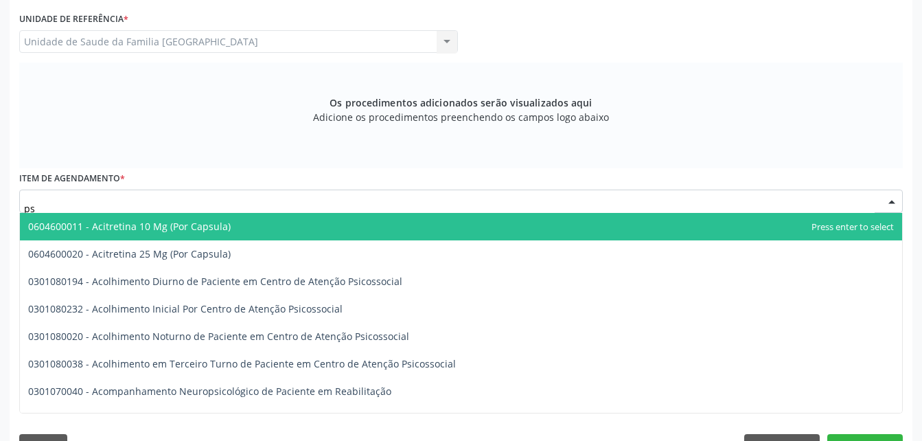
type input "p"
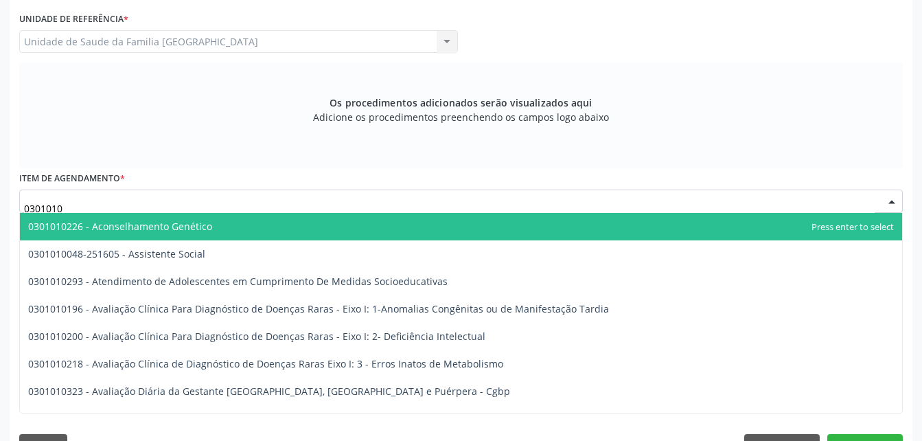
type input "03010100"
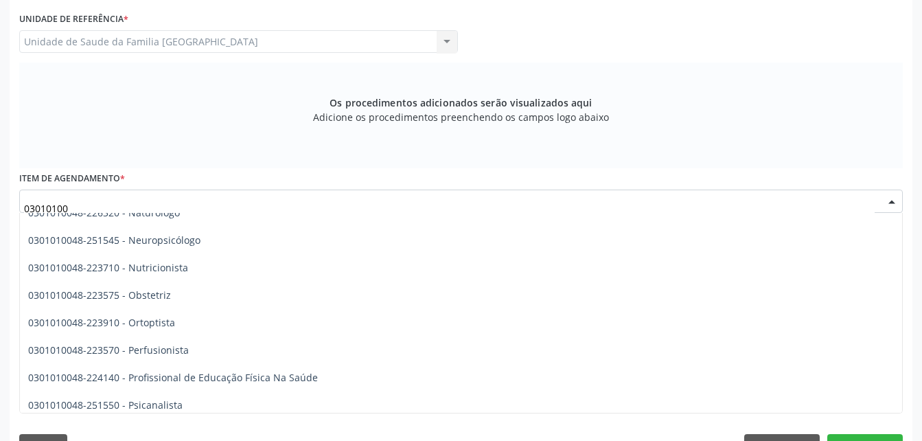
scroll to position [4190, 0]
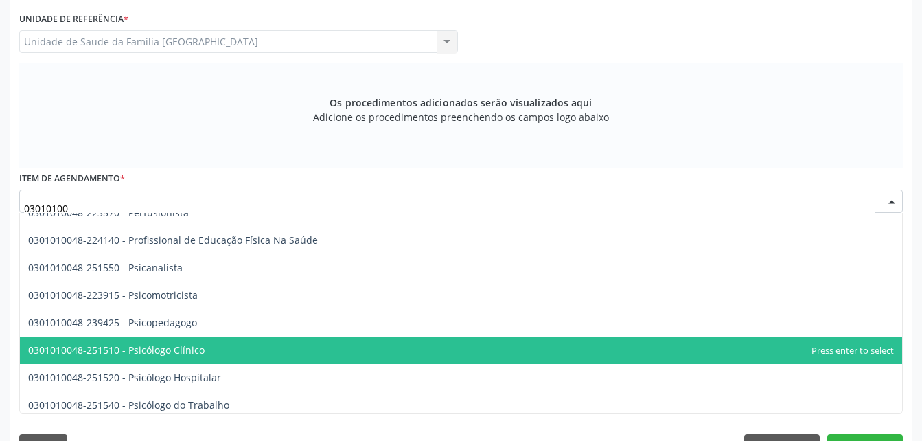
click at [372, 348] on span "0301010048-251510 - Psicólogo Clínico" at bounding box center [461, 350] width 883 height 27
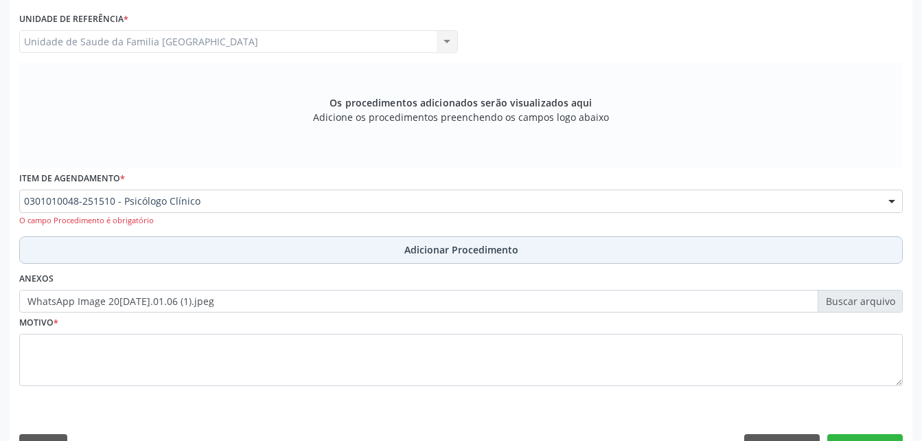
click at [356, 255] on button "Adicionar Procedimento" at bounding box center [461, 249] width 884 height 27
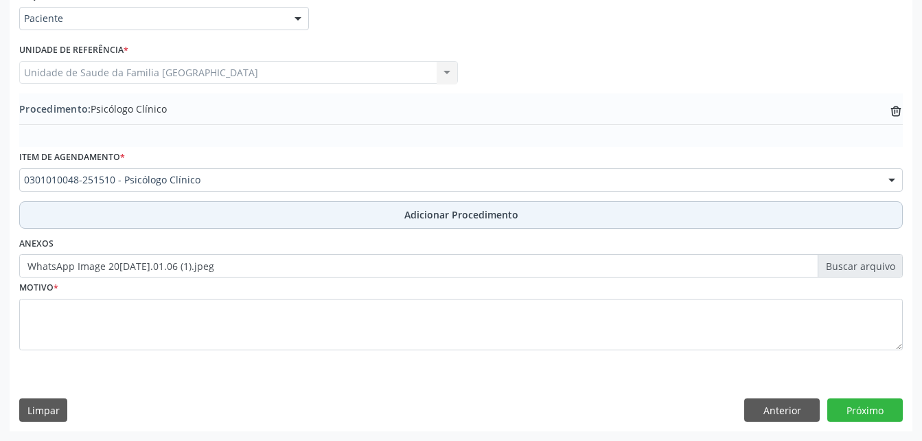
scroll to position [332, 0]
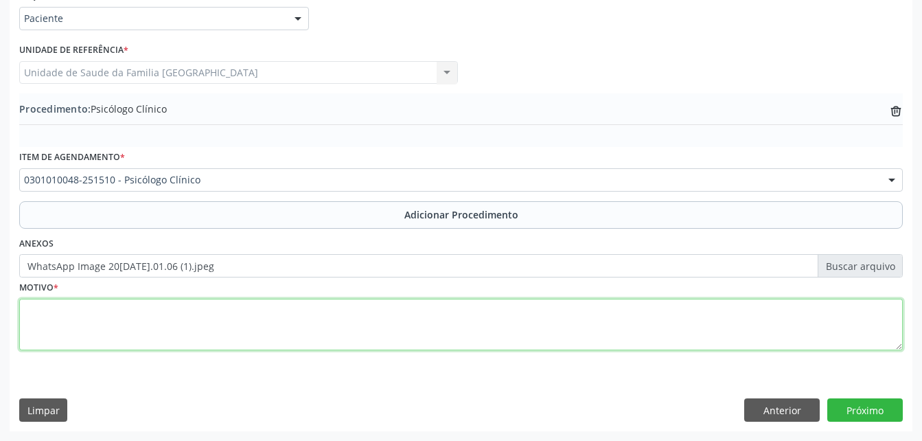
click at [357, 337] on textarea at bounding box center [461, 325] width 884 height 52
type textarea "avaliação"
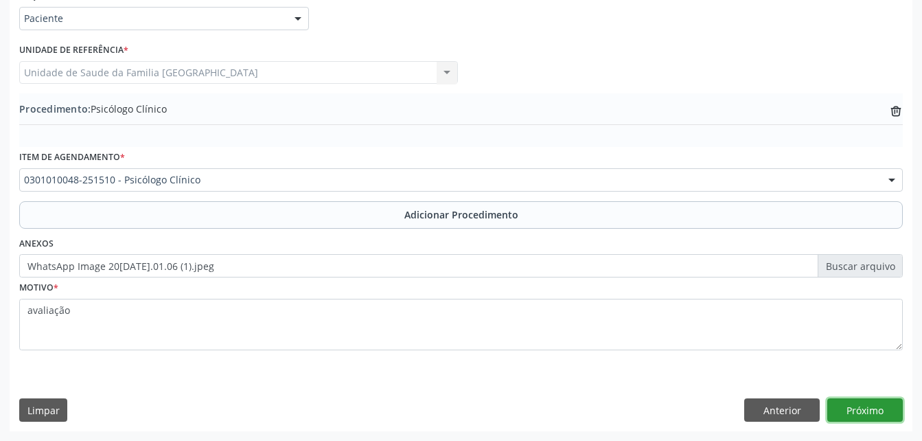
click at [839, 412] on button "Próximo" at bounding box center [866, 409] width 76 height 23
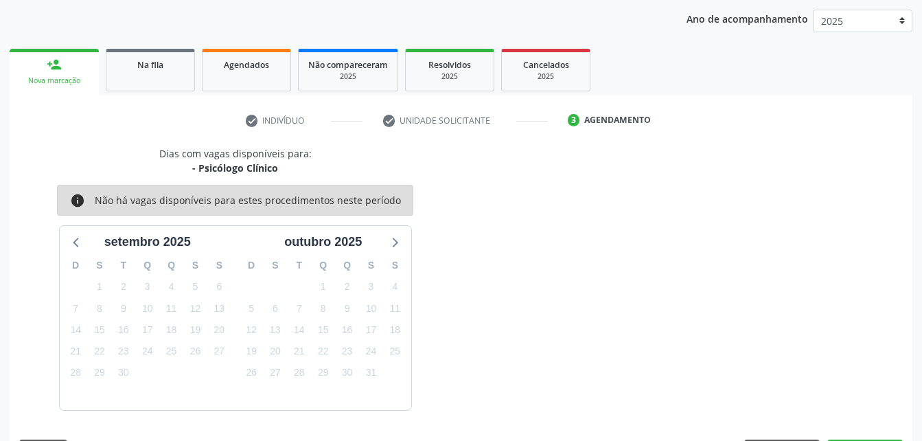
scroll to position [216, 0]
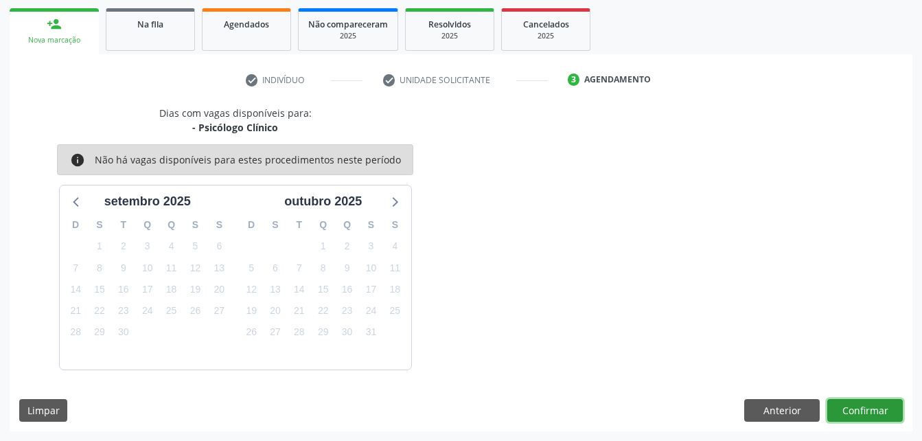
click at [839, 412] on button "Confirmar" at bounding box center [866, 410] width 76 height 23
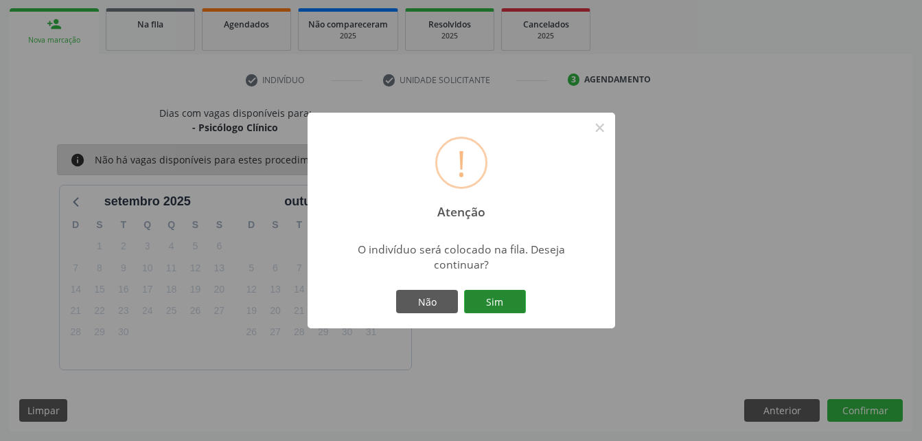
click at [477, 294] on button "Sim" at bounding box center [495, 301] width 62 height 23
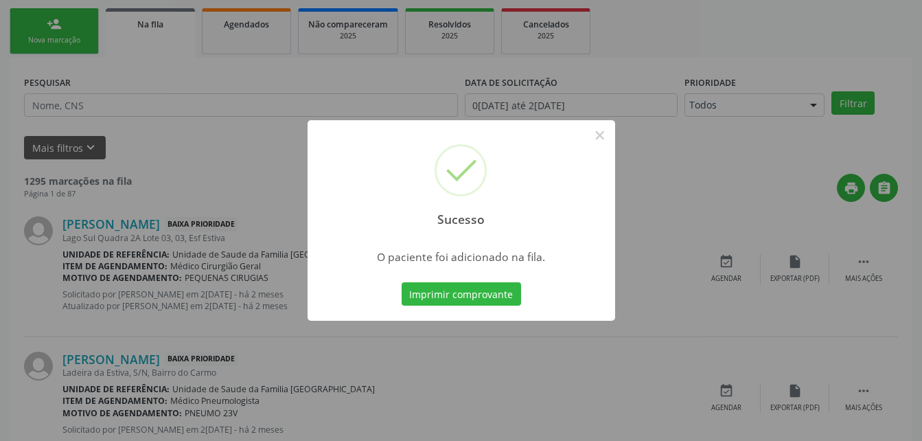
scroll to position [32, 0]
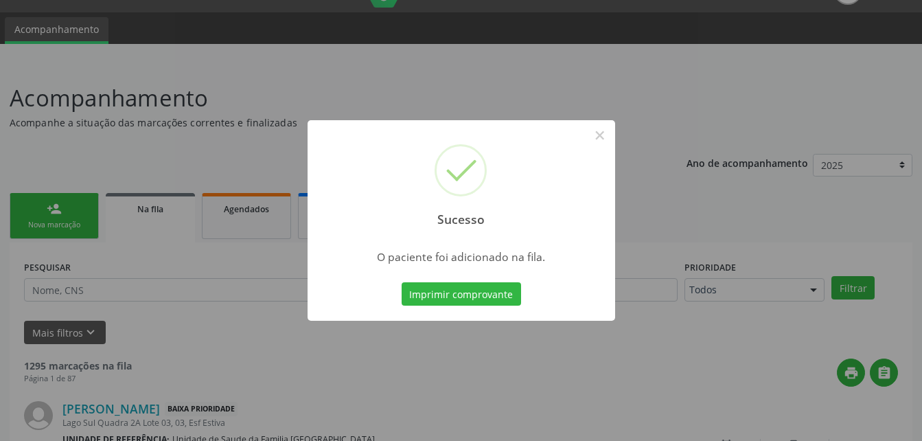
click at [90, 210] on div "Sucesso × O paciente foi adicionado na fila. Imprimir comprovante Cancel" at bounding box center [461, 220] width 922 height 441
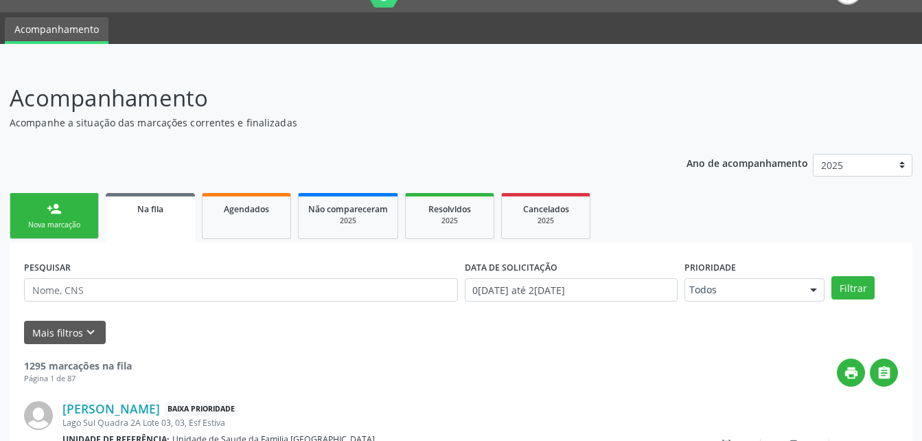
click at [90, 210] on link "person_add Nova marcação" at bounding box center [54, 216] width 89 height 46
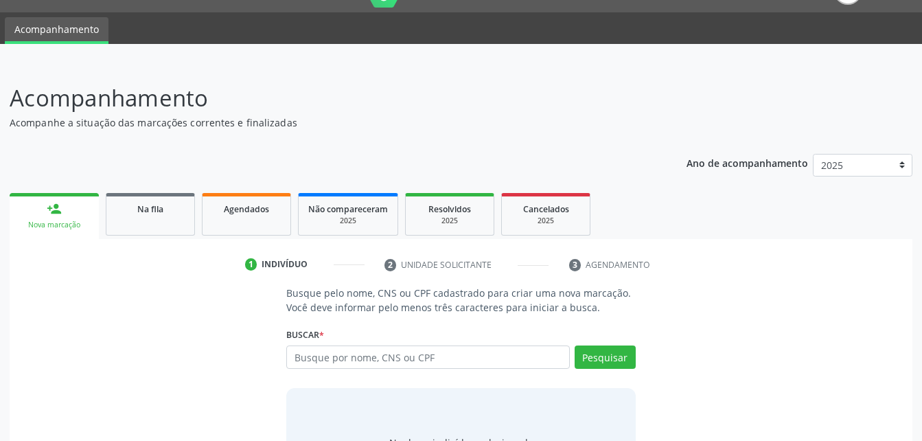
click at [328, 374] on div "Busque por nome, CNS ou CPF Nenhum resultado encontrado para: " " Digite nome, …" at bounding box center [460, 361] width 349 height 33
click at [366, 354] on input "text" at bounding box center [427, 356] width 283 height 23
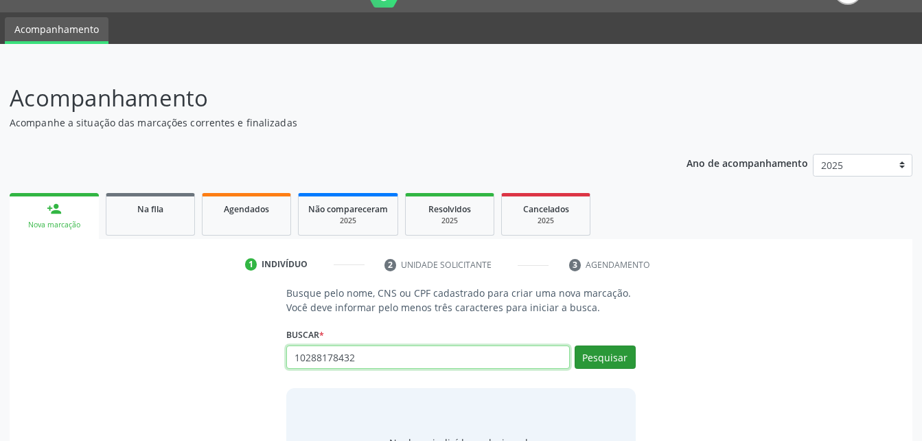
type input "10288178432"
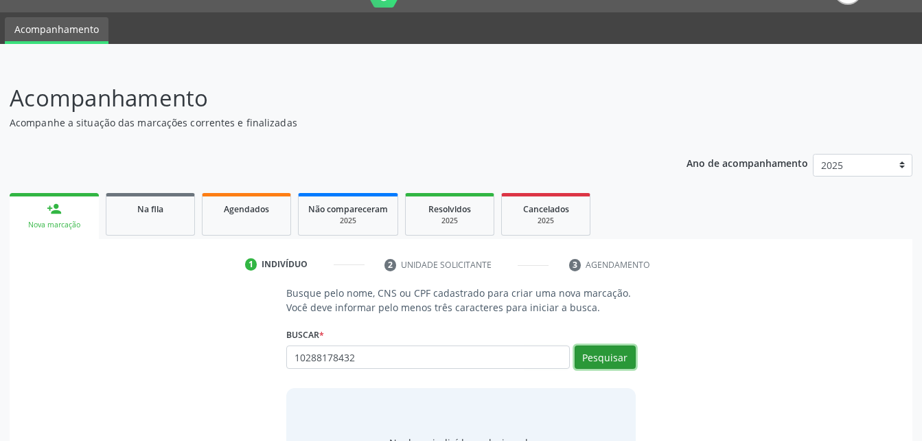
click at [606, 357] on button "Pesquisar" at bounding box center [605, 356] width 61 height 23
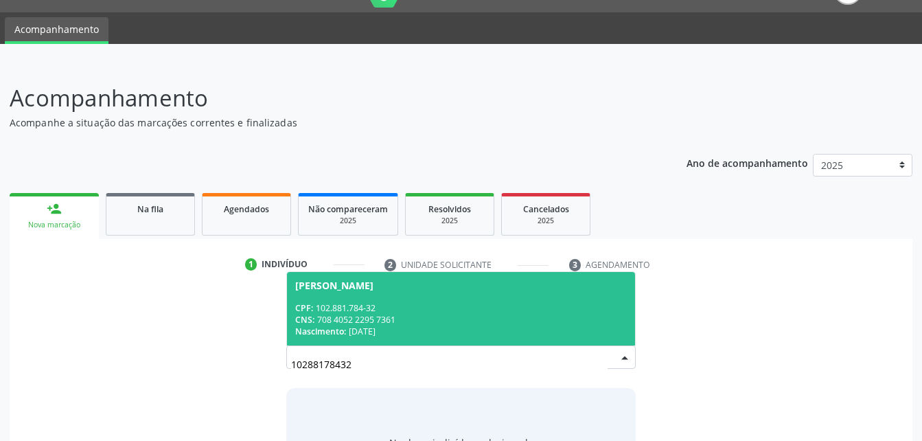
click at [528, 303] on div "CPF: 102.881.784-32" at bounding box center [460, 308] width 331 height 12
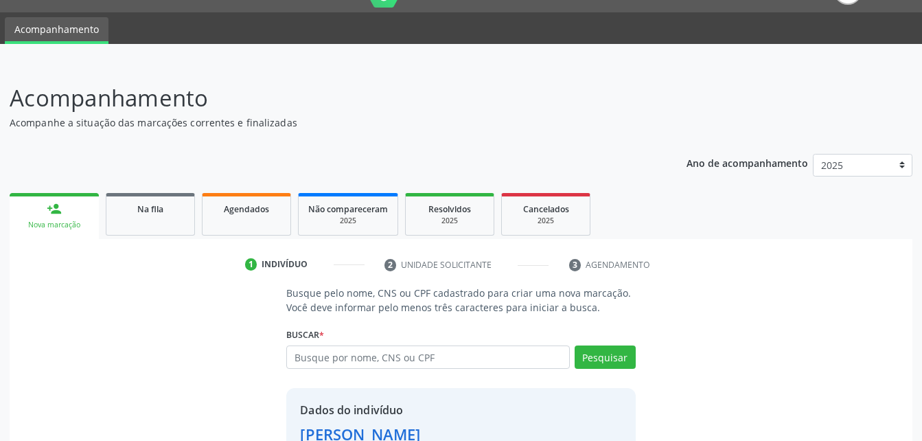
scroll to position [129, 0]
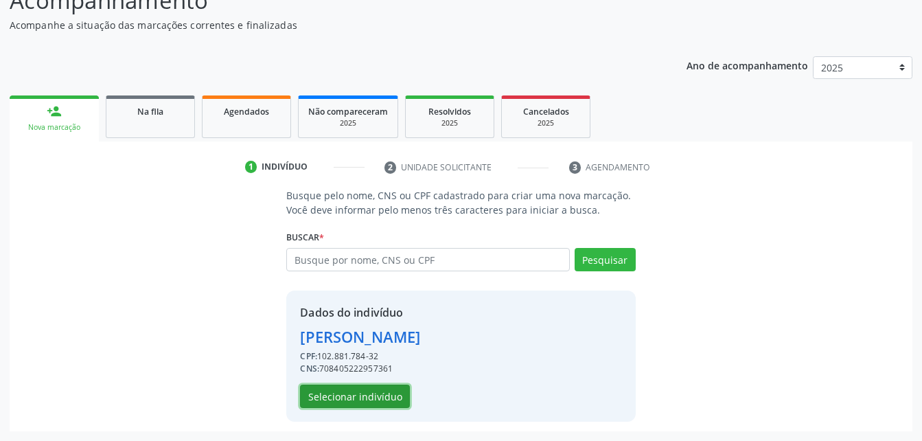
click at [354, 397] on button "Selecionar indivíduo" at bounding box center [355, 396] width 110 height 23
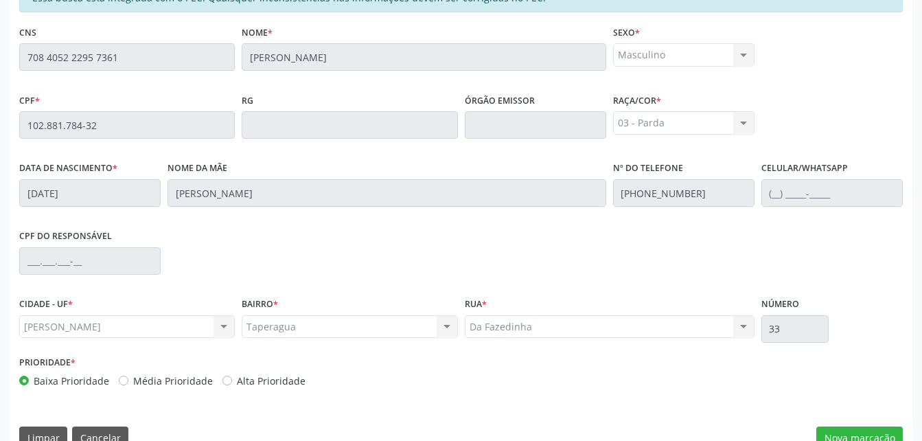
scroll to position [363, 0]
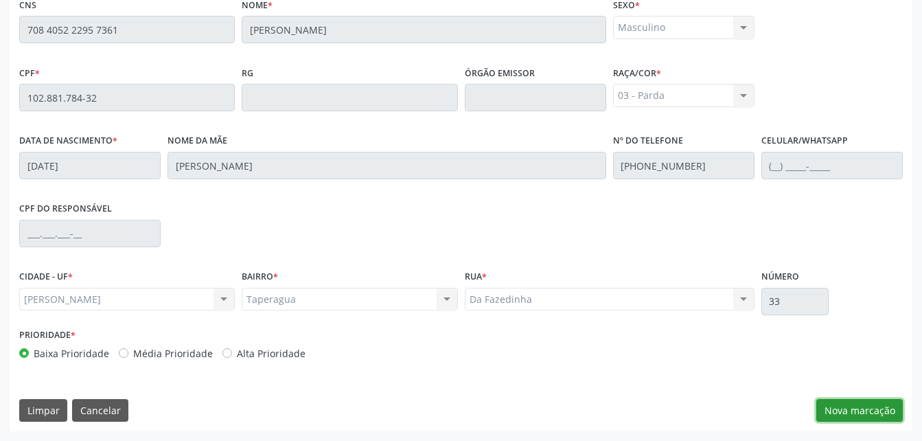
click at [850, 412] on button "Nova marcação" at bounding box center [860, 410] width 87 height 23
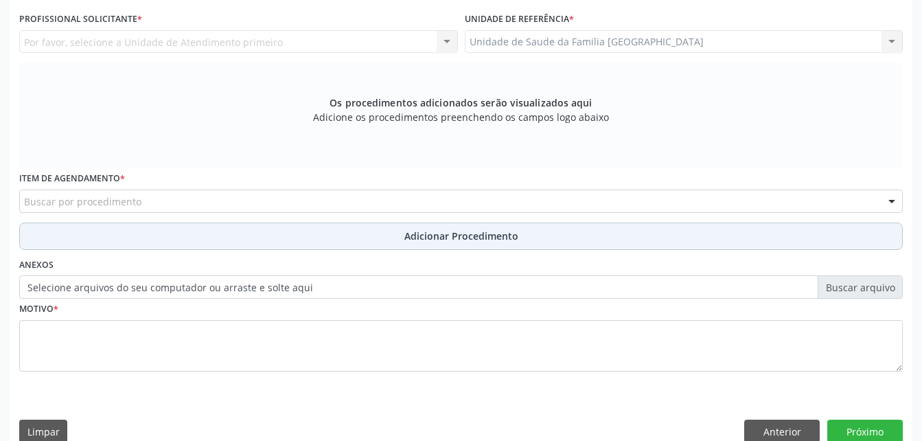
click at [401, 226] on button "Adicionar Procedimento" at bounding box center [461, 236] width 884 height 27
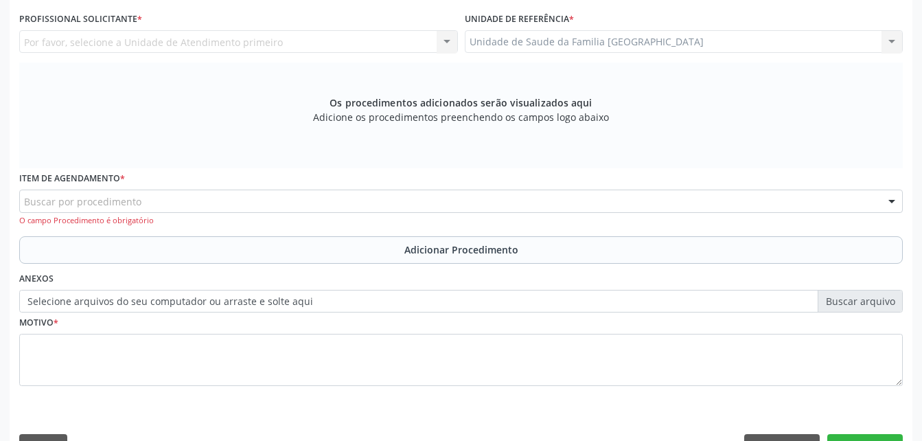
click at [384, 298] on label "Selecione arquivos do seu computador ou arraste e solte aqui" at bounding box center [461, 301] width 884 height 23
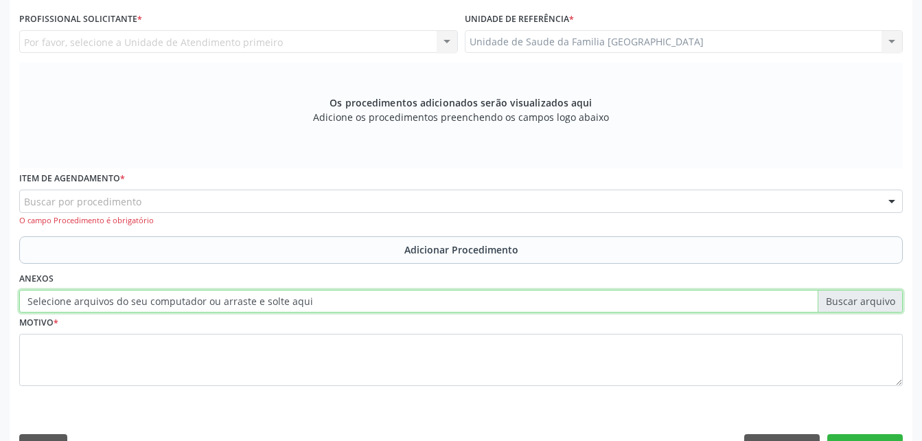
click at [384, 298] on input "Selecione arquivos do seu computador ou arraste e solte aqui" at bounding box center [461, 301] width 884 height 23
type input "C:\fakepath\WhatsApp Image 2025-09-29 at 10.01.20.jpeg"
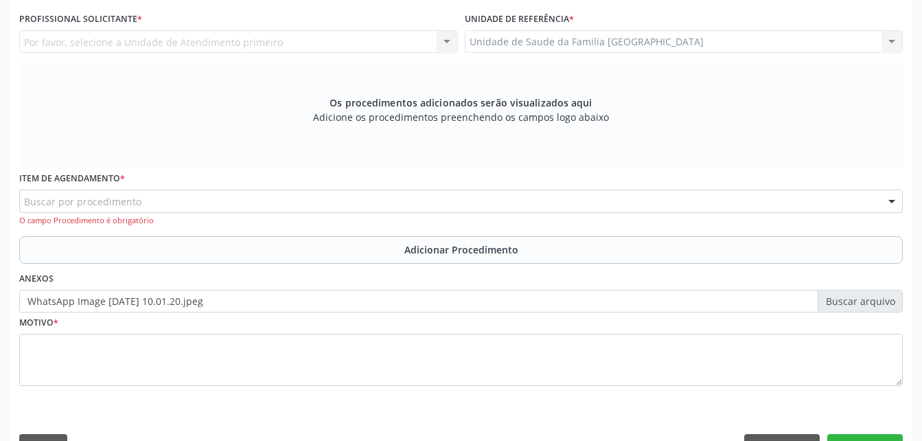
click at [297, 194] on div "Buscar por procedimento" at bounding box center [461, 201] width 884 height 23
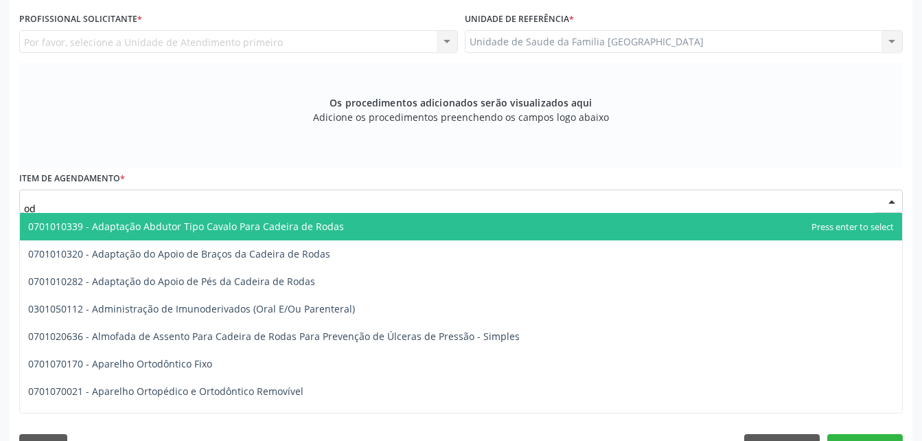
type input "o"
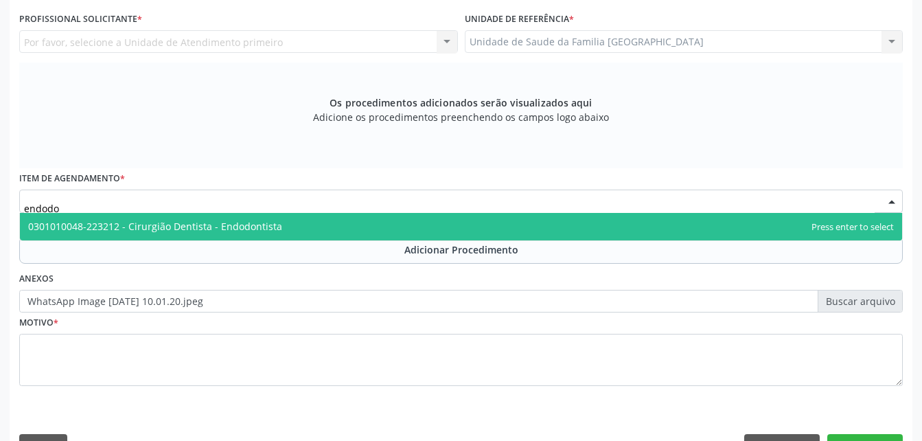
type input "endodon"
click at [277, 228] on span "0301010048-223212 - Cirurgião Dentista - Endodontista" at bounding box center [461, 226] width 883 height 27
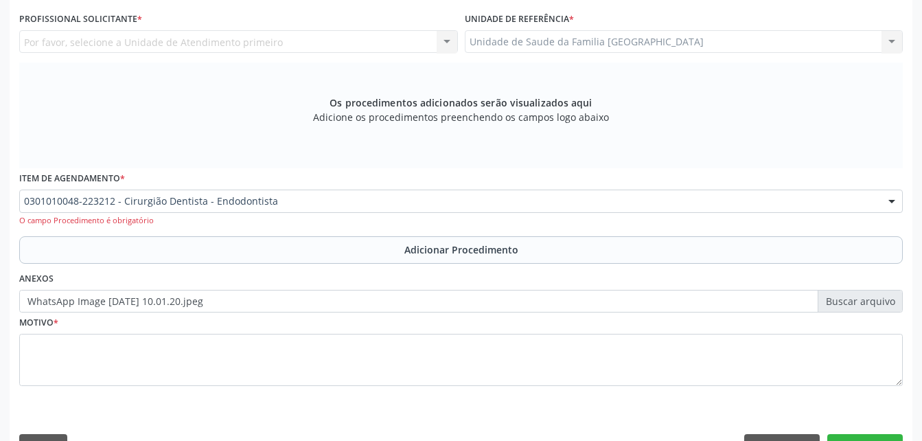
click at [303, 253] on button "Adicionar Procedimento" at bounding box center [461, 249] width 884 height 27
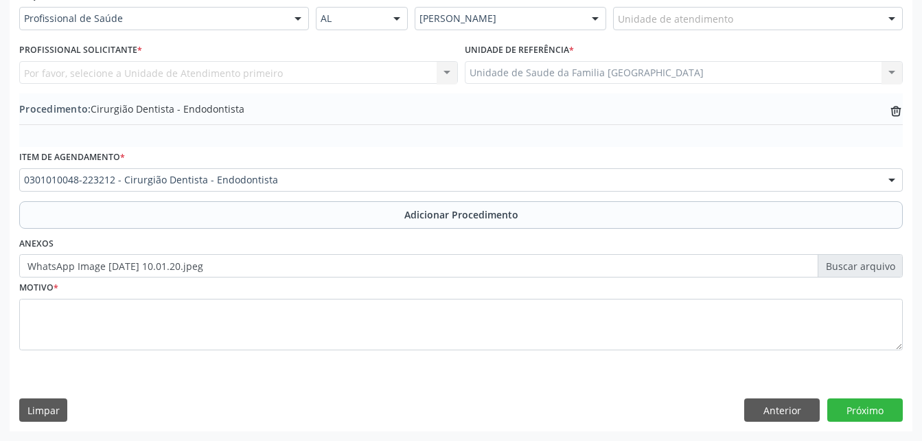
scroll to position [332, 0]
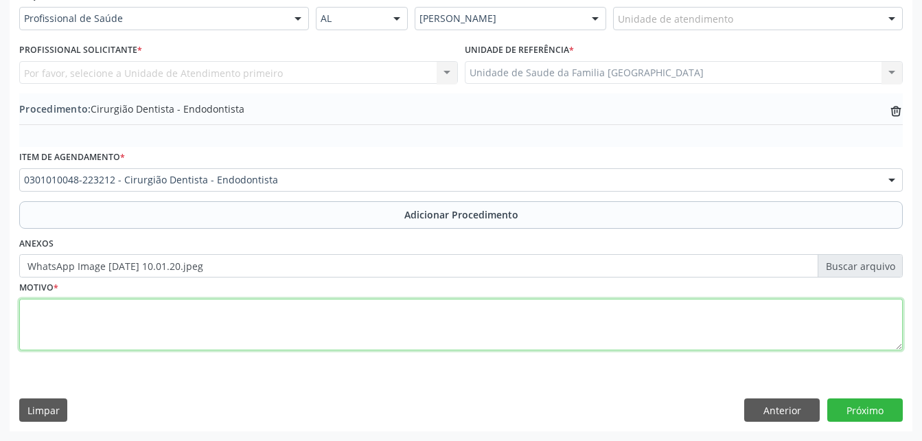
click at [272, 326] on textarea at bounding box center [461, 325] width 884 height 52
type textarea "necrose da polpa"
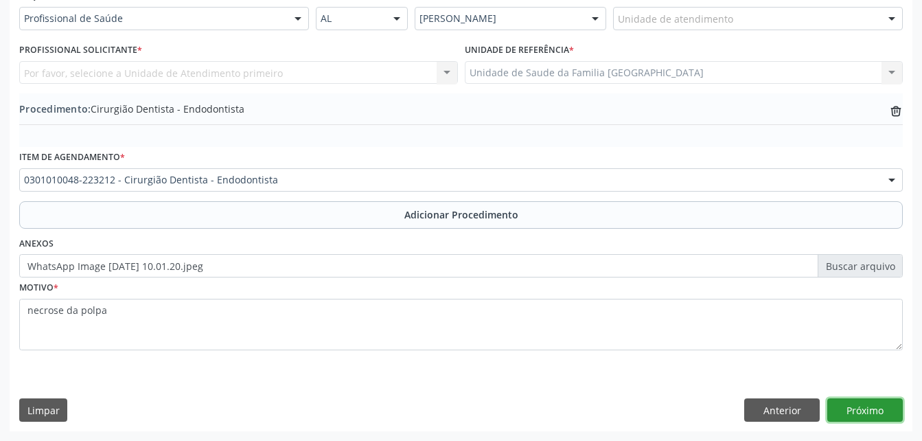
click at [863, 415] on button "Próximo" at bounding box center [866, 409] width 76 height 23
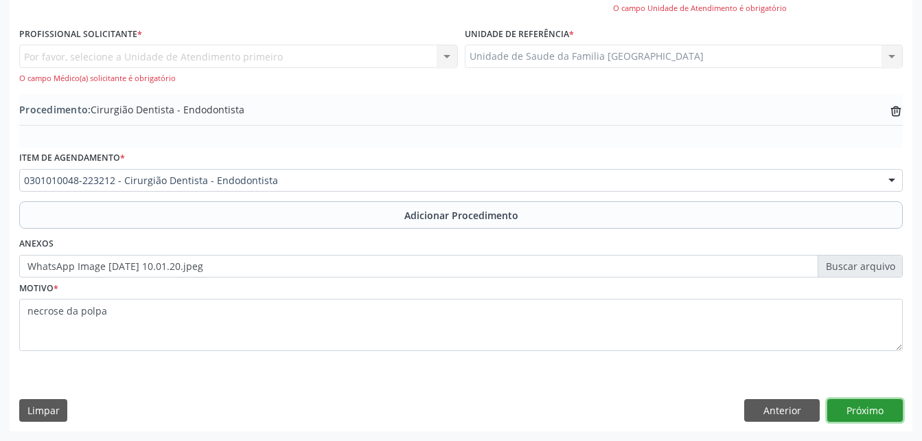
scroll to position [227, 0]
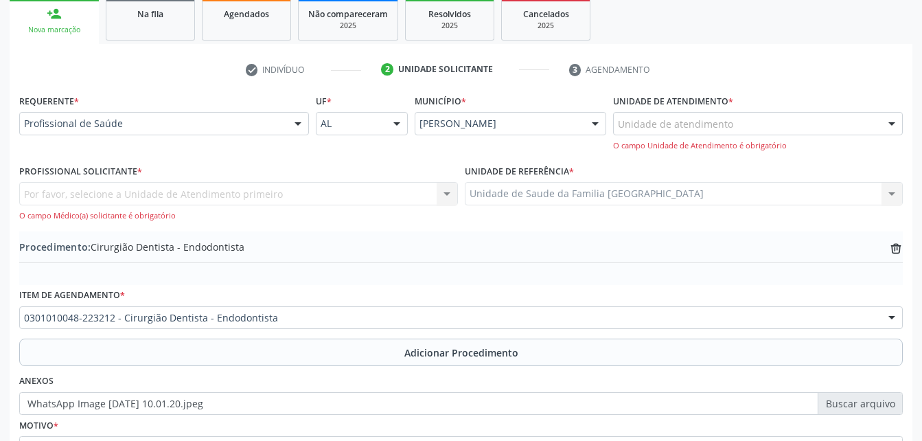
click at [282, 121] on div "Profissional de Saúde" at bounding box center [164, 123] width 290 height 23
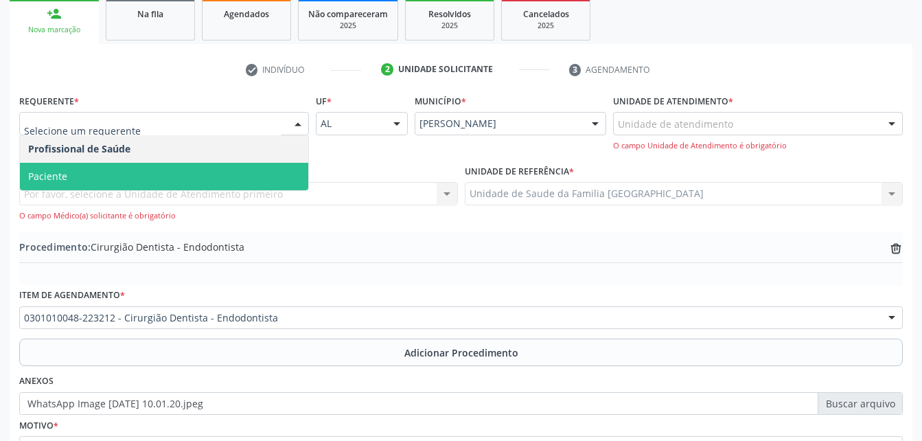
click at [266, 169] on span "Paciente" at bounding box center [164, 176] width 288 height 27
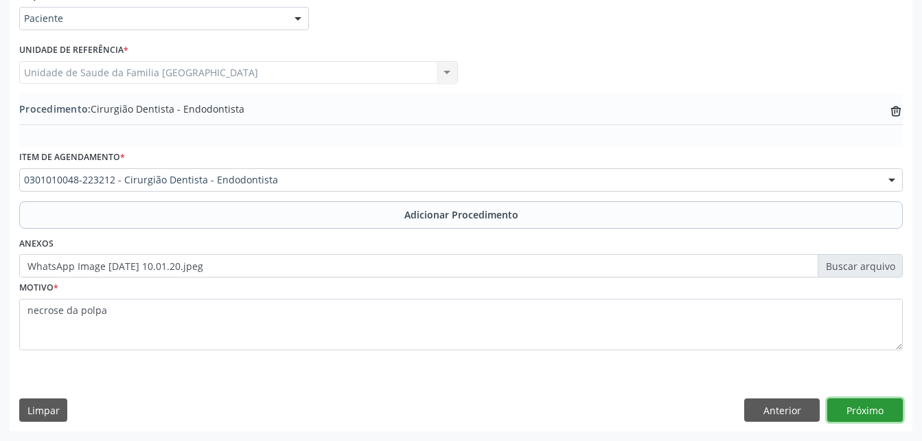
click at [856, 402] on button "Próximo" at bounding box center [866, 409] width 76 height 23
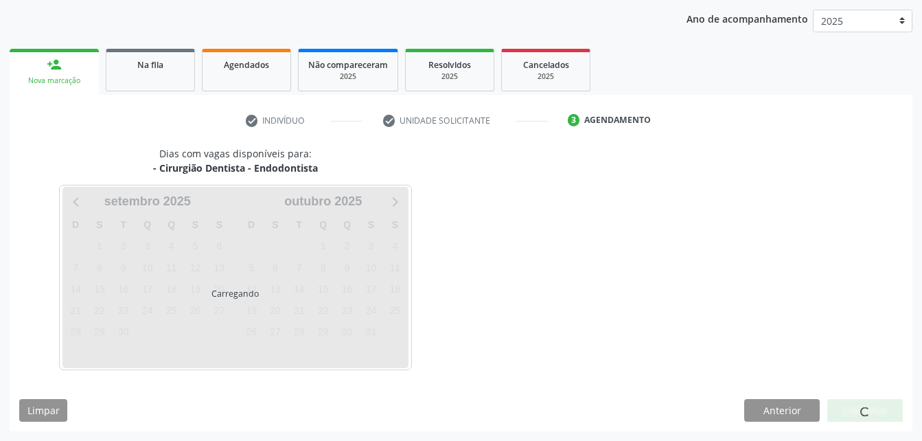
scroll to position [216, 0]
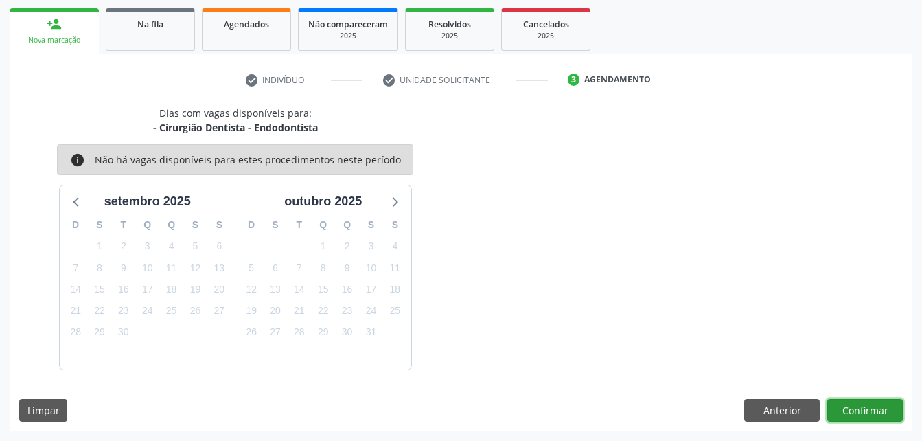
click at [855, 402] on button "Confirmar" at bounding box center [866, 410] width 76 height 23
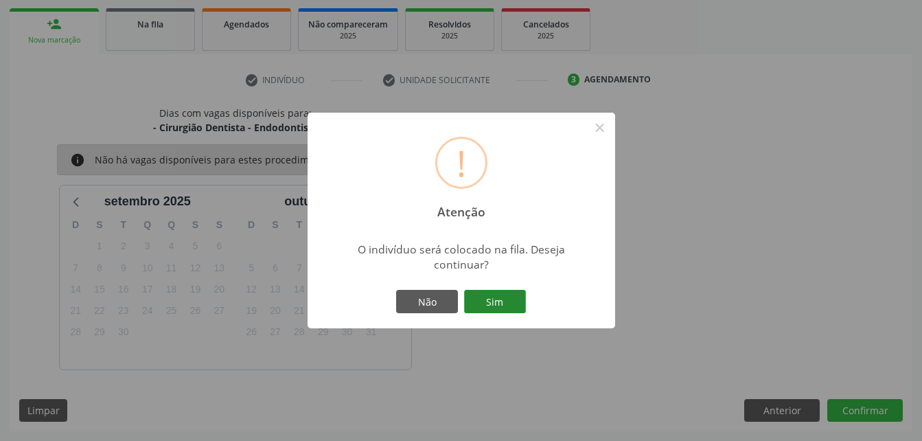
click at [514, 294] on button "Sim" at bounding box center [495, 301] width 62 height 23
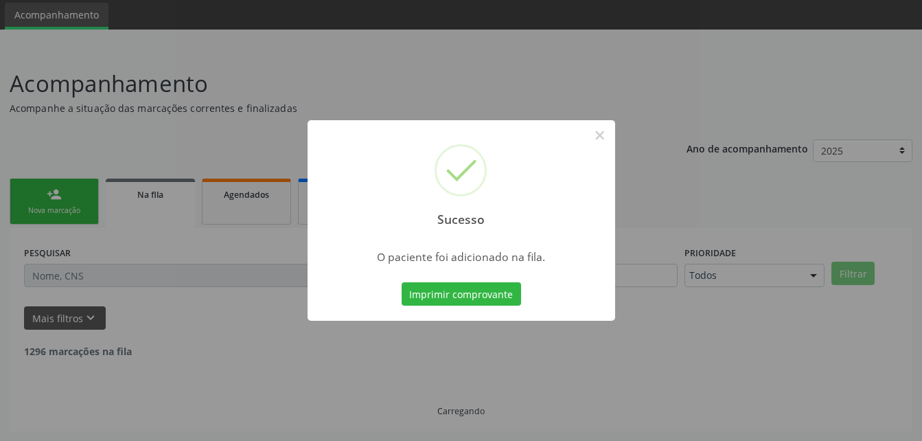
scroll to position [32, 0]
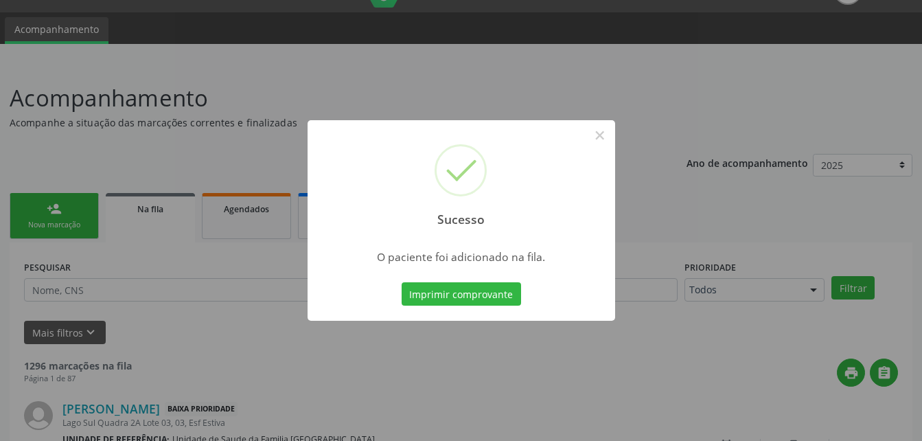
click at [69, 211] on div "Sucesso × O paciente foi adicionado na fila. Imprimir comprovante Cancel" at bounding box center [461, 220] width 922 height 441
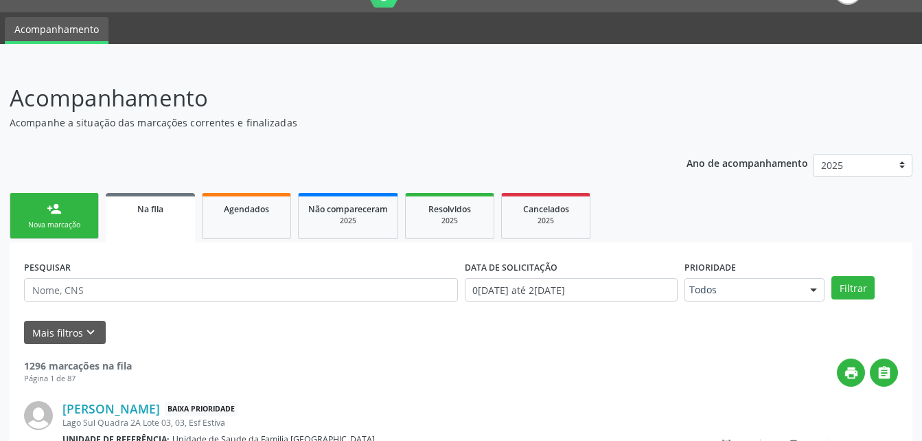
click at [43, 216] on link "person_add Nova marcação" at bounding box center [54, 216] width 89 height 46
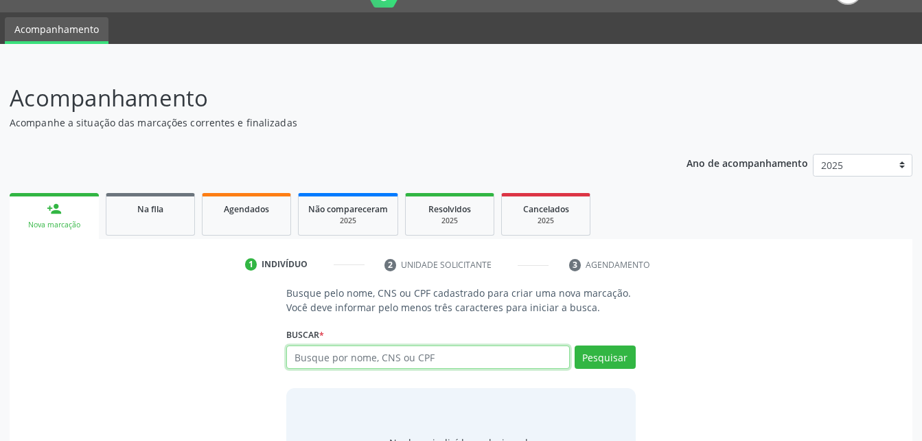
click at [496, 353] on input "text" at bounding box center [427, 356] width 283 height 23
type input "15024193431"
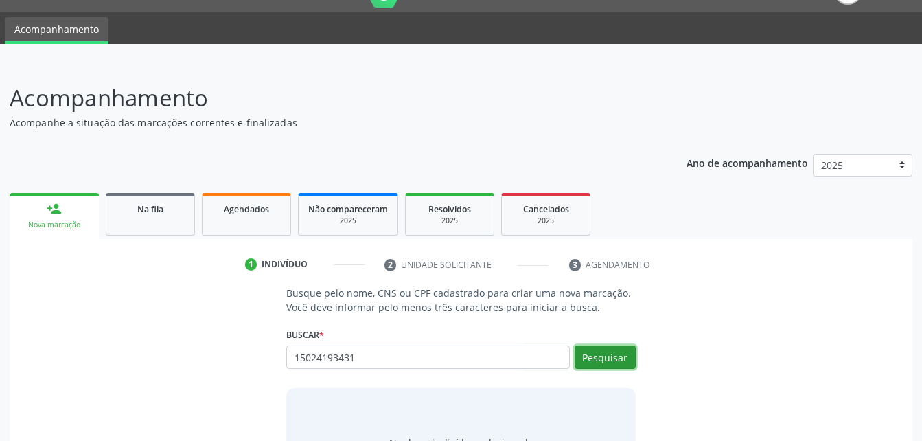
click at [630, 351] on button "Pesquisar" at bounding box center [605, 356] width 61 height 23
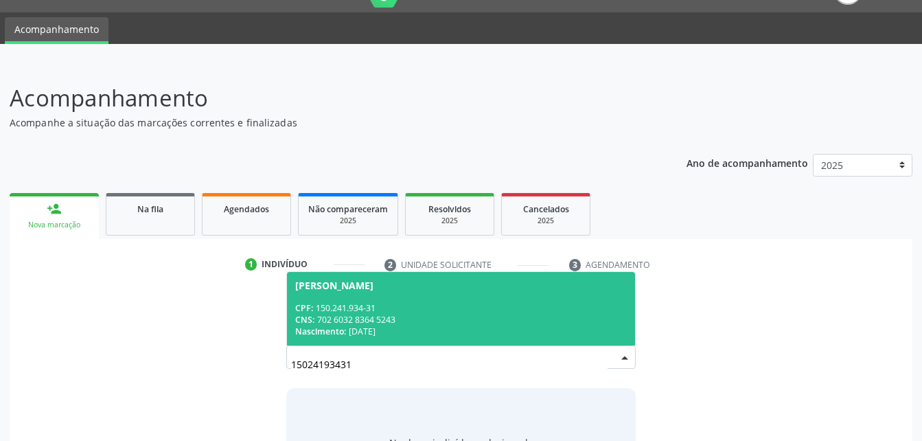
click at [551, 287] on div "[PERSON_NAME]" at bounding box center [460, 285] width 331 height 11
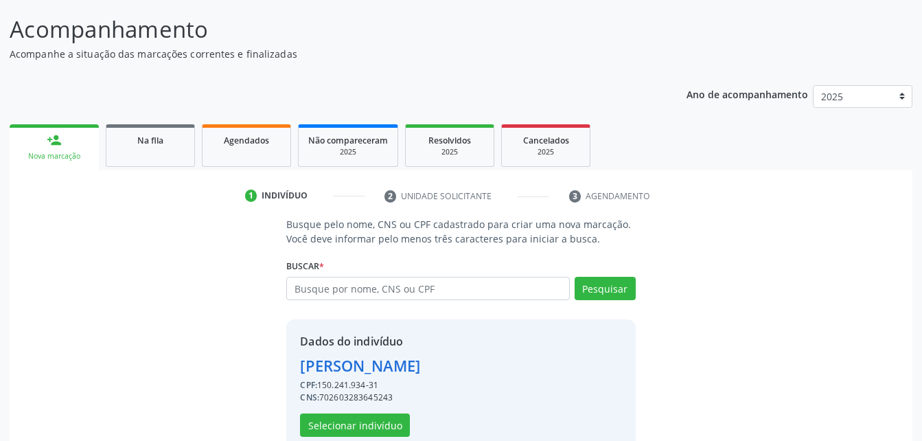
scroll to position [129, 0]
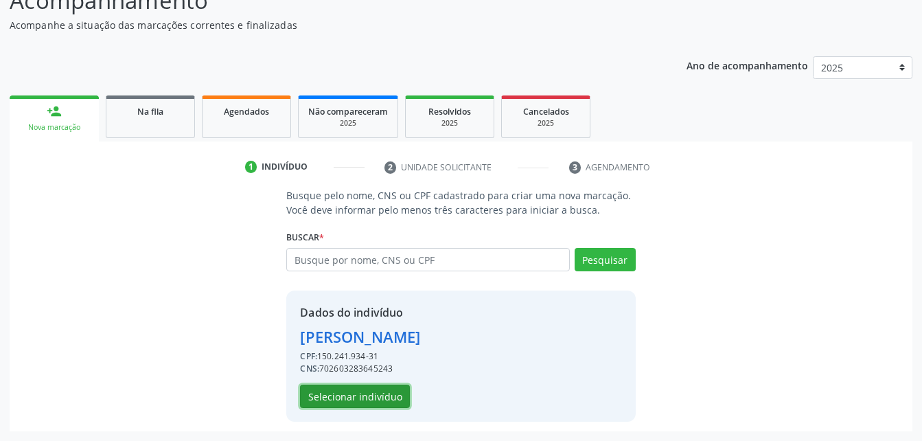
click at [368, 396] on button "Selecionar indivíduo" at bounding box center [355, 396] width 110 height 23
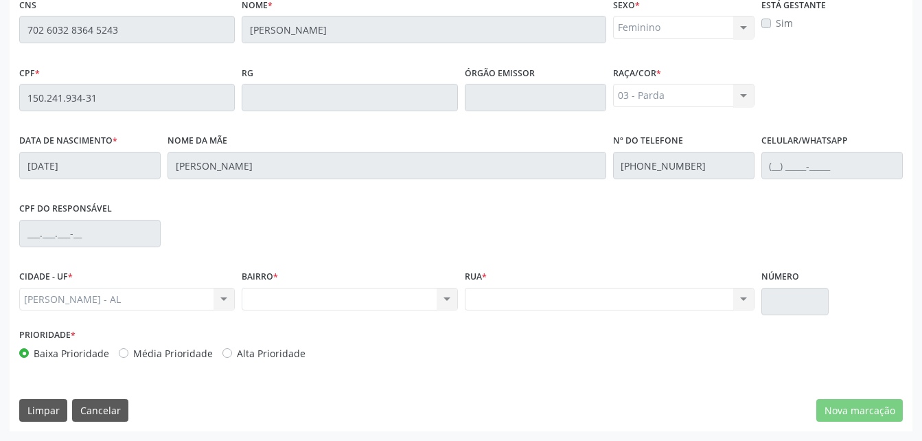
scroll to position [88, 0]
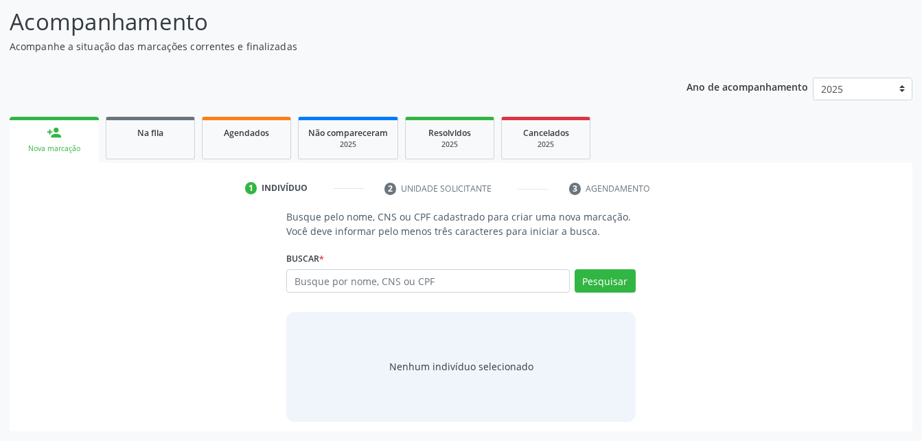
scroll to position [108, 0]
click at [359, 280] on input "text" at bounding box center [427, 280] width 283 height 23
type input "702 6032 8364 5243"
click at [602, 277] on button "Pesquisar" at bounding box center [605, 280] width 61 height 23
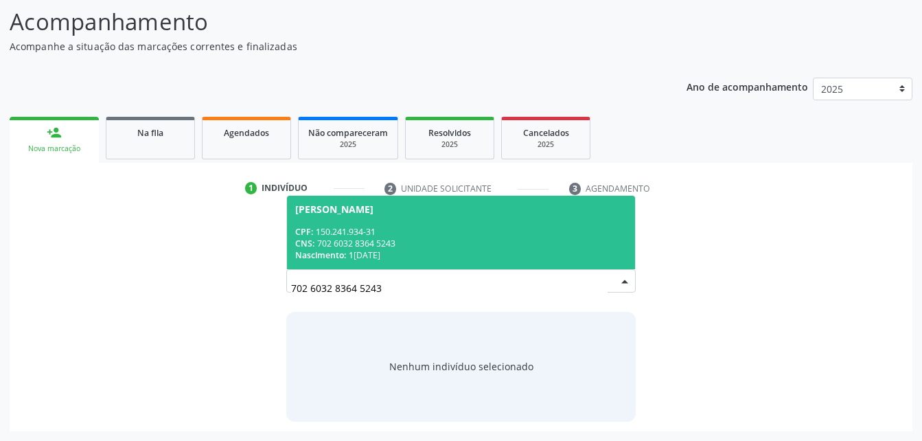
click at [541, 240] on div "CNS: 702 6032 8364 5243" at bounding box center [460, 244] width 331 height 12
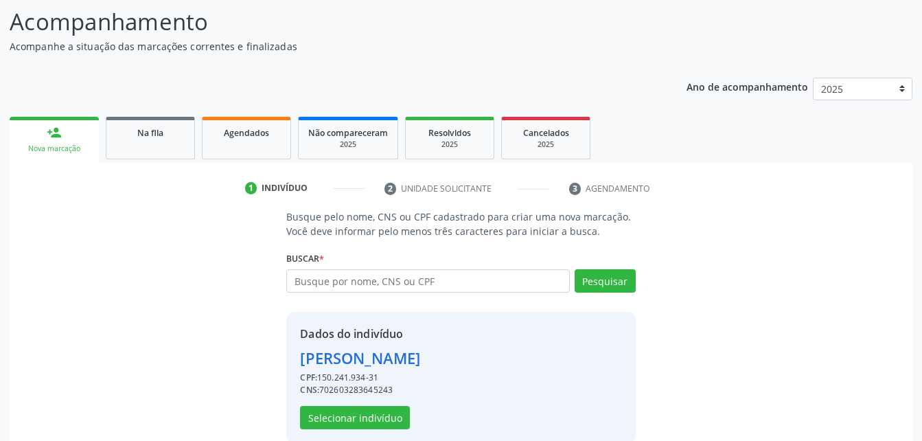
scroll to position [129, 0]
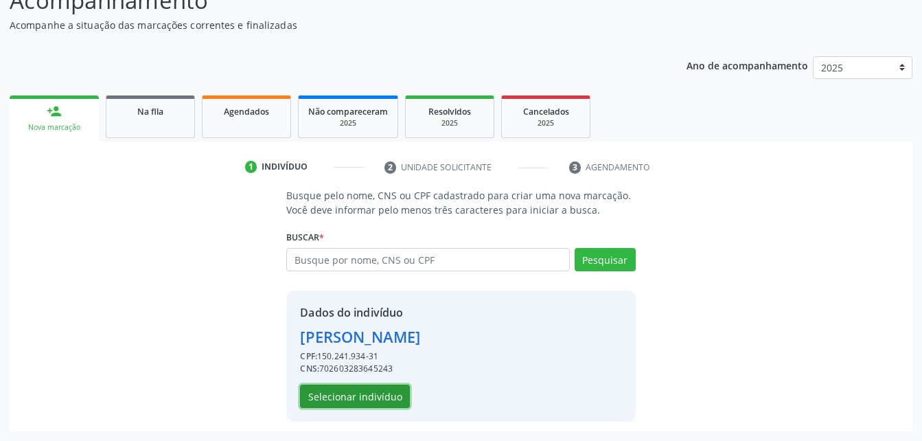
click at [372, 394] on button "Selecionar indivíduo" at bounding box center [355, 396] width 110 height 23
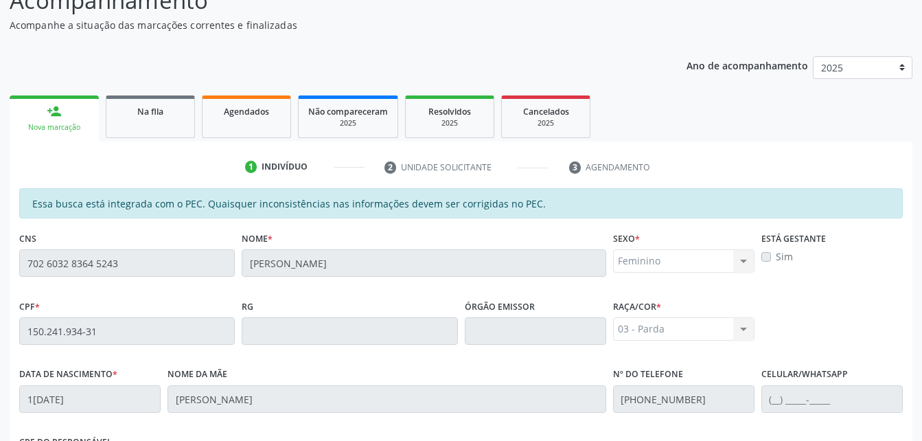
scroll to position [363, 0]
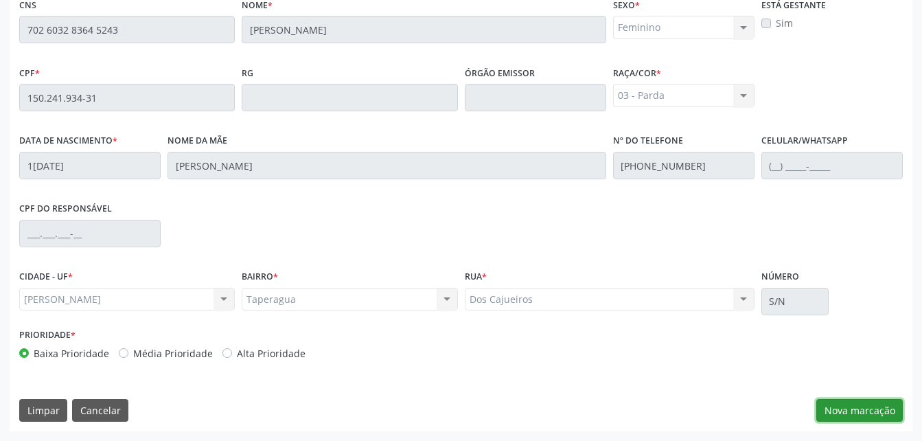
click at [840, 405] on button "Nova marcação" at bounding box center [860, 410] width 87 height 23
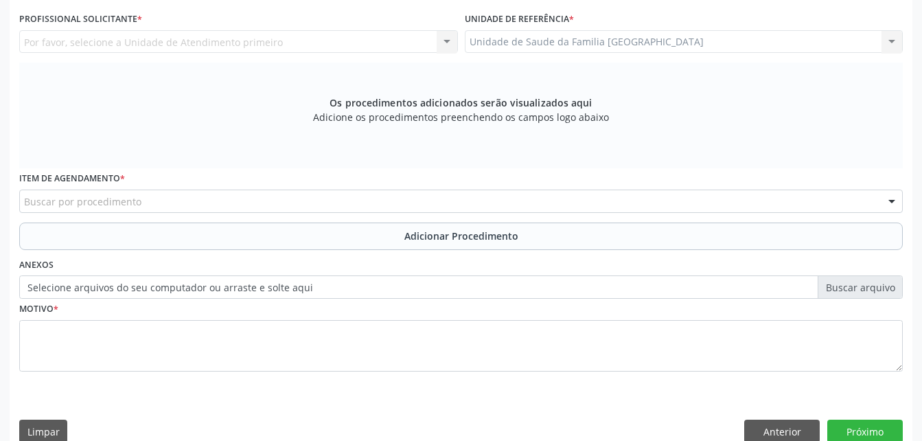
scroll to position [384, 0]
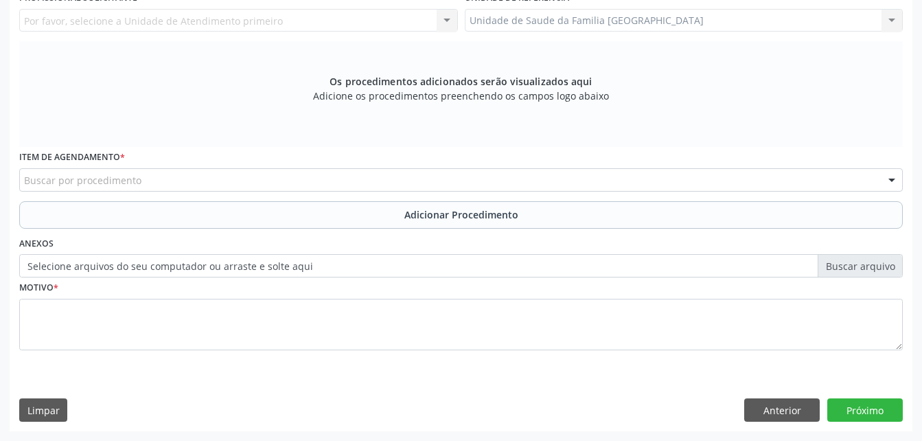
click at [145, 266] on label "Selecione arquivos do seu computador ou arraste e solte aqui" at bounding box center [461, 265] width 884 height 23
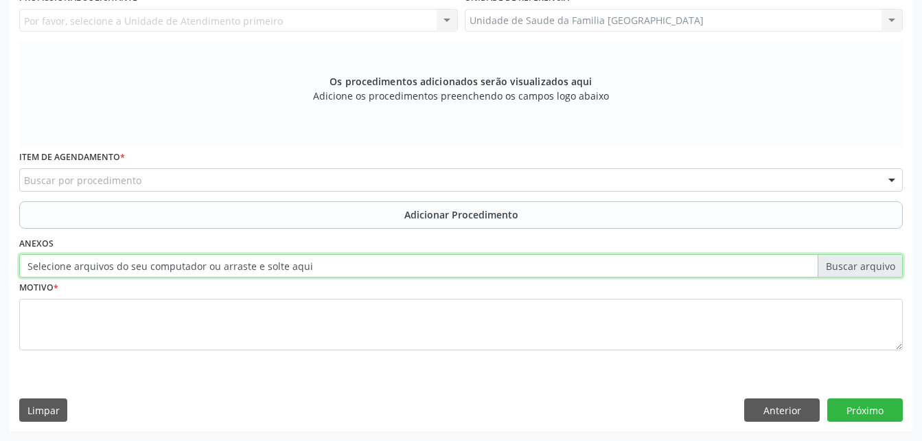
click at [145, 266] on input "Selecione arquivos do seu computador ou arraste e solte aqui" at bounding box center [461, 265] width 884 height 23
type input "C:\fakepath\WhatsApp Image 2025-09-29 at 10.01.28.jpeg"
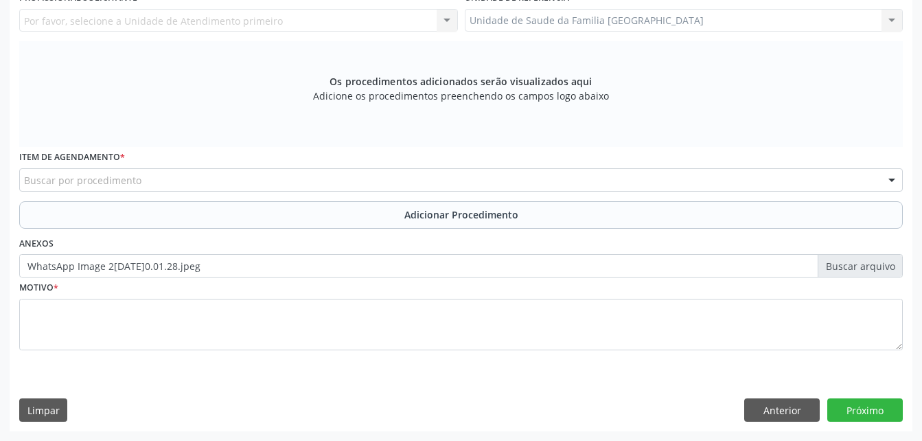
click at [299, 183] on div "Buscar por procedimento" at bounding box center [461, 179] width 884 height 23
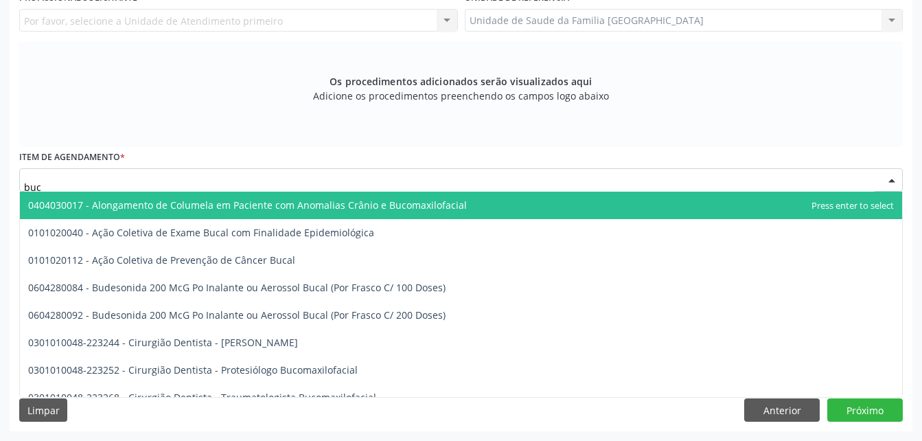
type input "buco"
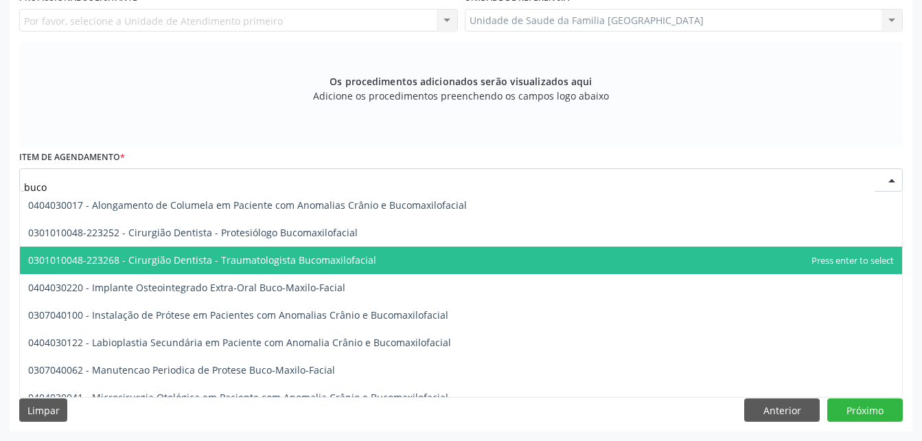
click at [353, 262] on span "0301010048-223268 - Cirurgião Dentista - Traumatologista Bucomaxilofacial" at bounding box center [202, 259] width 348 height 13
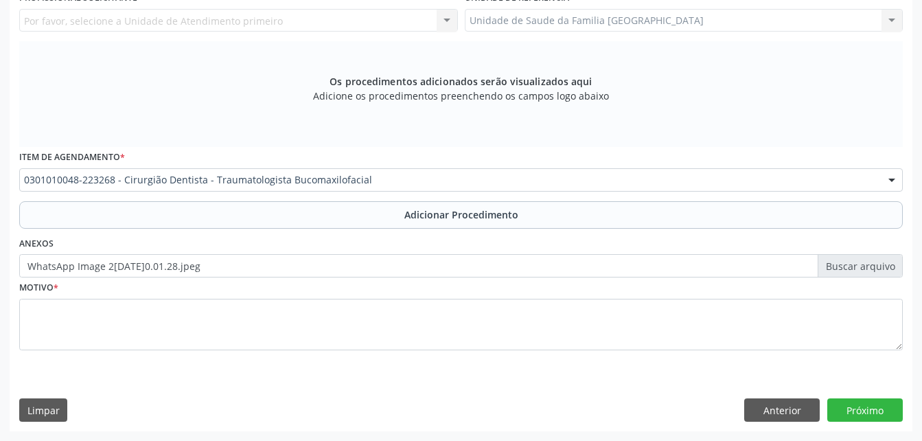
scroll to position [178, 0]
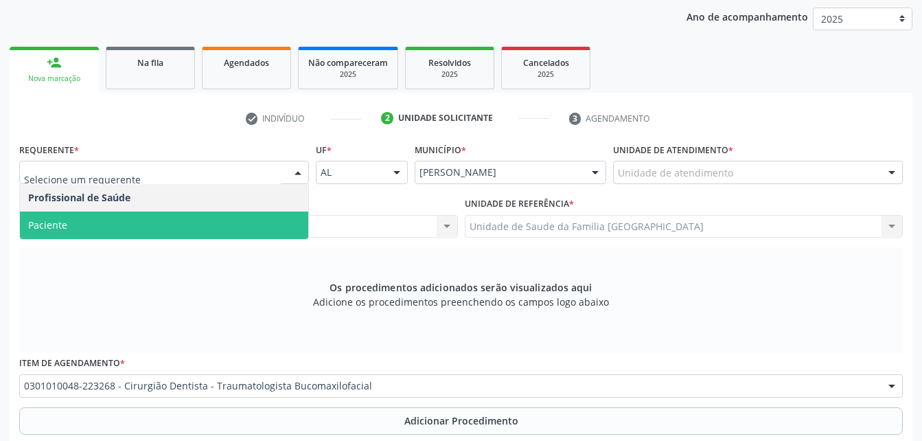
click at [247, 238] on span "Paciente" at bounding box center [164, 225] width 288 height 27
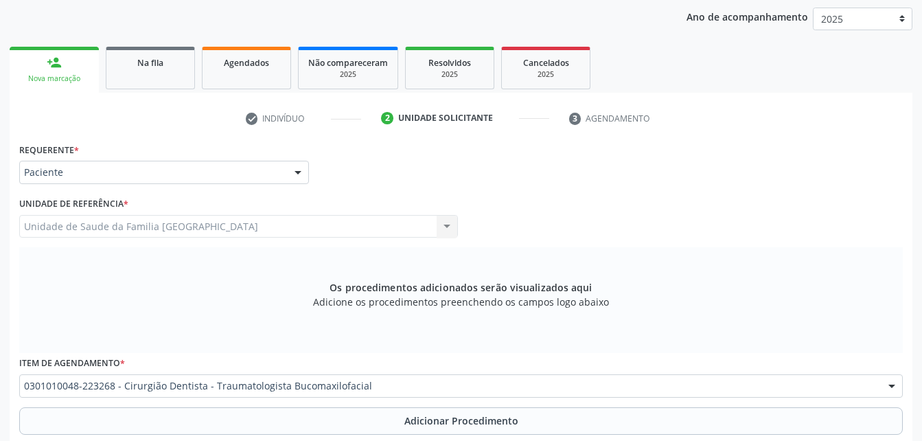
scroll to position [384, 0]
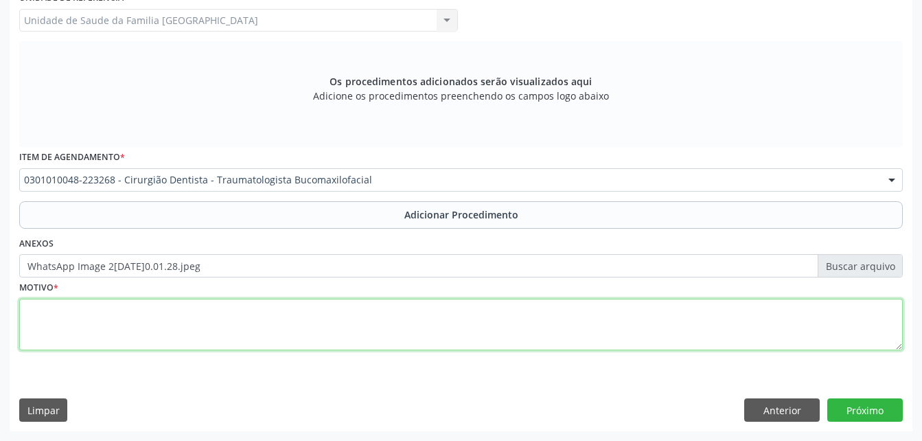
click at [313, 339] on textarea at bounding box center [461, 325] width 884 height 52
type textarea "hiperplasia gengival"
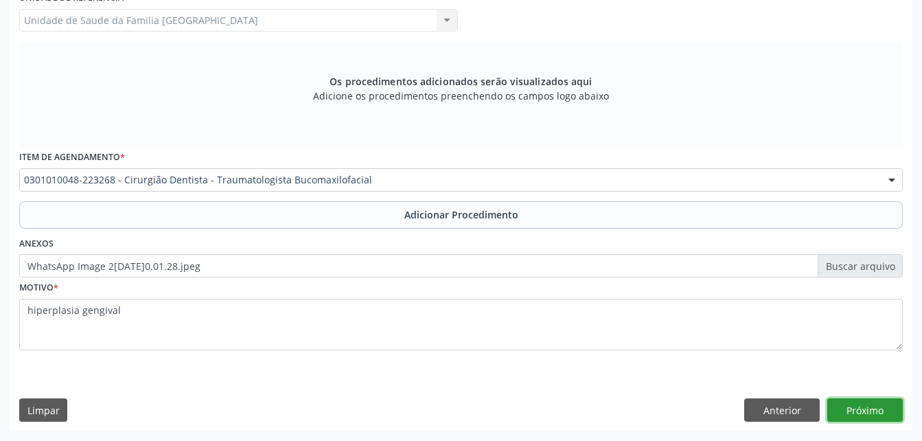
click at [893, 407] on button "Próximo" at bounding box center [866, 409] width 76 height 23
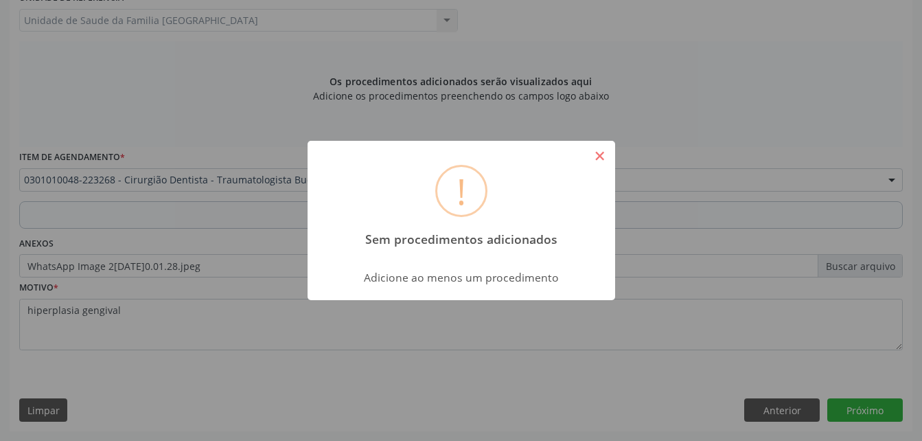
click at [602, 155] on button "×" at bounding box center [600, 155] width 23 height 23
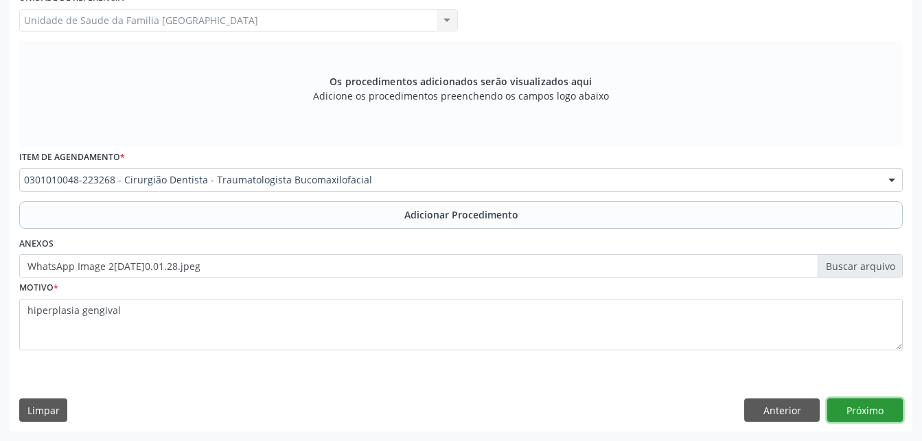
scroll to position [247, 0]
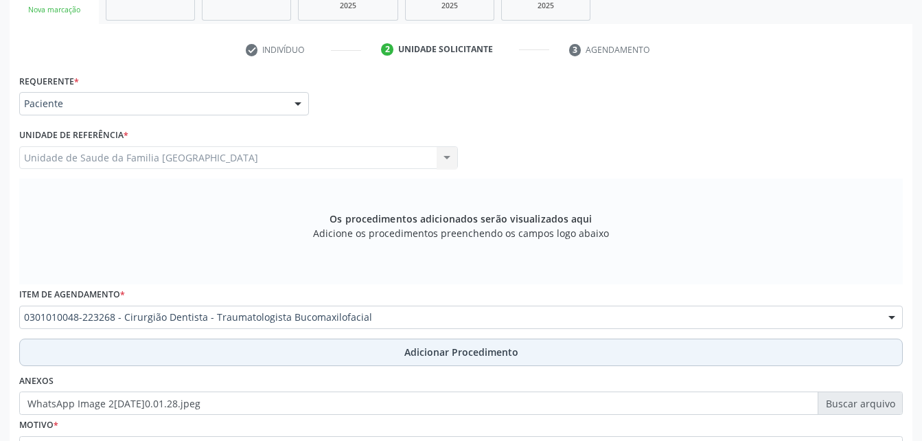
click at [383, 351] on button "Adicionar Procedimento" at bounding box center [461, 352] width 884 height 27
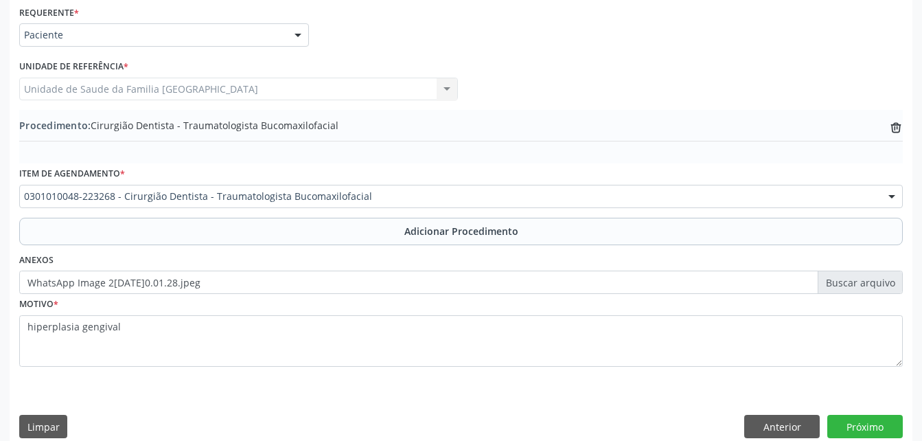
scroll to position [332, 0]
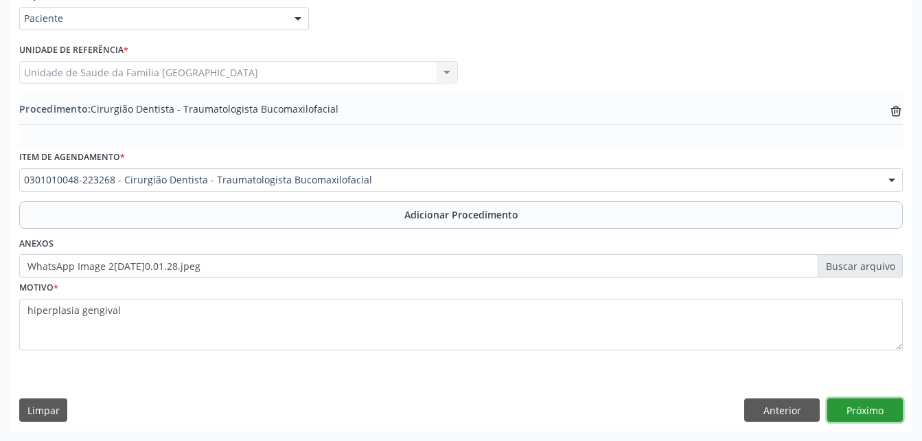
click at [876, 407] on button "Próximo" at bounding box center [866, 409] width 76 height 23
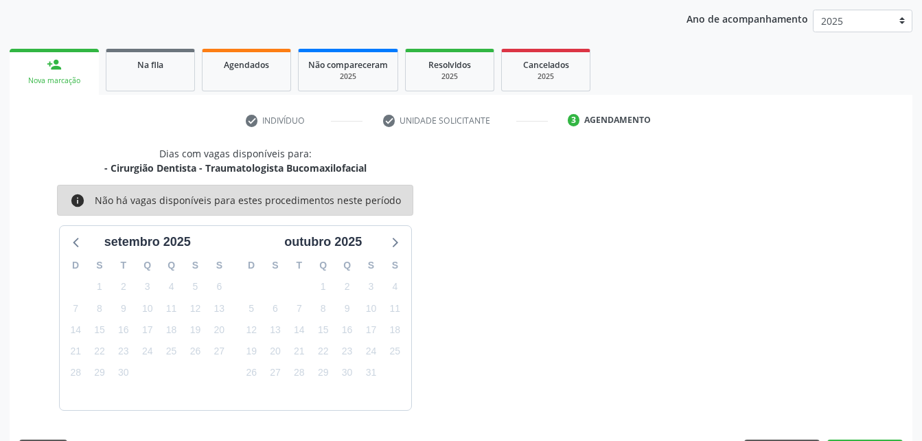
scroll to position [216, 0]
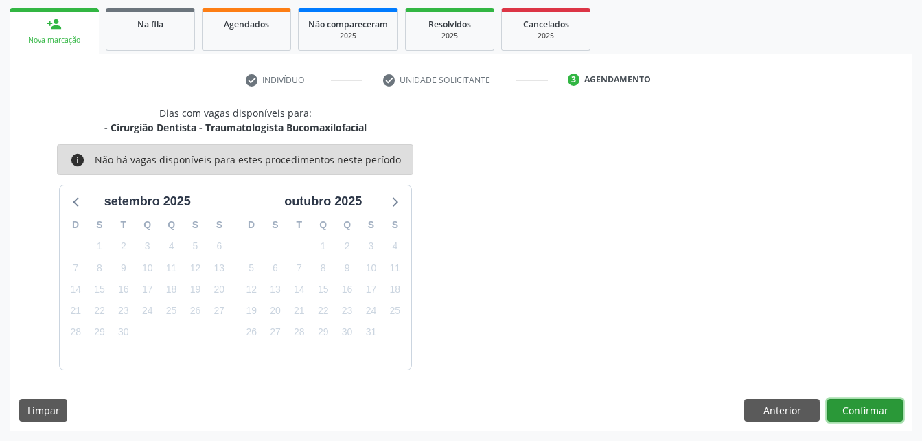
click at [874, 407] on button "Confirmar" at bounding box center [866, 410] width 76 height 23
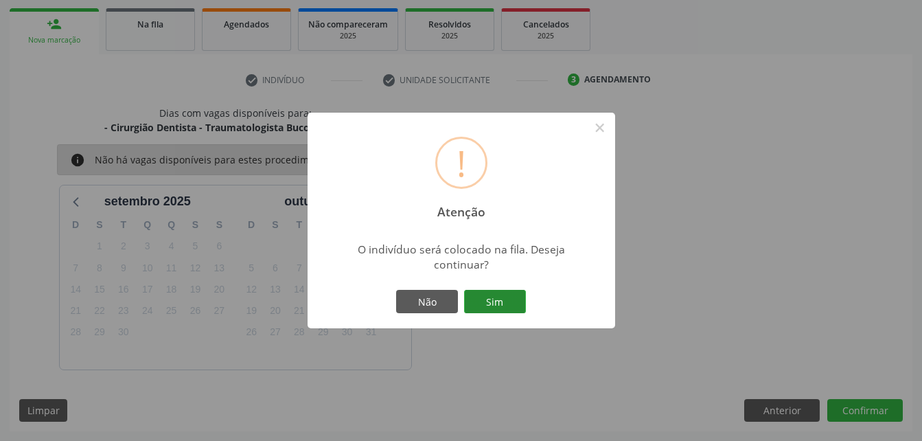
click at [511, 300] on button "Sim" at bounding box center [495, 301] width 62 height 23
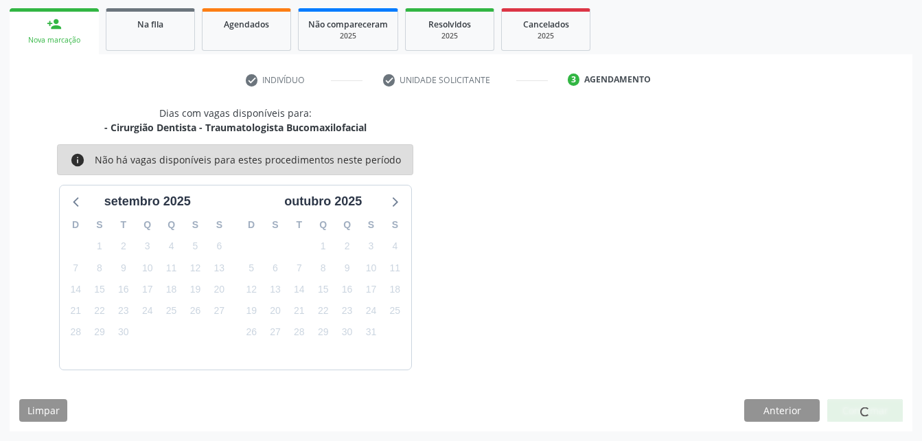
scroll to position [32, 0]
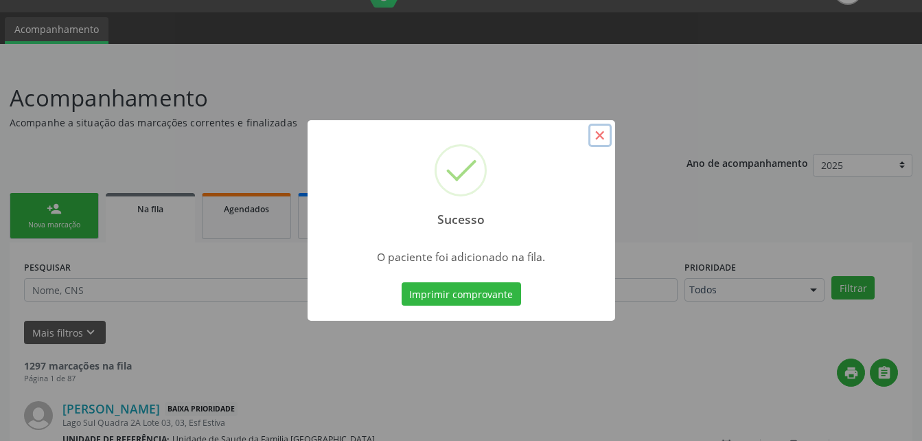
click at [598, 133] on button "×" at bounding box center [600, 135] width 23 height 23
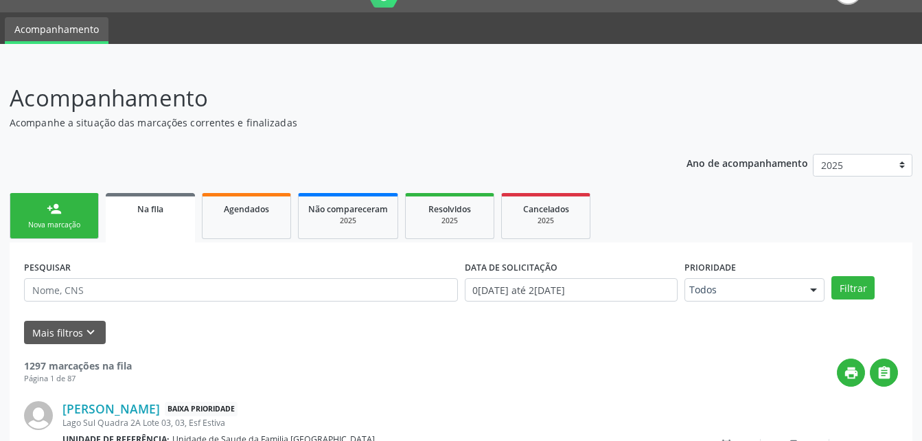
click at [54, 208] on div "person_add" at bounding box center [54, 208] width 15 height 15
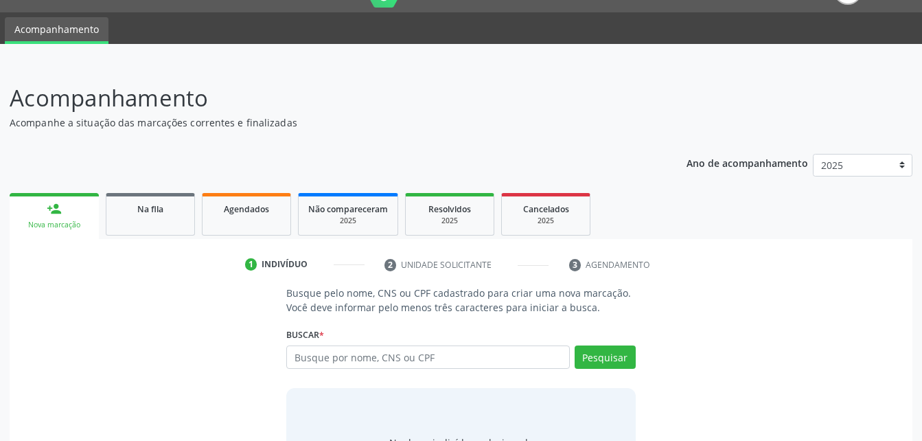
scroll to position [108, 0]
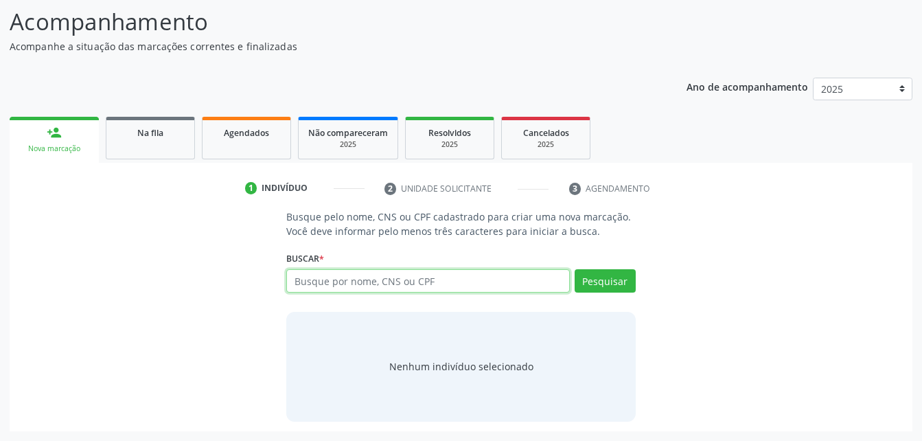
click at [462, 286] on input "text" at bounding box center [427, 280] width 283 height 23
paste input "702 6032 8364 5243"
type input "702 6032 8364 5243"
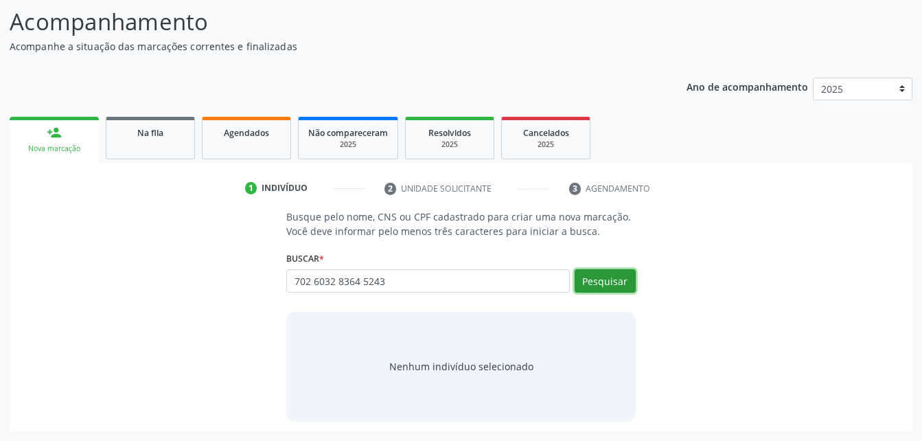
click at [601, 289] on button "Pesquisar" at bounding box center [605, 280] width 61 height 23
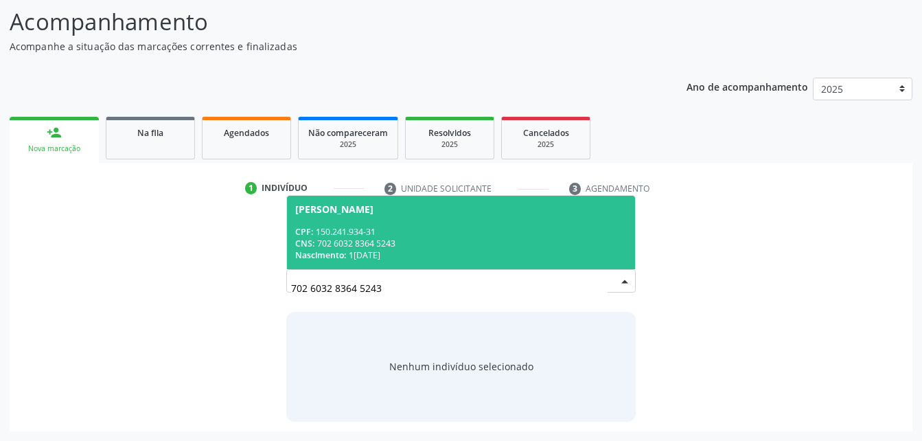
click at [573, 234] on div "CPF: 150.241.934-31" at bounding box center [460, 232] width 331 height 12
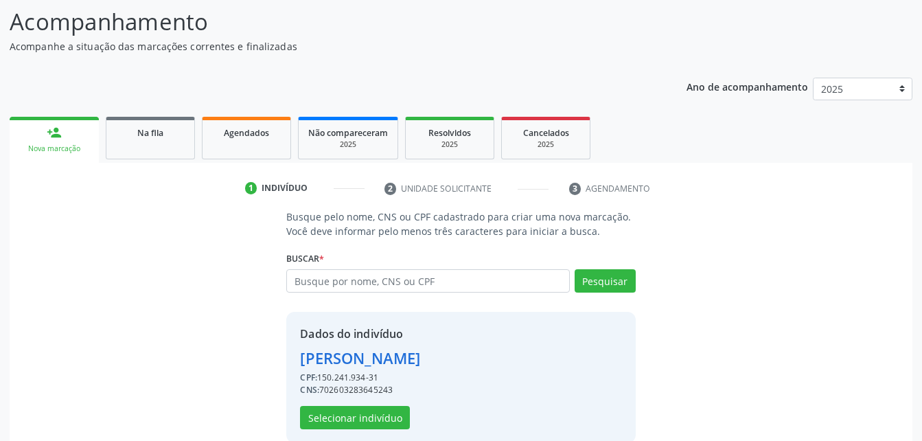
scroll to position [129, 0]
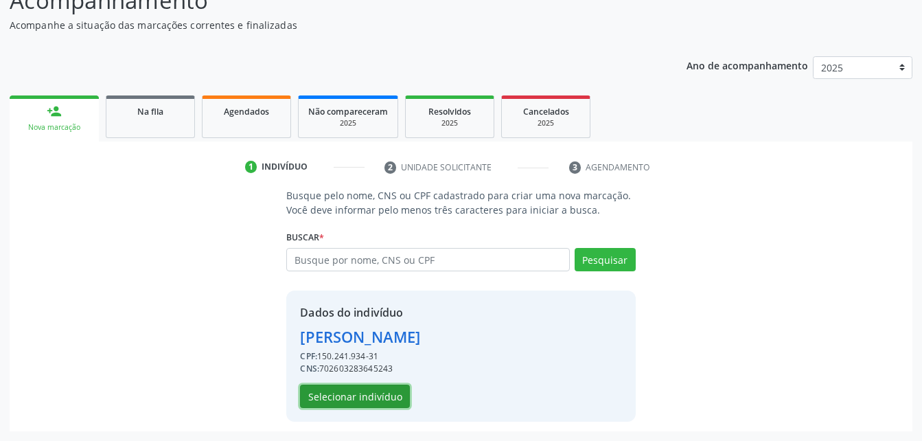
click at [396, 388] on button "Selecionar indivíduo" at bounding box center [355, 396] width 110 height 23
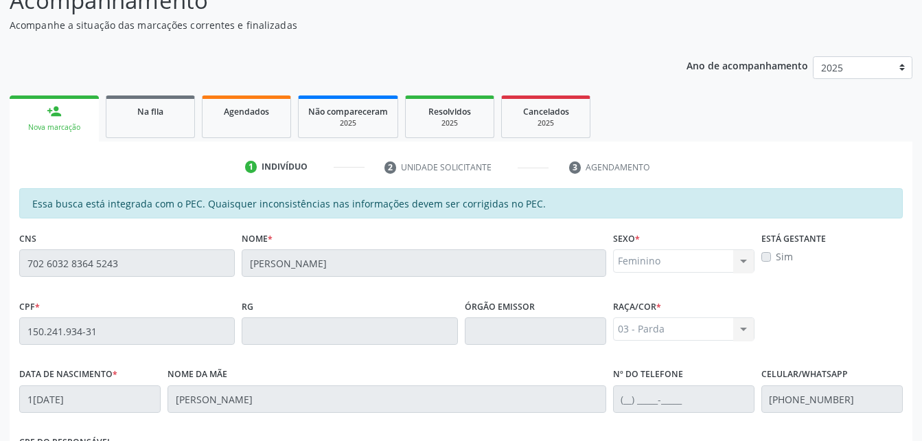
scroll to position [363, 0]
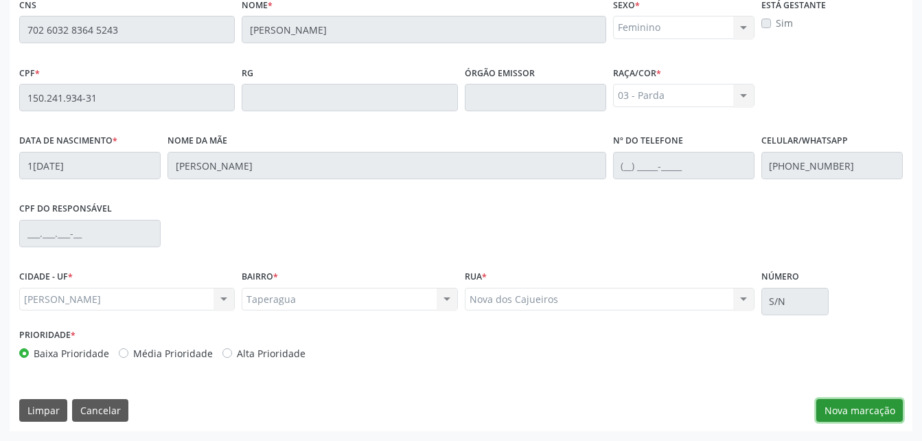
click at [845, 407] on button "Nova marcação" at bounding box center [860, 410] width 87 height 23
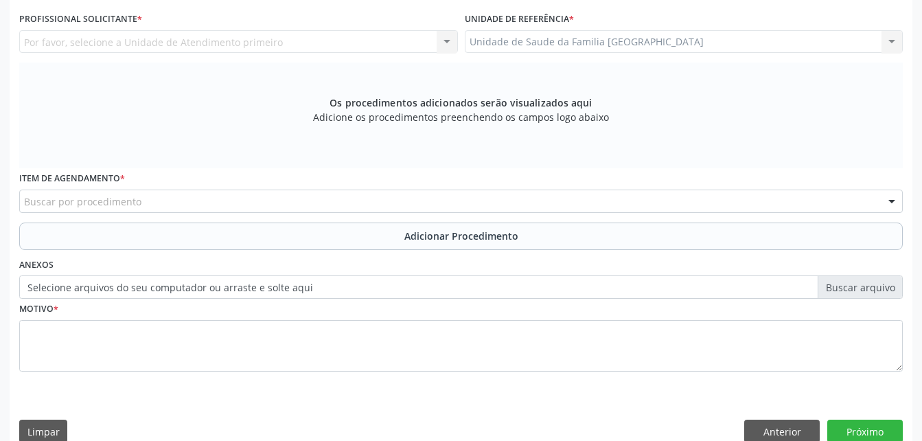
click at [67, 41] on div "Por favor, selecione a Unidade de Atendimento primeiro Nenhum resultado encontr…" at bounding box center [238, 41] width 439 height 23
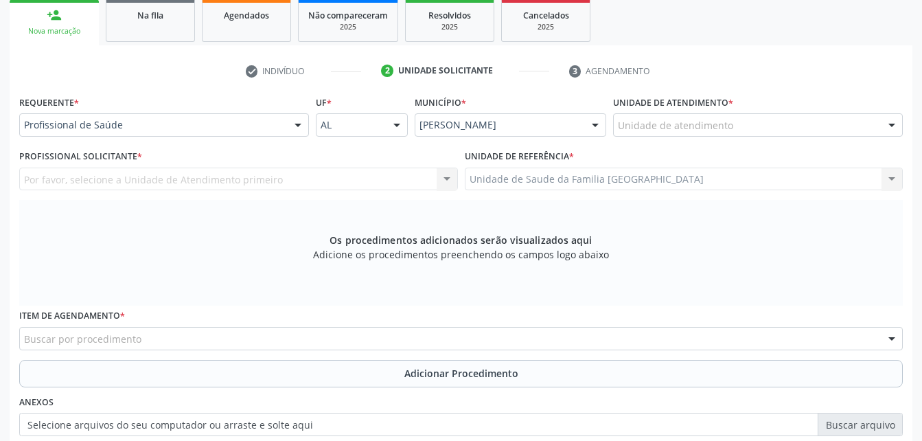
click at [455, 179] on div "Por favor, selecione a Unidade de Atendimento primeiro Nenhum resultado encontr…" at bounding box center [238, 179] width 439 height 23
click at [438, 168] on div "Por favor, selecione a Unidade de Atendimento primeiro Nenhum resultado encontr…" at bounding box center [238, 179] width 439 height 23
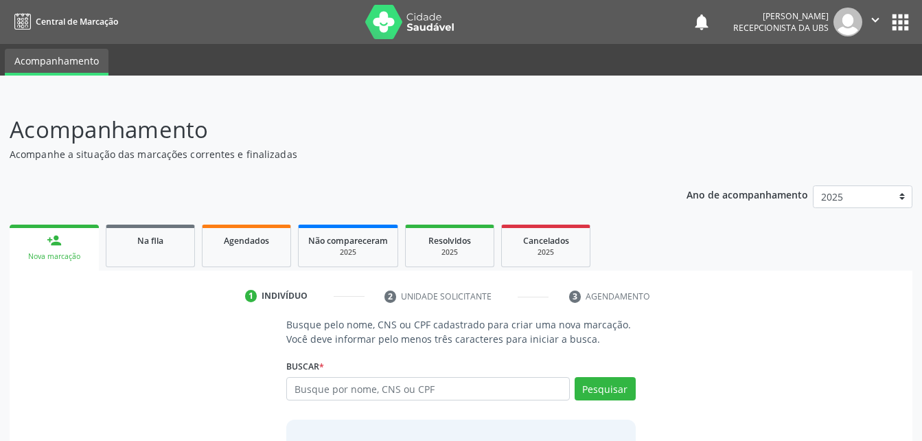
scroll to position [108, 0]
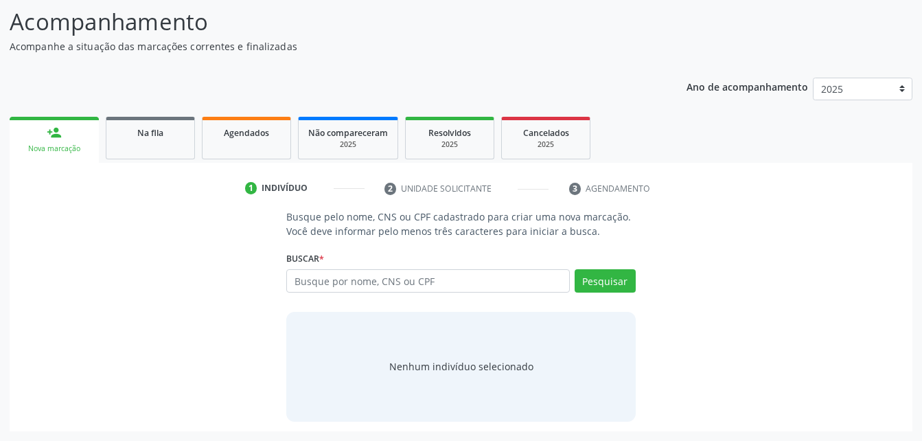
drag, startPoint x: 0, startPoint y: 0, endPoint x: 400, endPoint y: 276, distance: 485.8
click at [400, 276] on input "text" at bounding box center [427, 280] width 283 height 23
type input "702 6032 8364 5243"
click at [610, 284] on button "Pesquisar" at bounding box center [605, 280] width 61 height 23
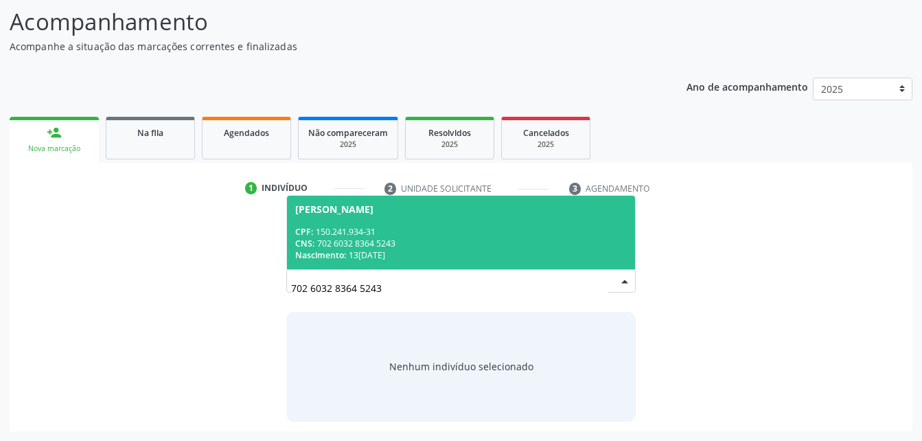
click at [505, 245] on div "CNS: 702 6032 8364 5243" at bounding box center [460, 244] width 331 height 12
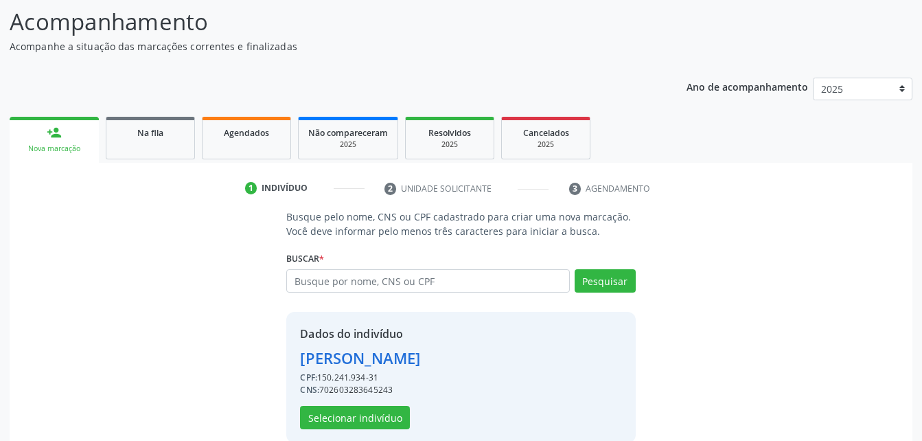
scroll to position [129, 0]
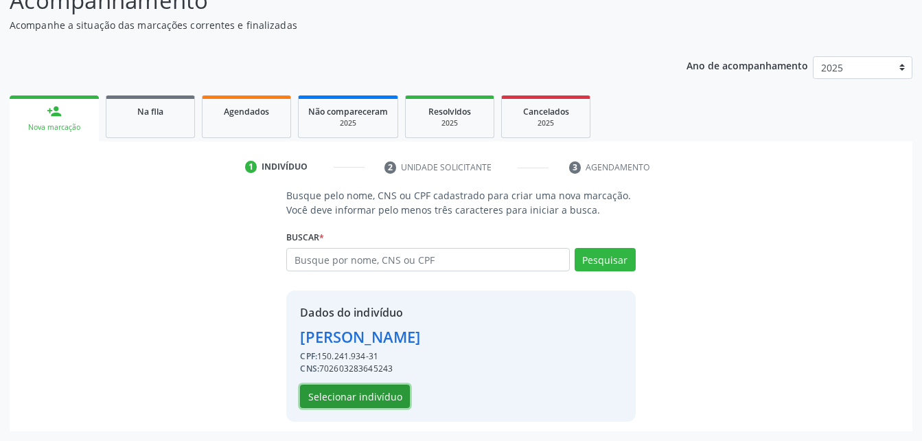
click at [367, 394] on button "Selecionar indivíduo" at bounding box center [355, 396] width 110 height 23
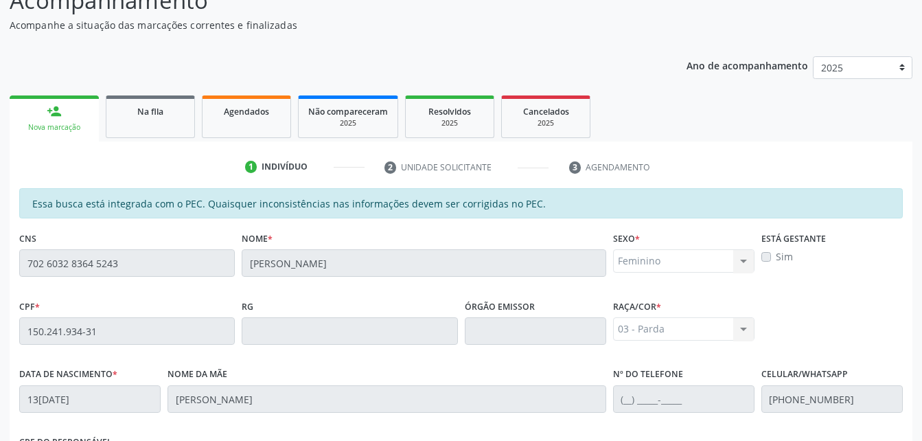
scroll to position [363, 0]
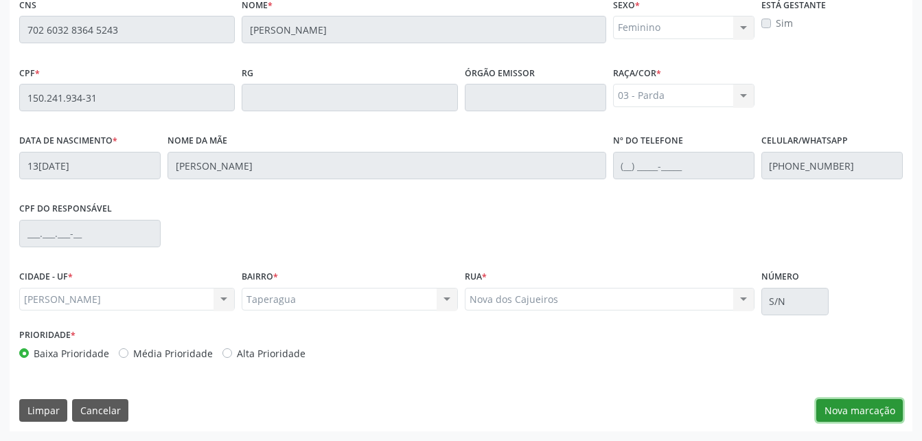
click at [843, 400] on button "Nova marcação" at bounding box center [860, 410] width 87 height 23
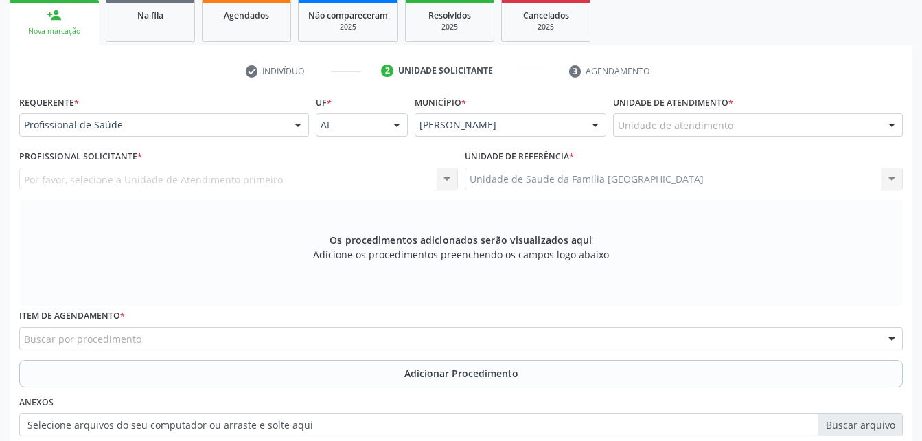
scroll to position [294, 0]
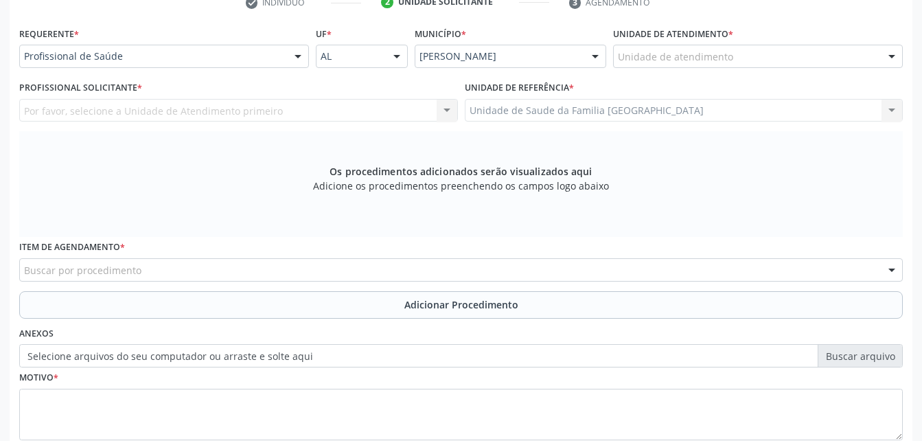
click at [364, 340] on div "Anexos Selecione arquivos do seu computador ou arraste e solte aqui" at bounding box center [461, 345] width 891 height 44
click at [374, 359] on label "Selecione arquivos do seu computador ou arraste e solte aqui" at bounding box center [461, 355] width 884 height 23
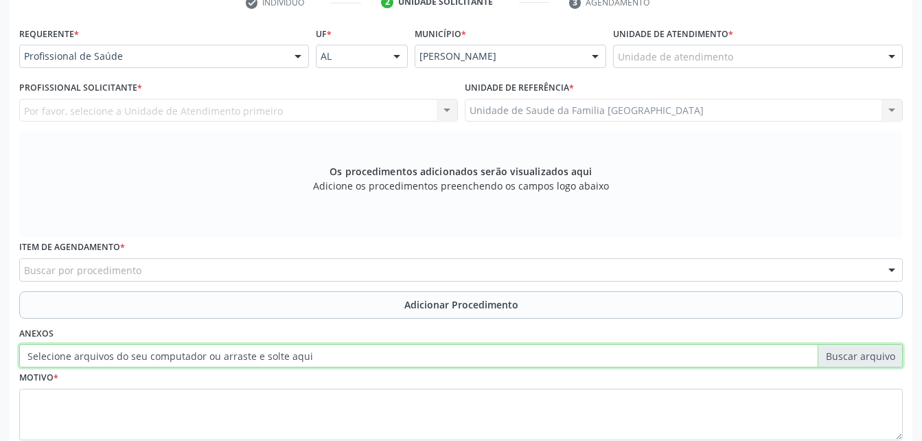
click at [374, 359] on input "Selecione arquivos do seu computador ou arraste e solte aqui" at bounding box center [461, 355] width 884 height 23
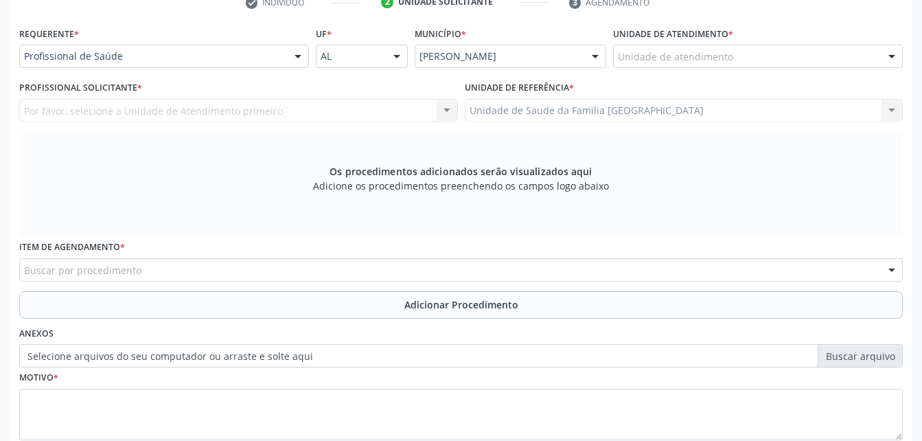
click at [422, 352] on label "Selecione arquivos do seu computador ou arraste e solte aqui" at bounding box center [461, 355] width 884 height 23
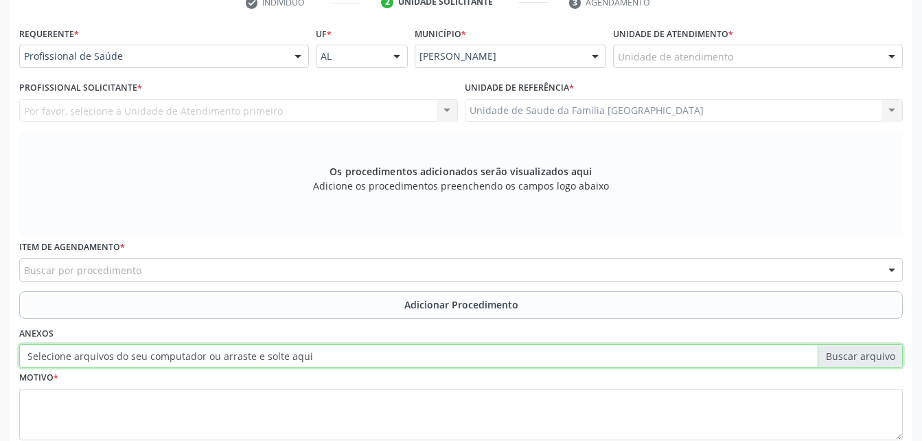
click at [422, 352] on input "Selecione arquivos do seu computador ou arraste e solte aqui" at bounding box center [461, 355] width 884 height 23
type input "C:\fakepath\WhatsApp Image 20[DATE].01.41.jpeg"
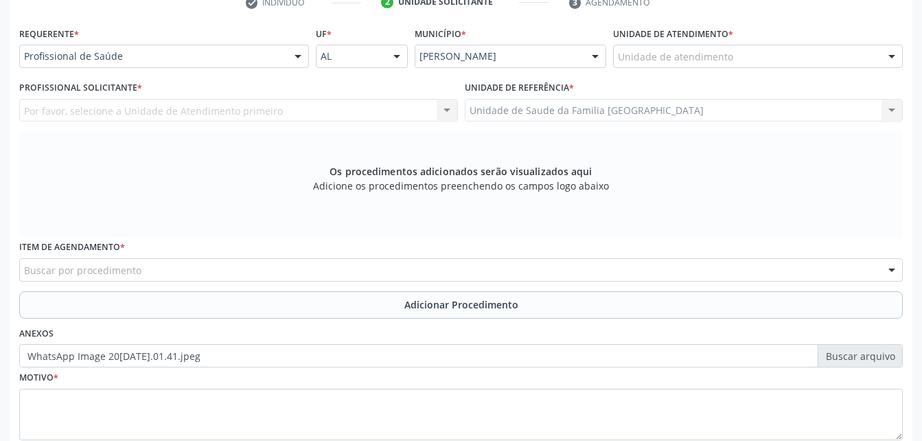
click at [439, 271] on div "Buscar por procedimento" at bounding box center [461, 269] width 884 height 23
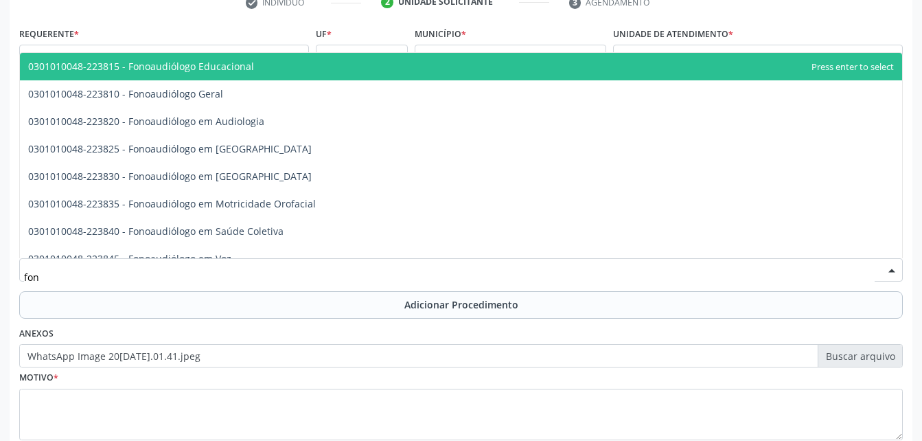
type input "fono"
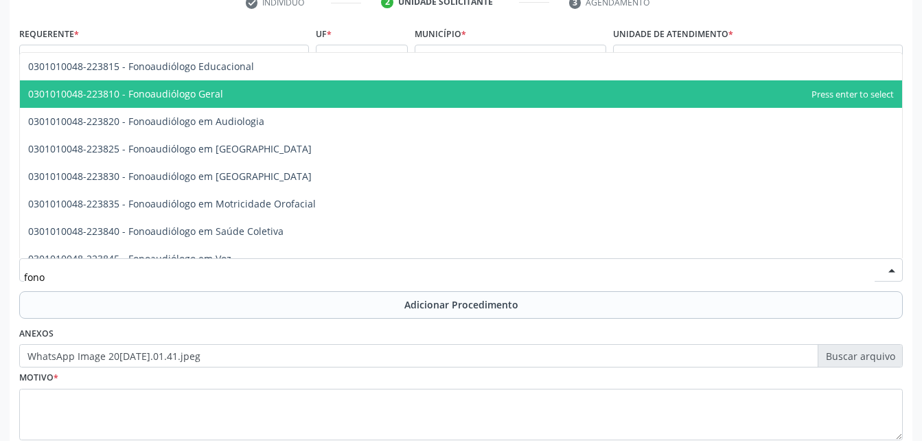
click at [373, 100] on span "0301010048-223810 - Fonoaudiólogo Geral" at bounding box center [461, 93] width 883 height 27
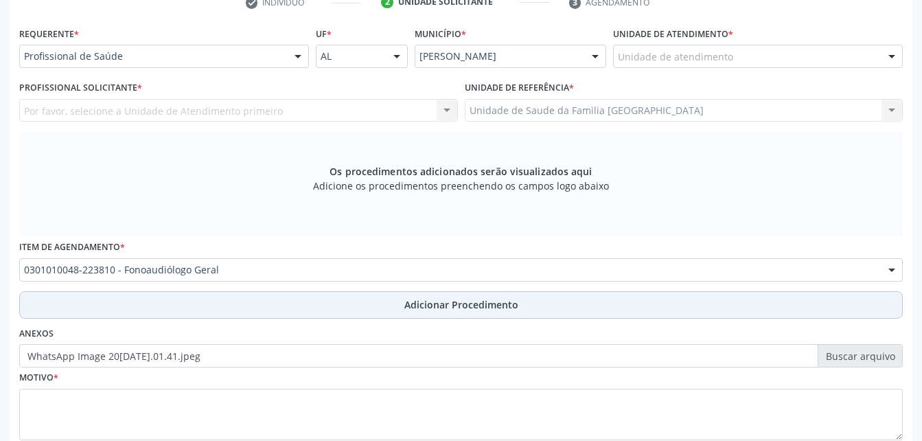
click at [398, 298] on button "Adicionar Procedimento" at bounding box center [461, 304] width 884 height 27
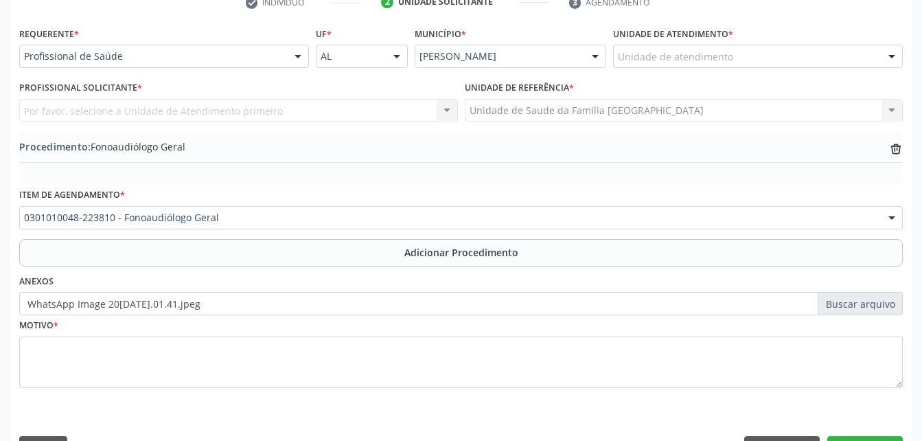
scroll to position [332, 0]
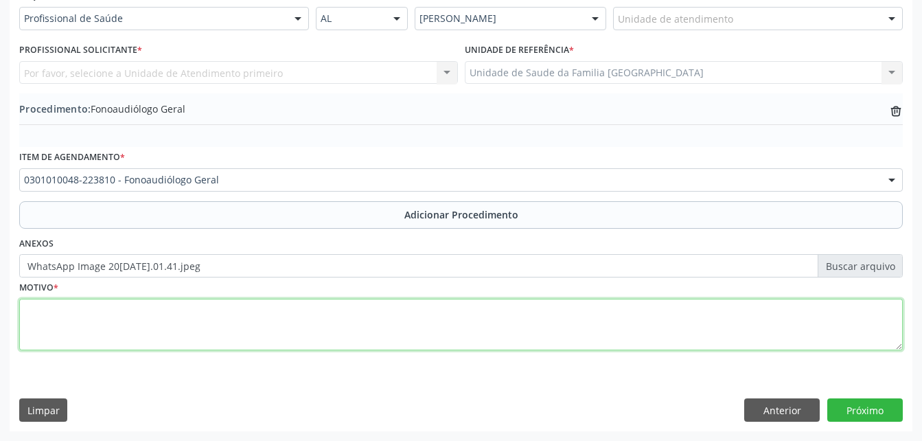
click at [370, 337] on textarea at bounding box center [461, 325] width 884 height 52
click at [77, 310] on textarea "hiperplasis gengival" at bounding box center [461, 325] width 884 height 52
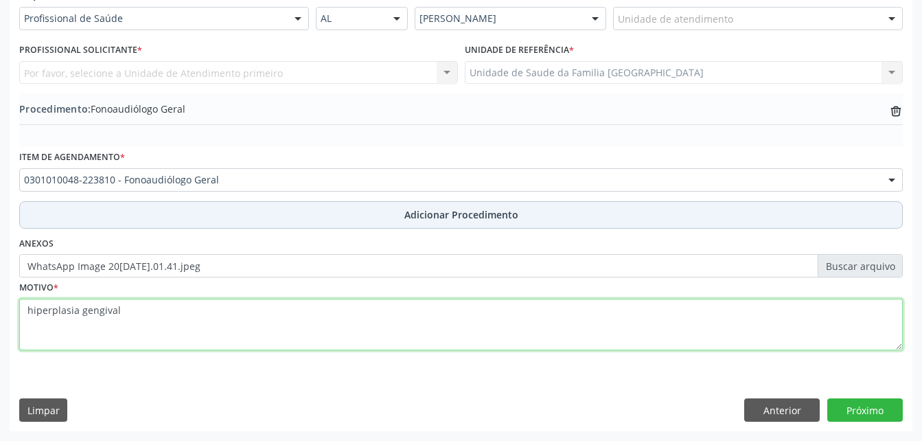
scroll to position [263, 0]
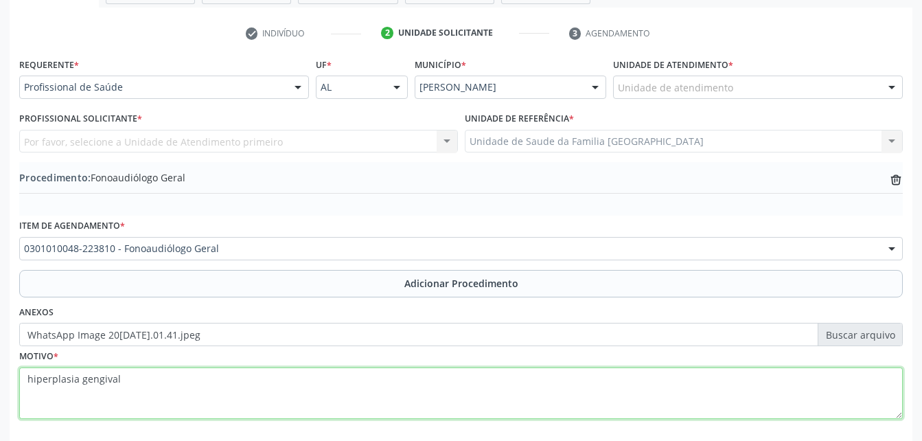
type textarea "hiperplasia gengival"
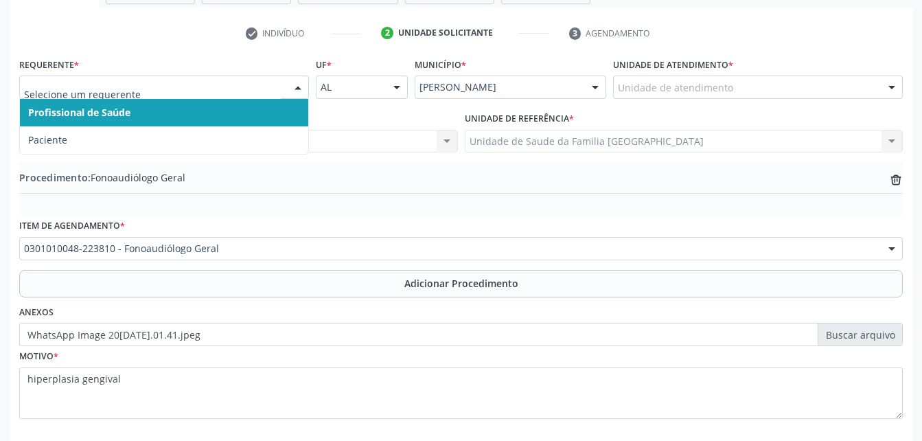
click at [289, 91] on div at bounding box center [298, 87] width 21 height 23
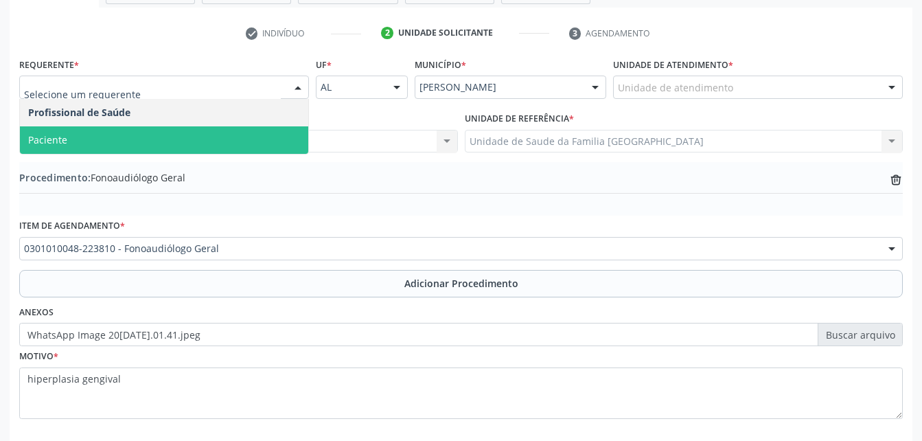
click at [287, 135] on span "Paciente" at bounding box center [164, 139] width 288 height 27
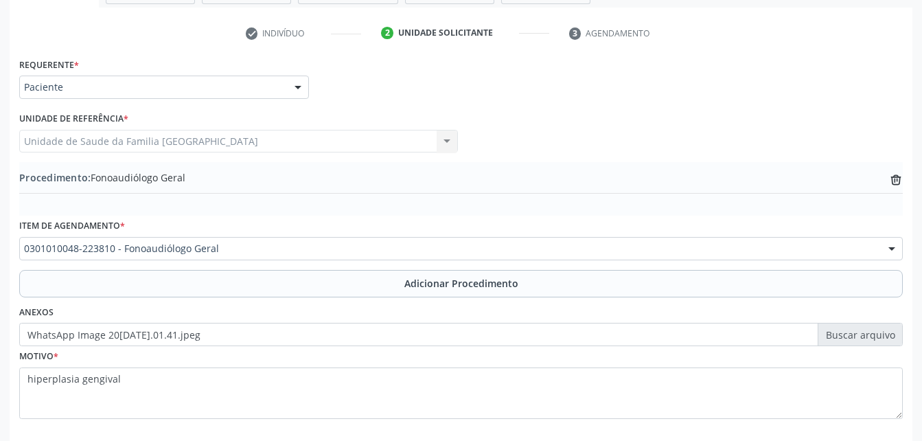
scroll to position [332, 0]
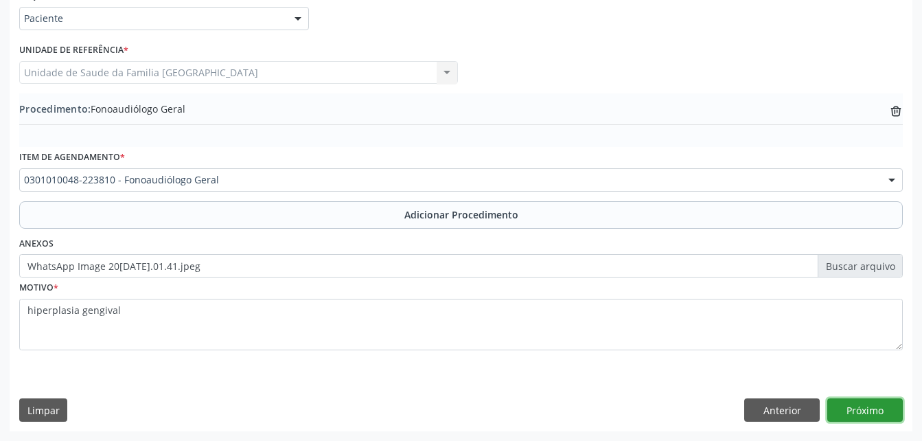
click at [867, 416] on button "Próximo" at bounding box center [866, 409] width 76 height 23
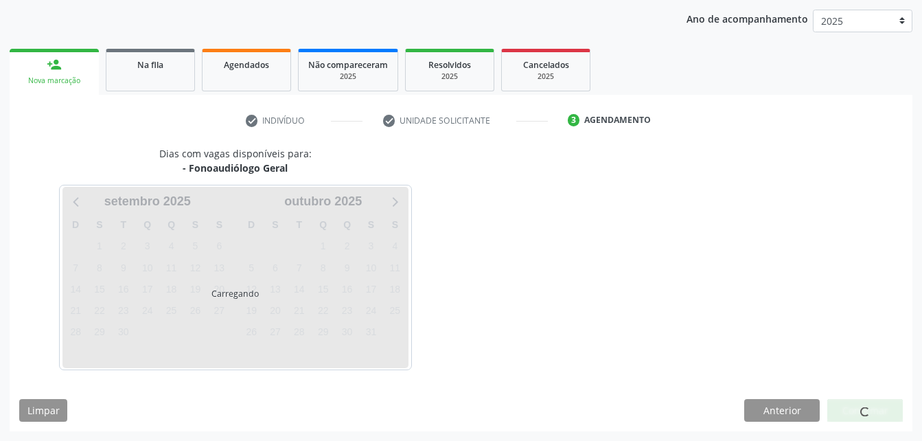
scroll to position [216, 0]
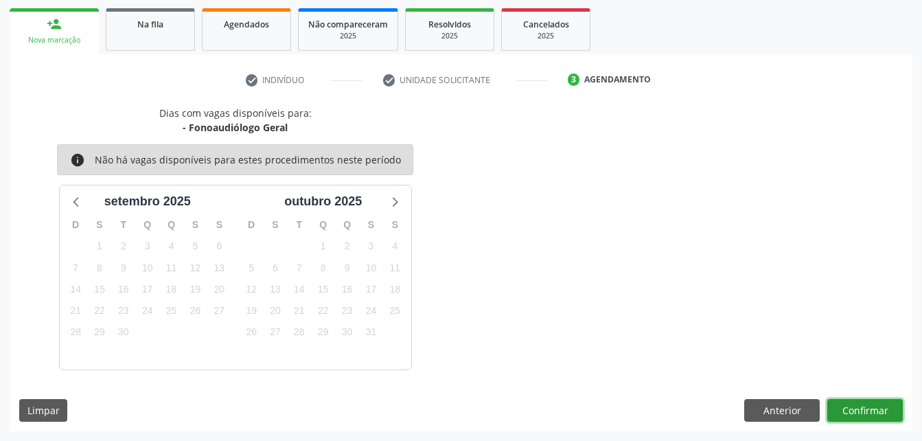
click at [873, 418] on button "Confirmar" at bounding box center [866, 410] width 76 height 23
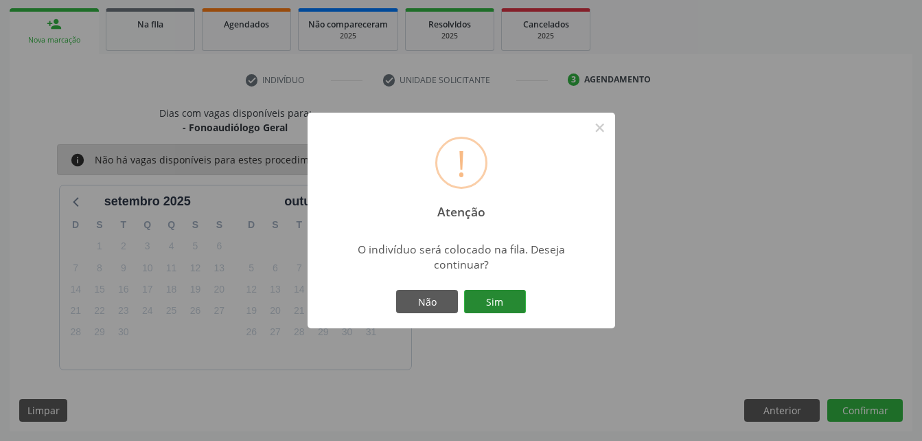
click at [505, 300] on button "Sim" at bounding box center [495, 301] width 62 height 23
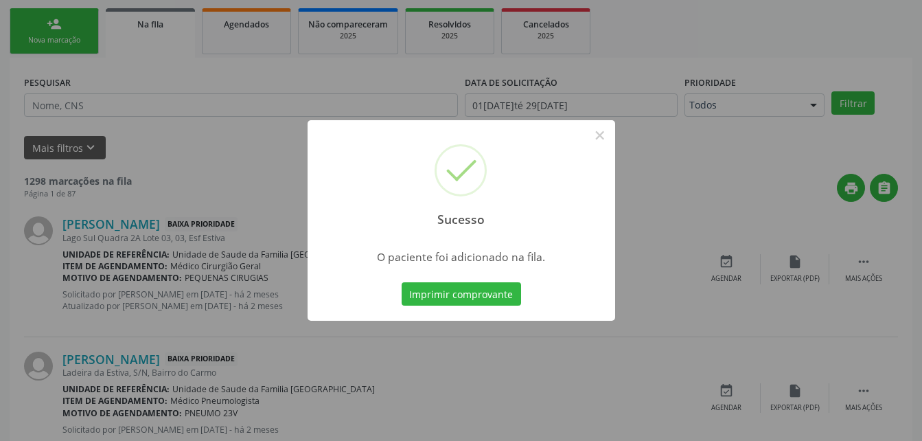
scroll to position [32, 0]
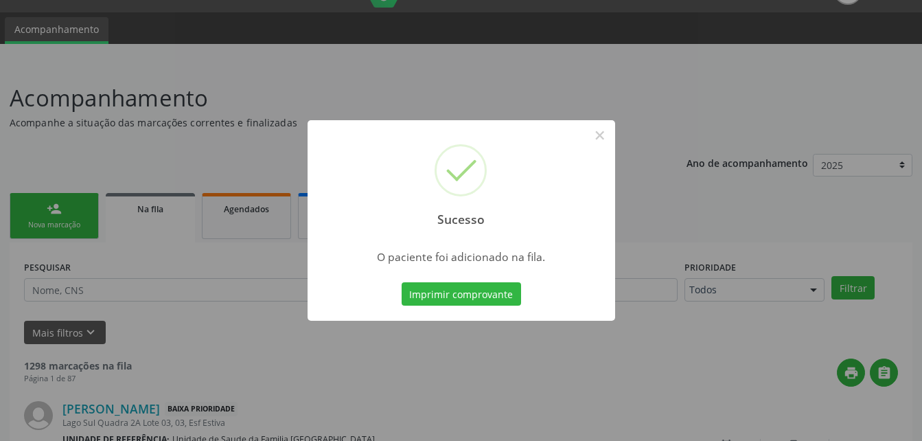
click at [90, 201] on div "Sucesso × O paciente foi adicionado na fila. Imprimir comprovante Cancel" at bounding box center [461, 220] width 922 height 441
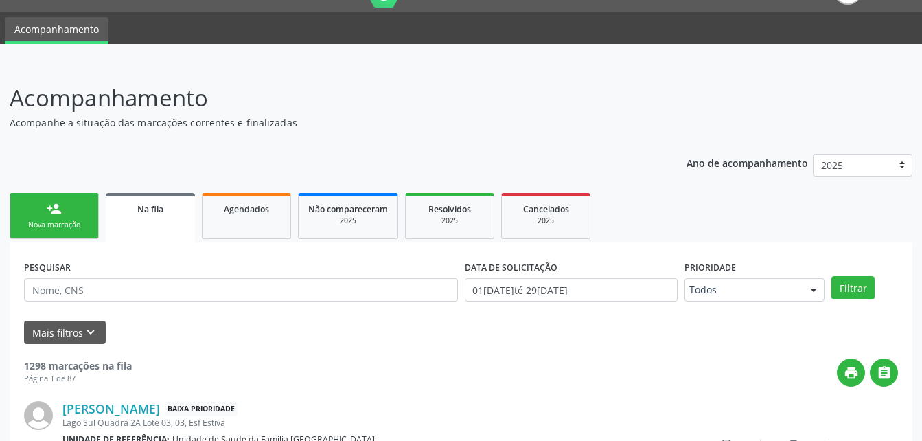
click at [90, 201] on link "person_add Nova marcação" at bounding box center [54, 216] width 89 height 46
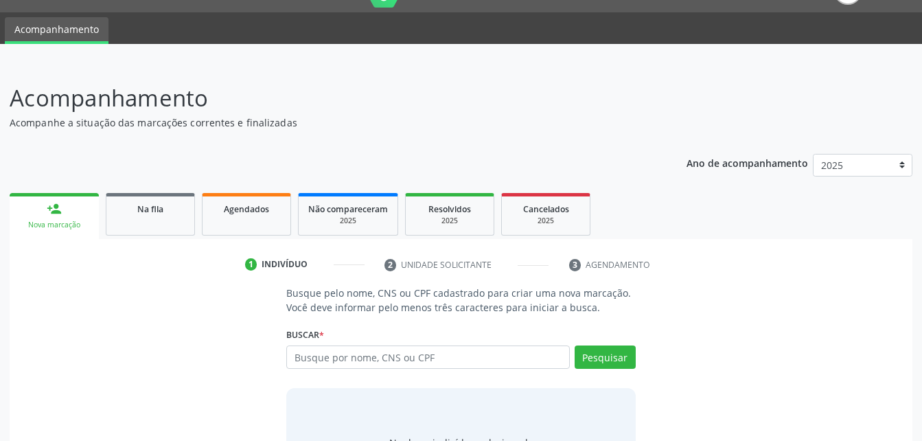
scroll to position [108, 0]
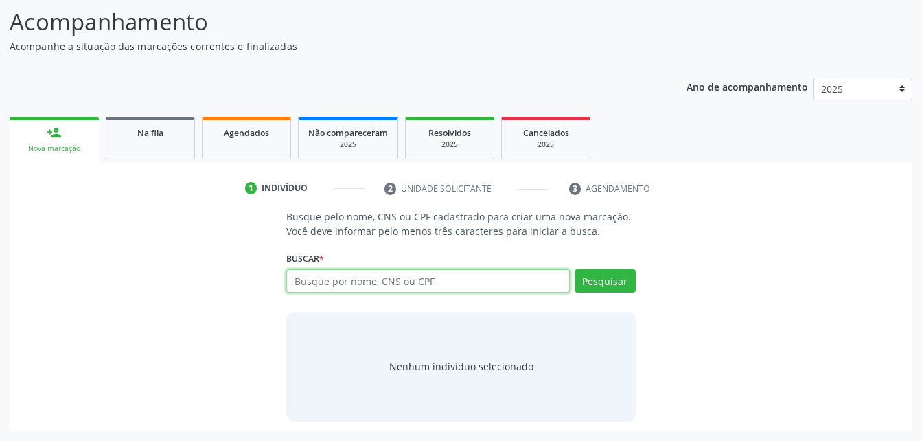
click at [532, 280] on input "text" at bounding box center [427, 280] width 283 height 23
click at [443, 283] on input "text" at bounding box center [427, 280] width 283 height 23
type input "77680758468"
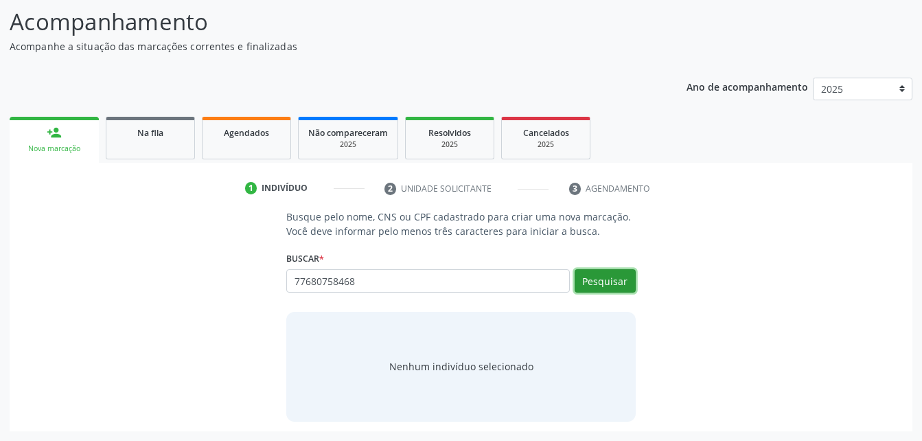
click at [594, 280] on button "Pesquisar" at bounding box center [605, 280] width 61 height 23
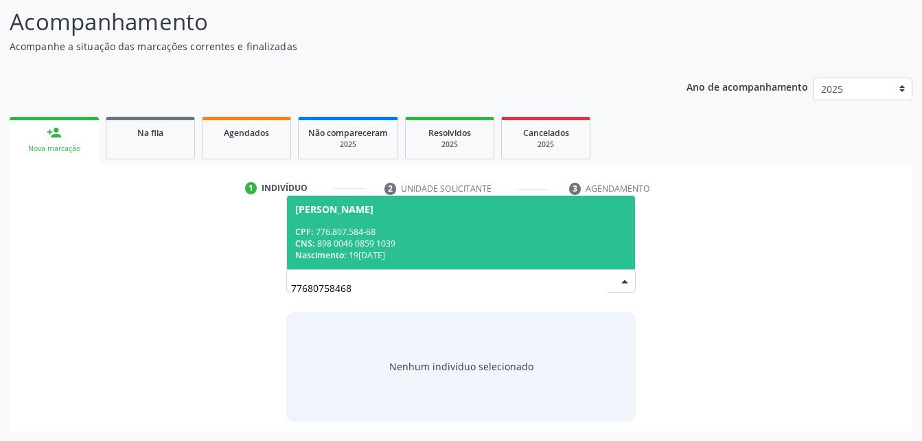
click at [341, 236] on div "CPF: 776.807.584-68" at bounding box center [460, 232] width 331 height 12
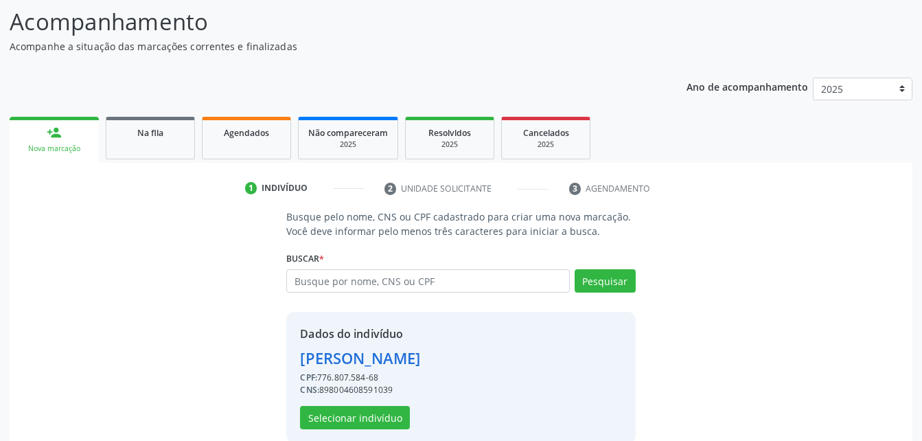
scroll to position [129, 0]
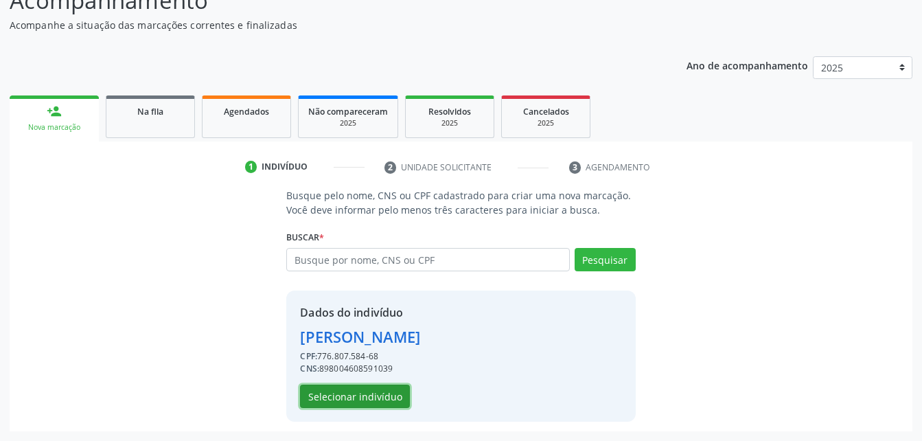
click at [384, 395] on button "Selecionar indivíduo" at bounding box center [355, 396] width 110 height 23
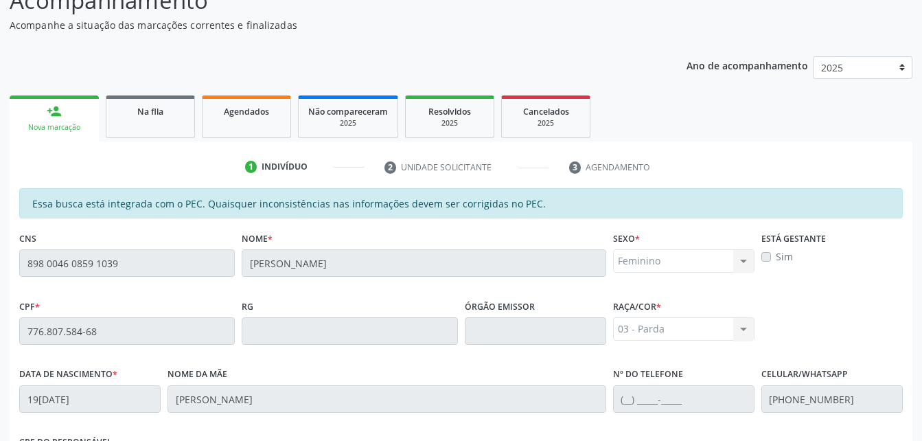
scroll to position [363, 0]
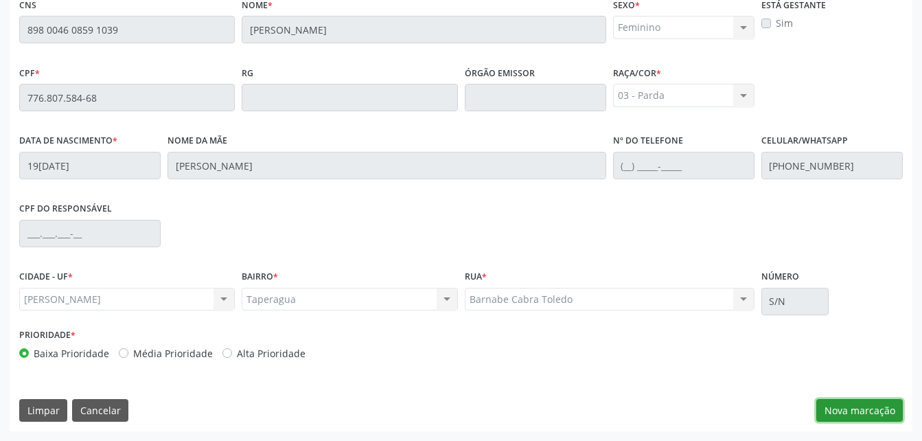
click at [890, 402] on button "Nova marcação" at bounding box center [860, 410] width 87 height 23
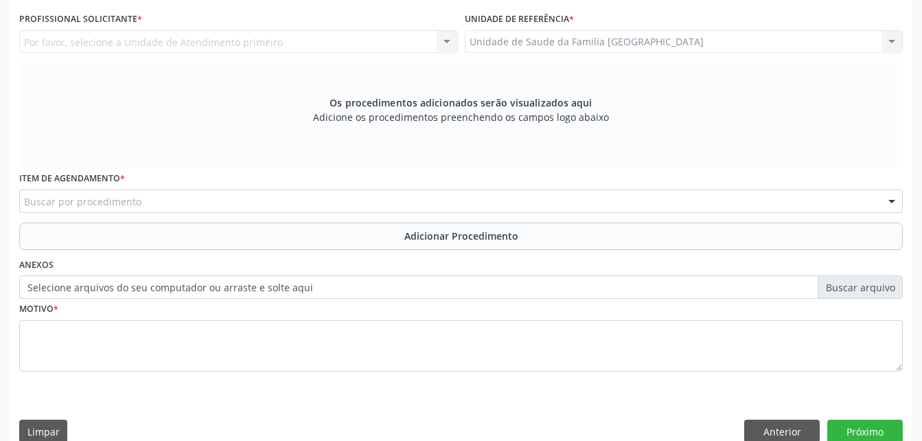
scroll to position [225, 0]
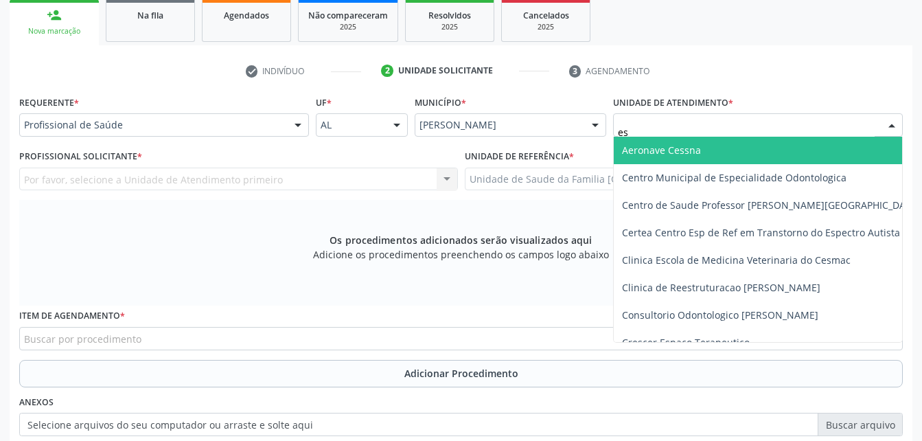
type input "est"
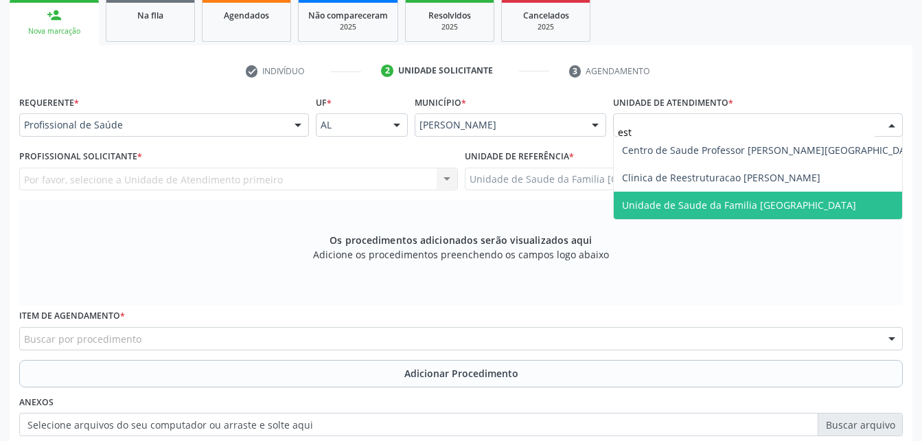
click at [701, 192] on span "Unidade de Saude da Familia [GEOGRAPHIC_DATA]" at bounding box center [771, 205] width 315 height 27
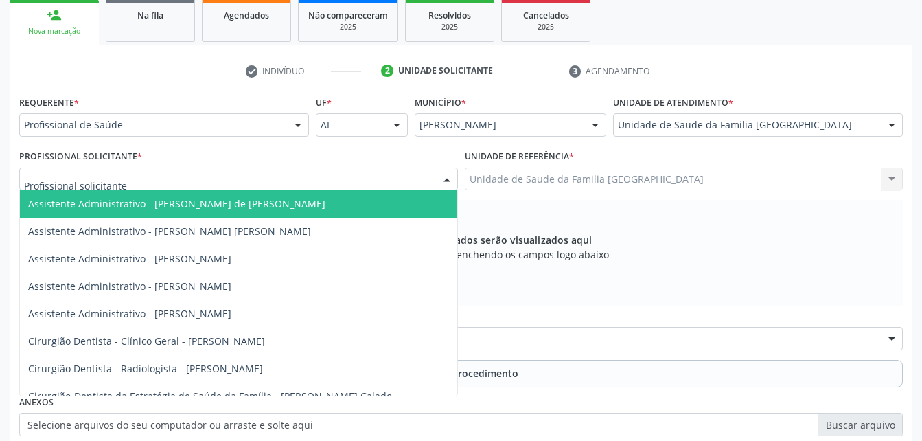
click at [299, 179] on div at bounding box center [238, 179] width 439 height 23
type input "rod"
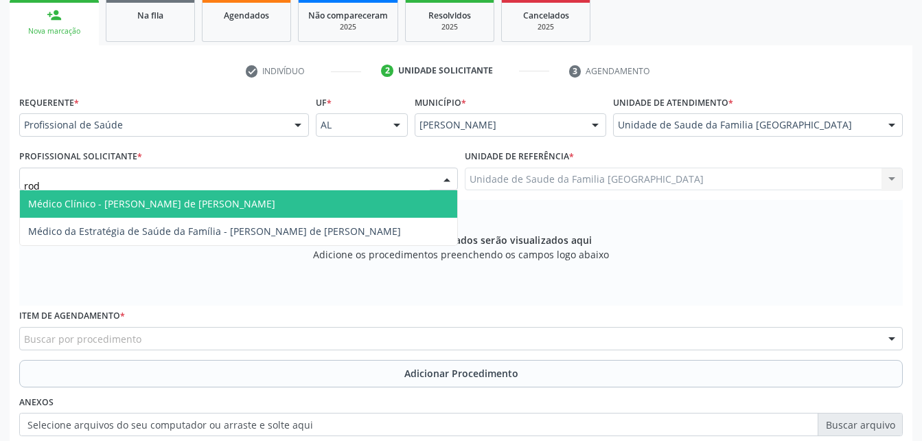
click at [304, 198] on span "Médico Clínico - [PERSON_NAME] de [PERSON_NAME]" at bounding box center [239, 203] width 438 height 27
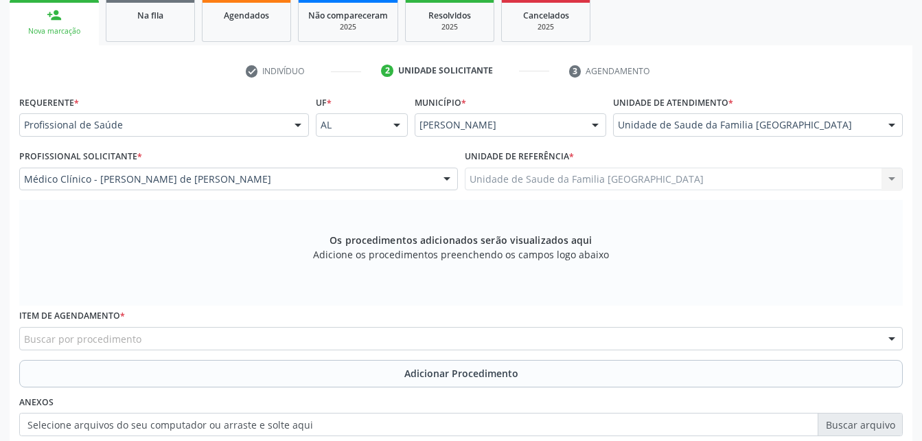
click at [265, 336] on div "Buscar por procedimento" at bounding box center [461, 338] width 884 height 23
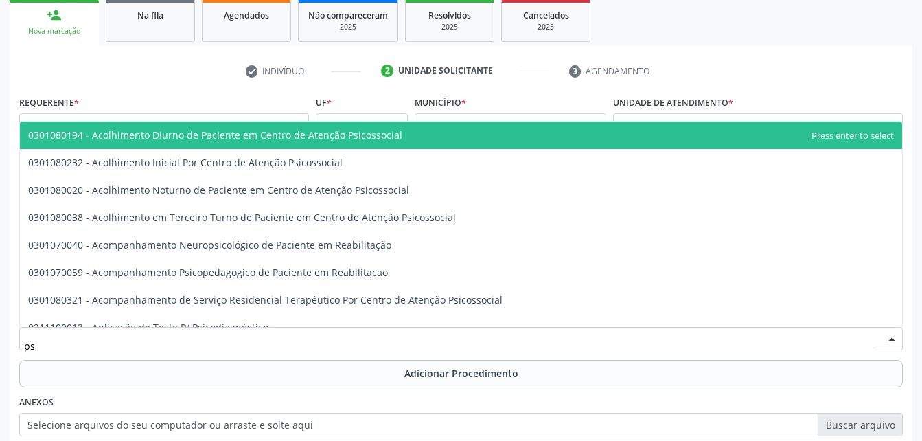
type input "p"
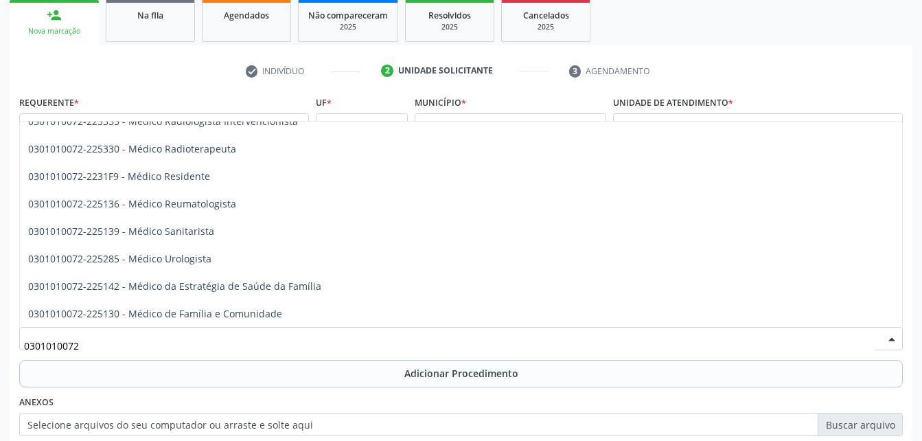
scroll to position [1690, 0]
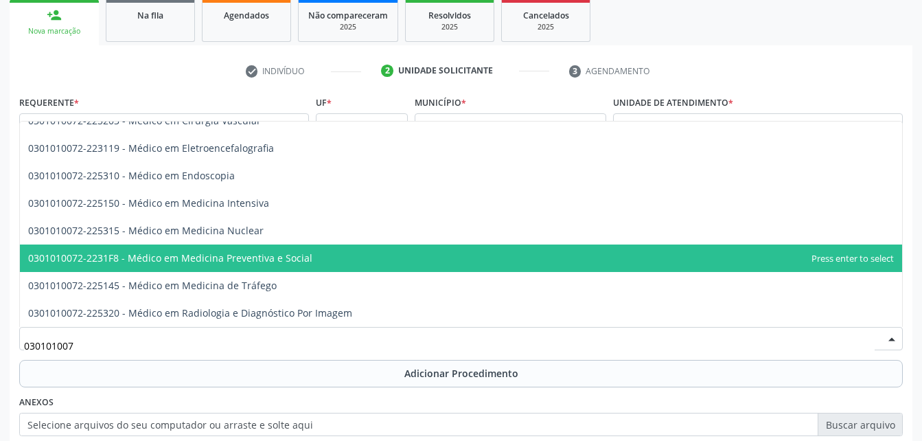
type input "03010100"
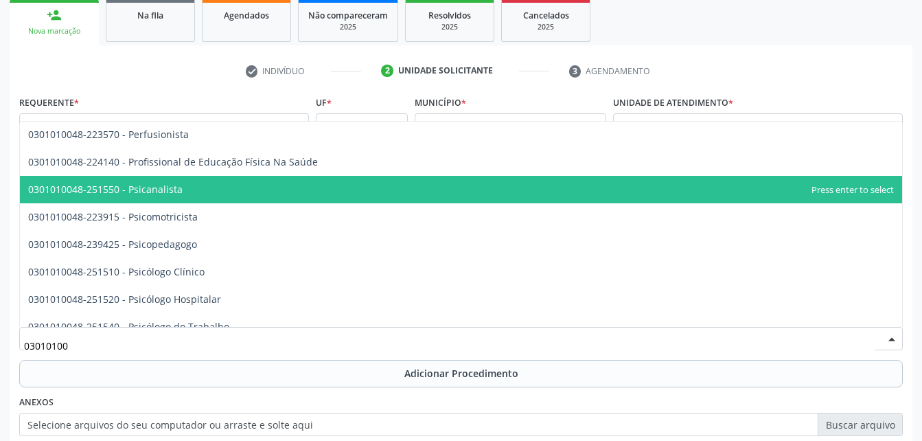
scroll to position [4245, 0]
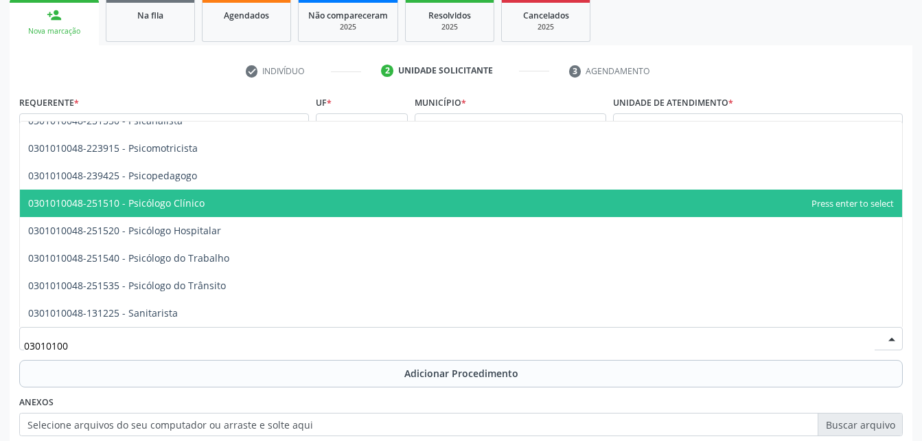
click at [243, 203] on span "0301010048-251510 - Psicólogo Clínico" at bounding box center [461, 203] width 883 height 27
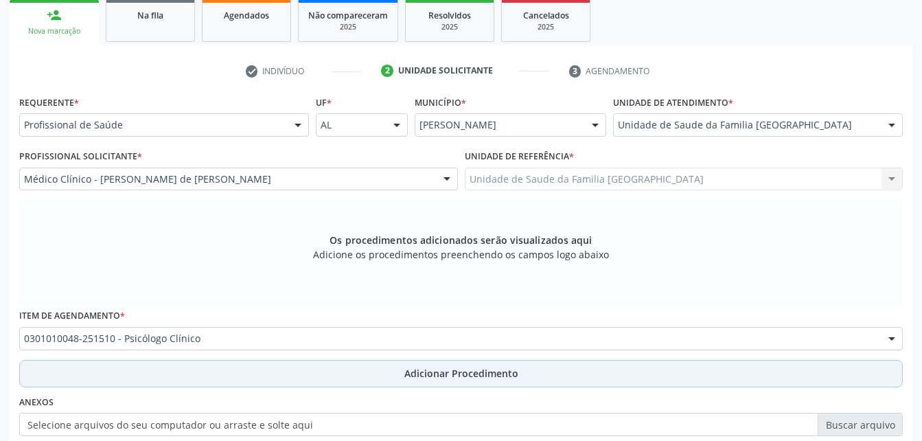
click at [318, 367] on button "Adicionar Procedimento" at bounding box center [461, 373] width 884 height 27
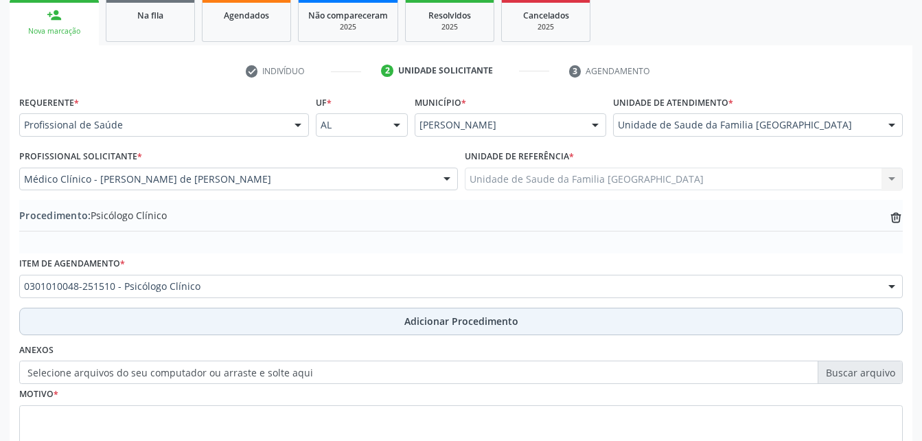
scroll to position [332, 0]
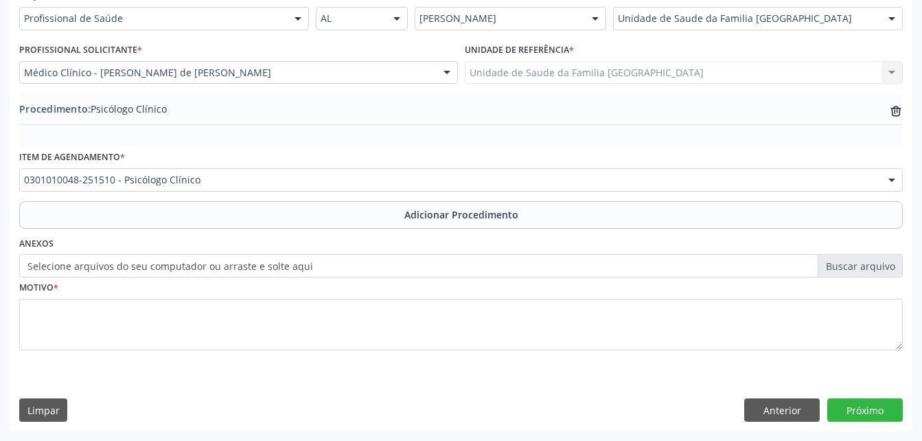
click at [297, 264] on label "Selecione arquivos do seu computador ou arraste e solte aqui" at bounding box center [461, 265] width 884 height 23
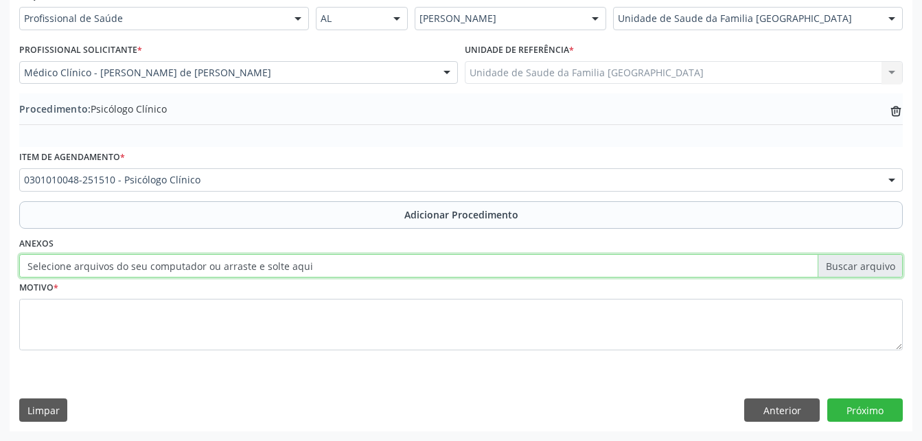
click at [297, 264] on input "Selecione arquivos do seu computador ou arraste e solte aqui" at bounding box center [461, 265] width 884 height 23
type input "C:\fakepath\WhatsApp Image 20[DATE].22.00.jpeg"
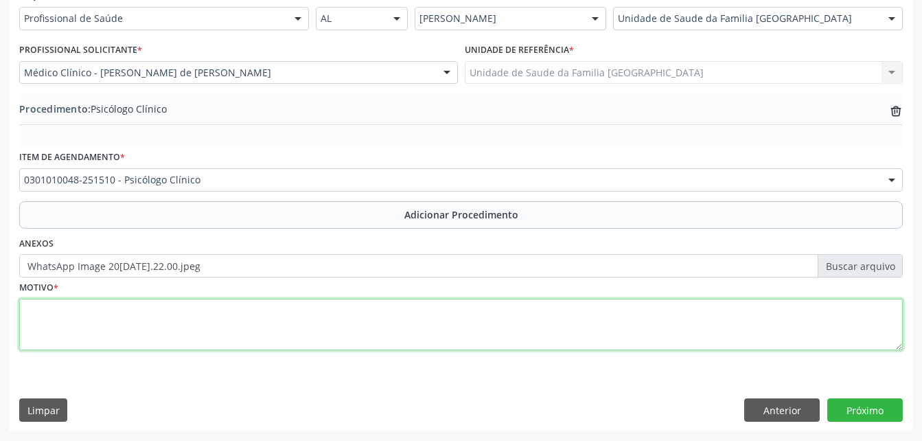
click at [314, 326] on textarea at bounding box center [461, 325] width 884 height 52
type textarea "ansiedade"
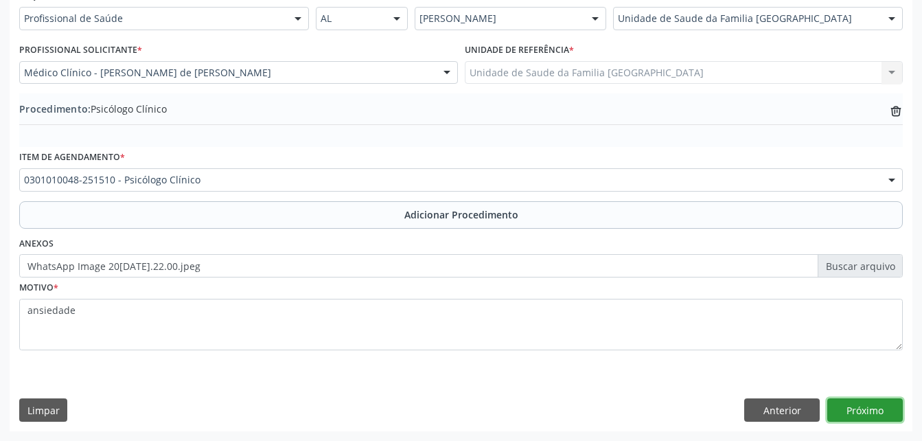
click at [849, 409] on button "Próximo" at bounding box center [866, 409] width 76 height 23
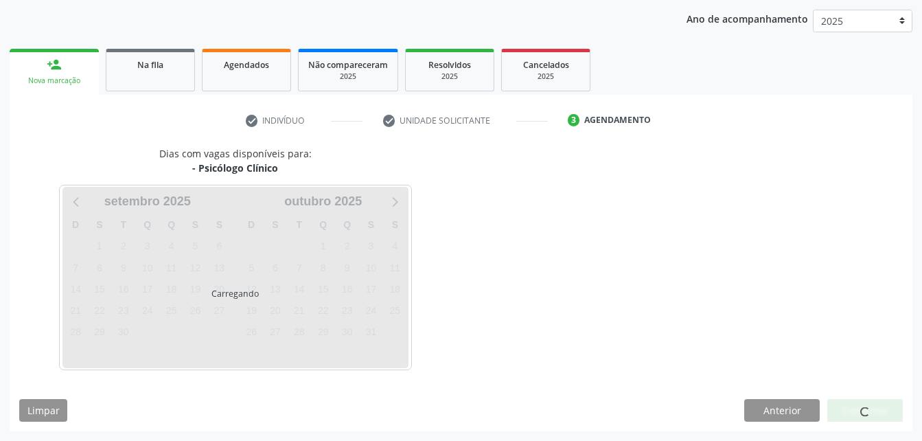
scroll to position [216, 0]
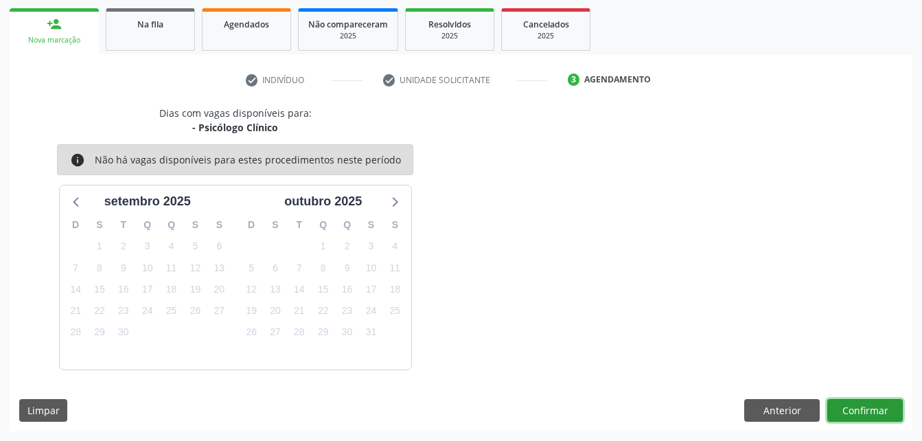
click at [850, 411] on button "Confirmar" at bounding box center [866, 410] width 76 height 23
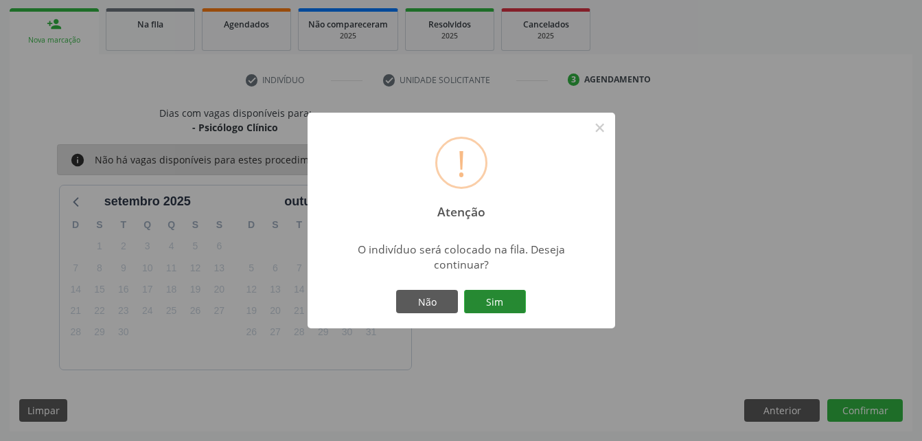
click at [506, 299] on button "Sim" at bounding box center [495, 301] width 62 height 23
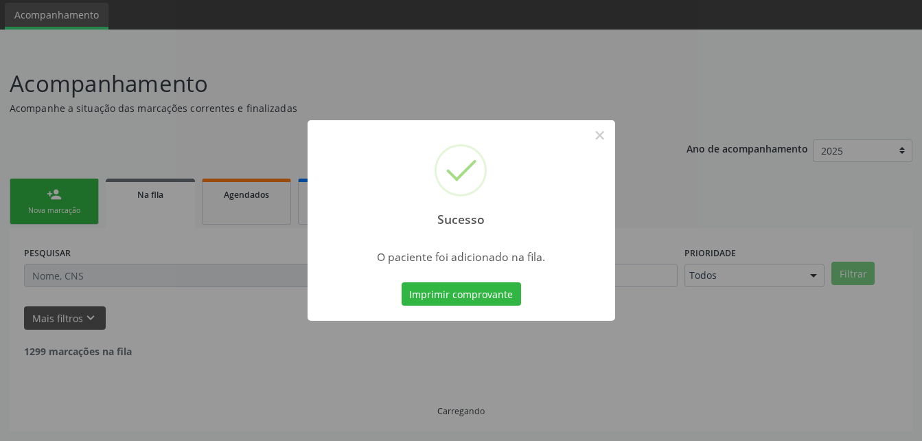
scroll to position [32, 0]
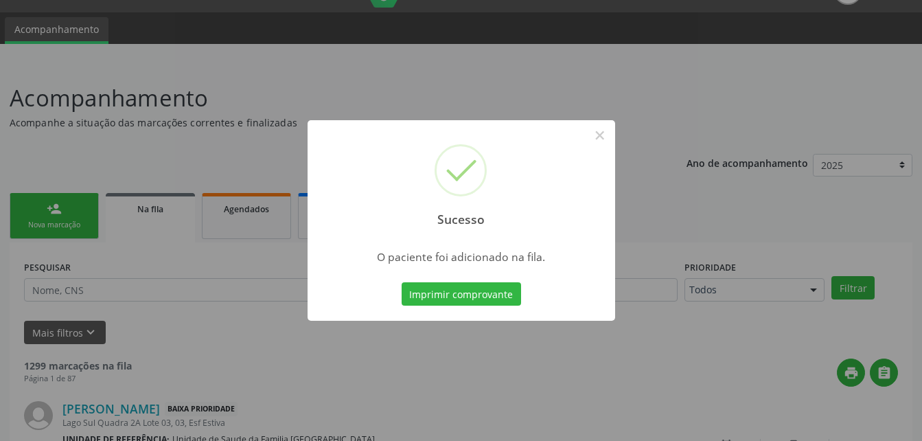
click at [82, 204] on div "Sucesso × O paciente foi adicionado na fila. Imprimir comprovante Cancel" at bounding box center [461, 220] width 922 height 441
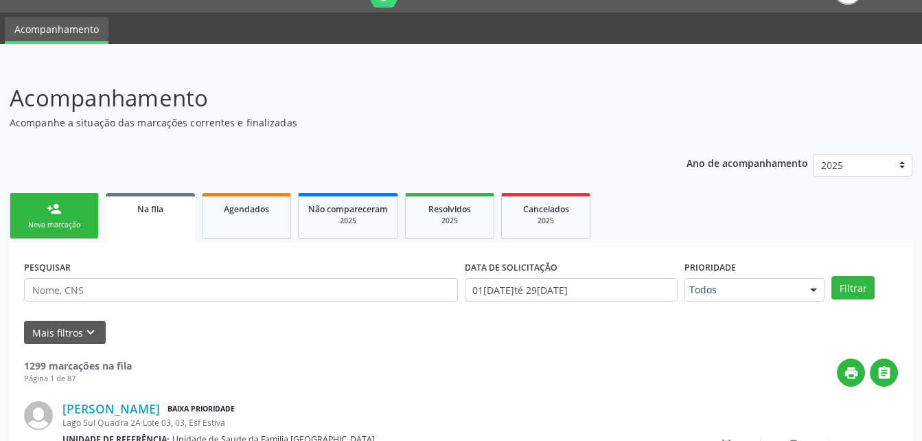
click at [63, 209] on link "person_add Nova marcação" at bounding box center [54, 216] width 89 height 46
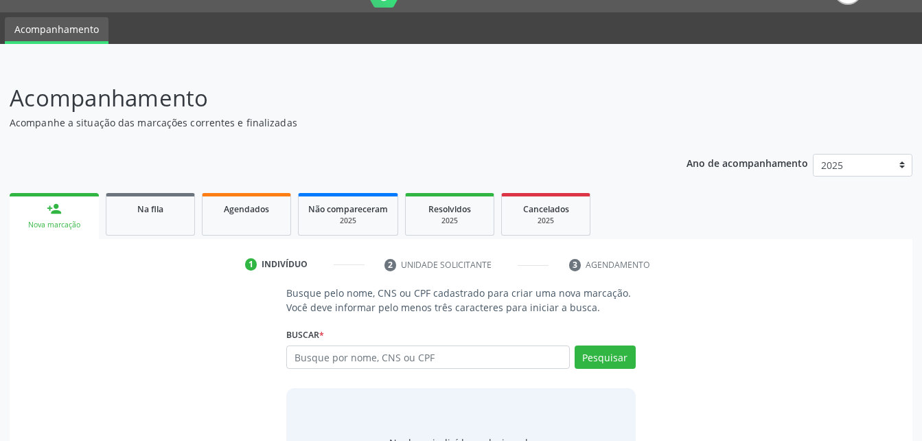
scroll to position [100, 0]
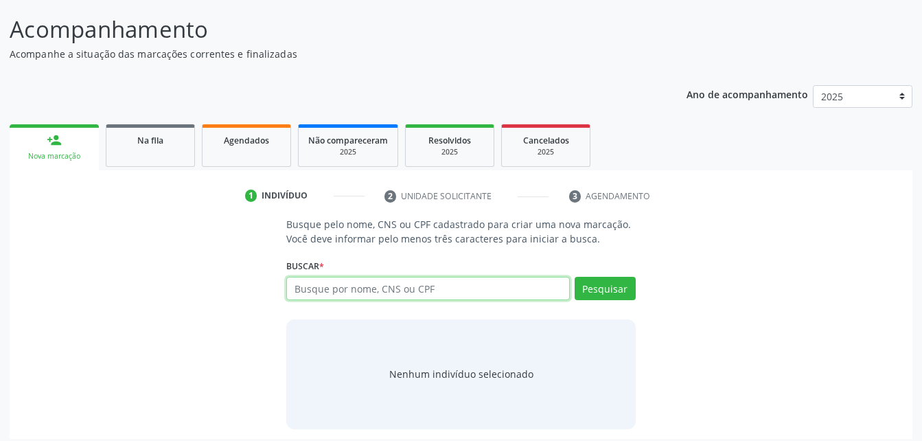
click at [306, 282] on input "text" at bounding box center [427, 288] width 283 height 23
type input "702504393639738"
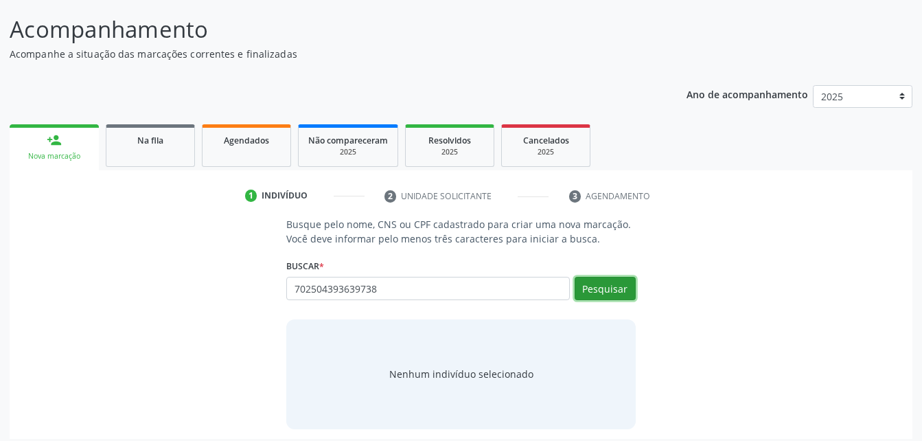
click at [606, 281] on button "Pesquisar" at bounding box center [605, 288] width 61 height 23
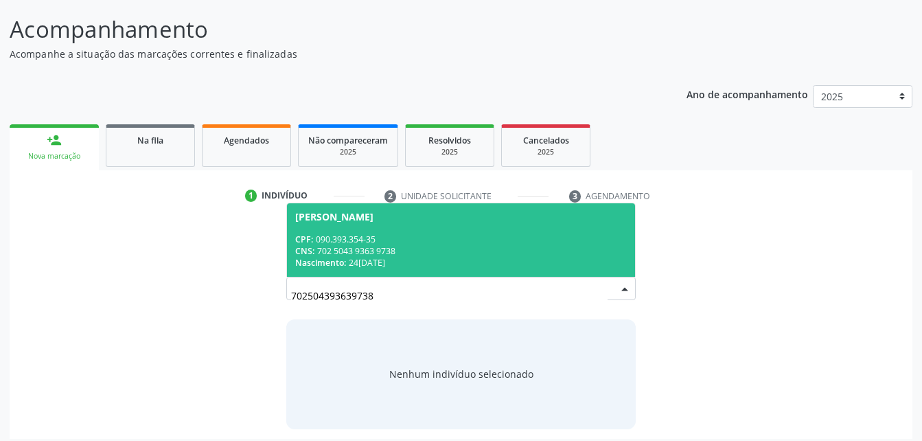
click at [493, 223] on span "[PERSON_NAME] CPF: 090.393.354-35 CNS: 702 5043 9363 9738 Nascimento: [DATE]" at bounding box center [461, 239] width 348 height 73
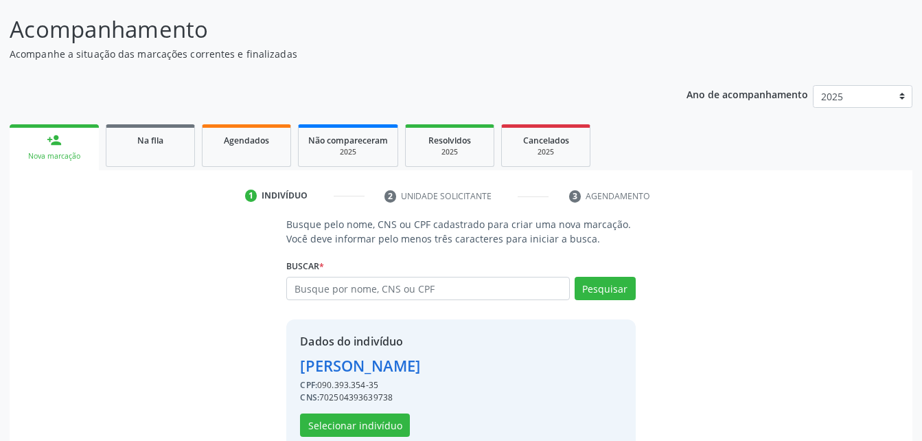
scroll to position [129, 0]
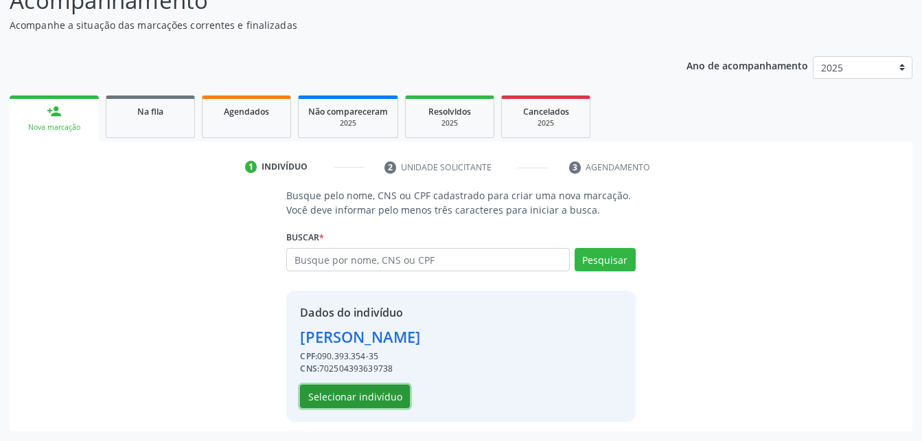
click at [385, 399] on button "Selecionar indivíduo" at bounding box center [355, 396] width 110 height 23
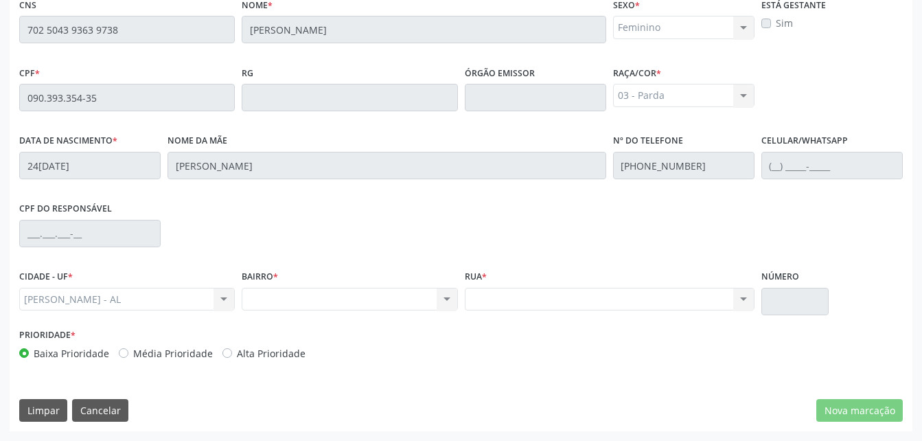
scroll to position [157, 0]
